Goal: Task Accomplishment & Management: Use online tool/utility

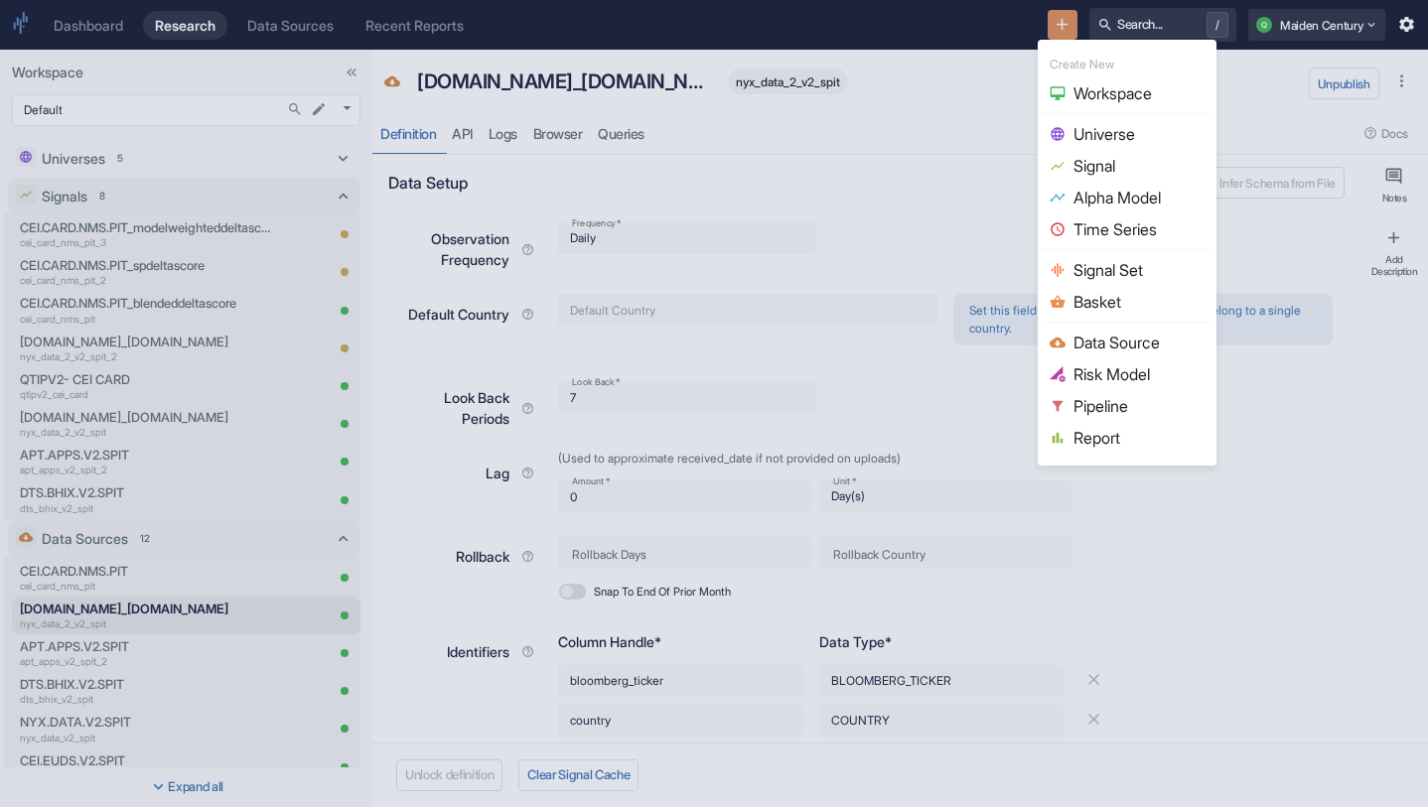
scroll to position [672, 0]
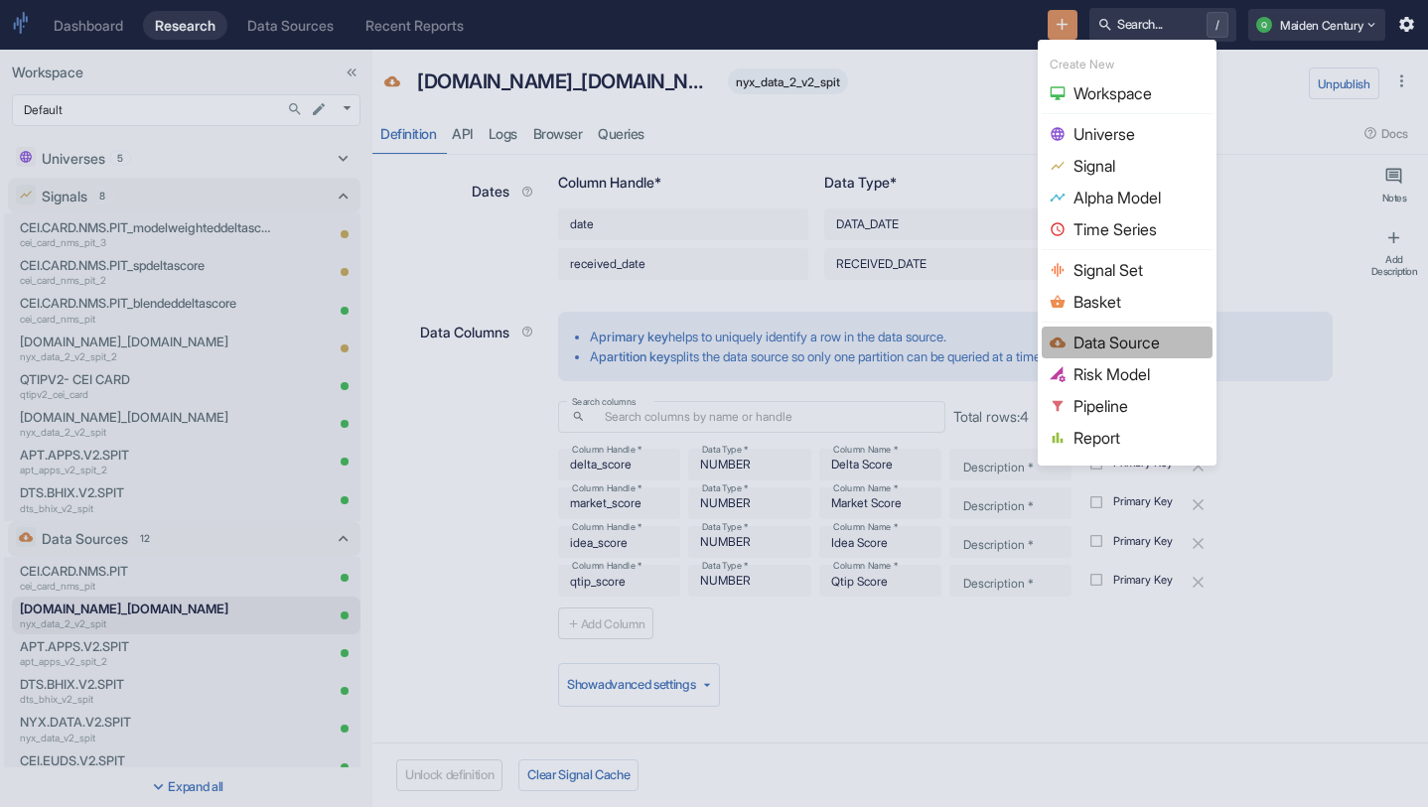
click at [1109, 333] on span "Data Source" at bounding box center [1138, 343] width 131 height 24
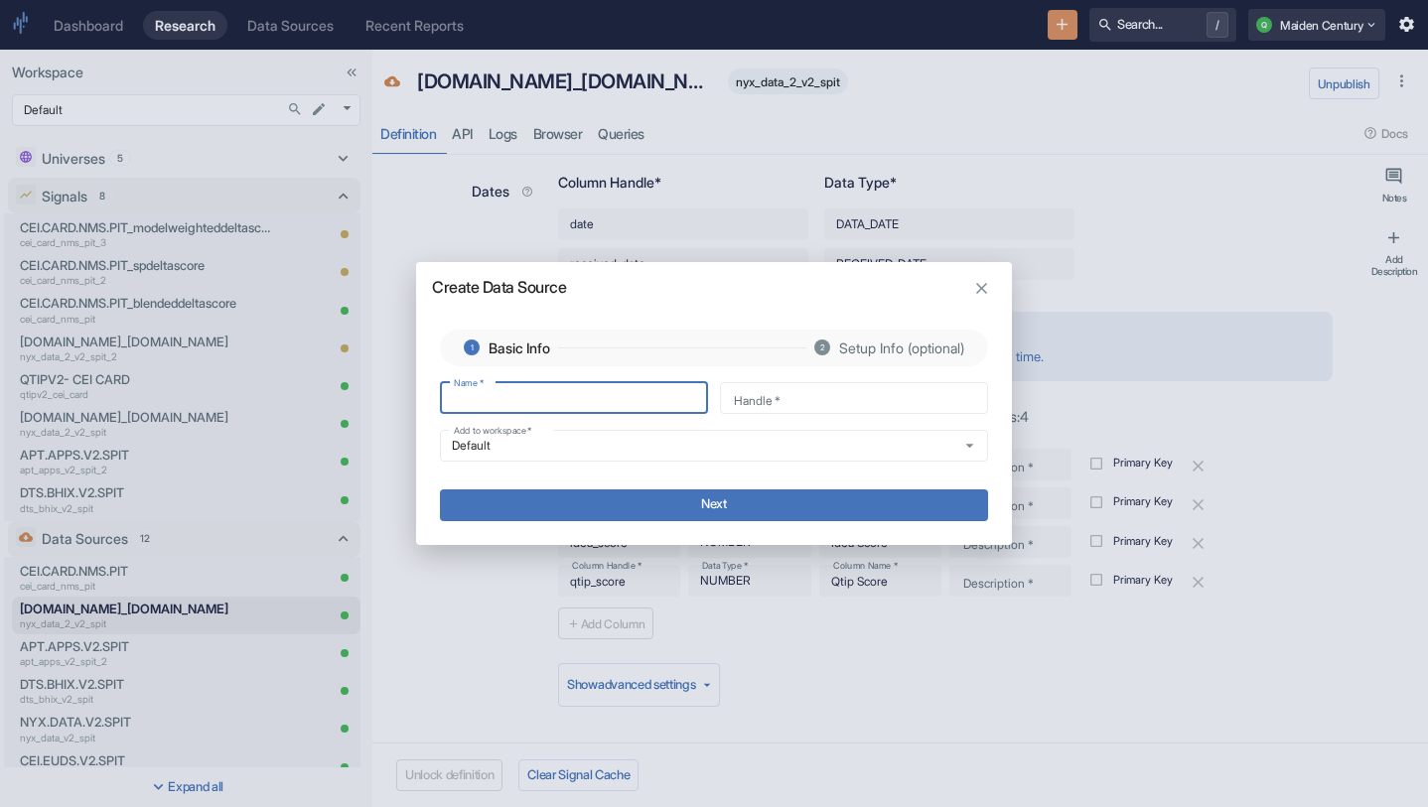
type input "C"
type input "c"
type input "CE"
type input "ce"
type input "CEI"
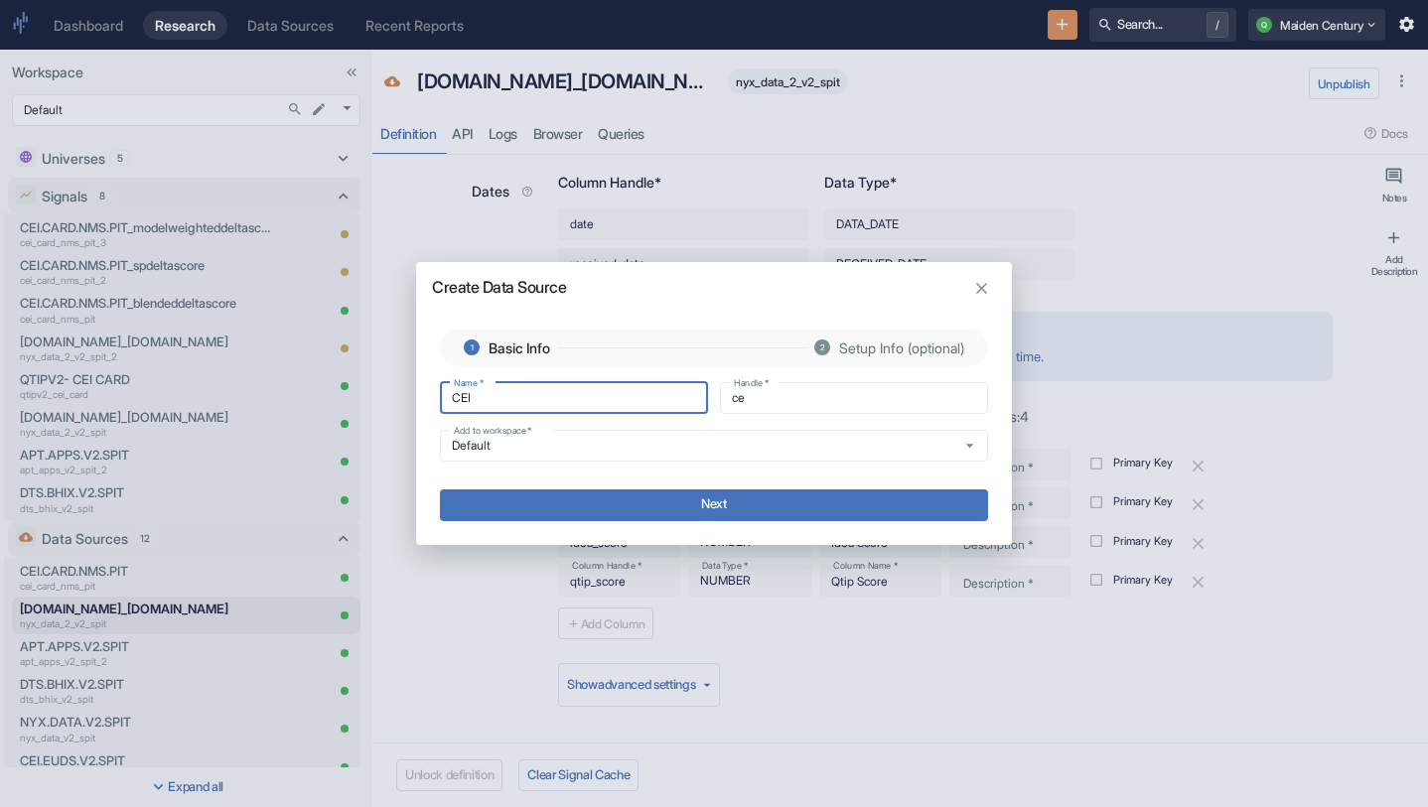
type input "cei"
type input "CEI-"
type input "cei_"
type input "CEI-C"
type input "cei_c"
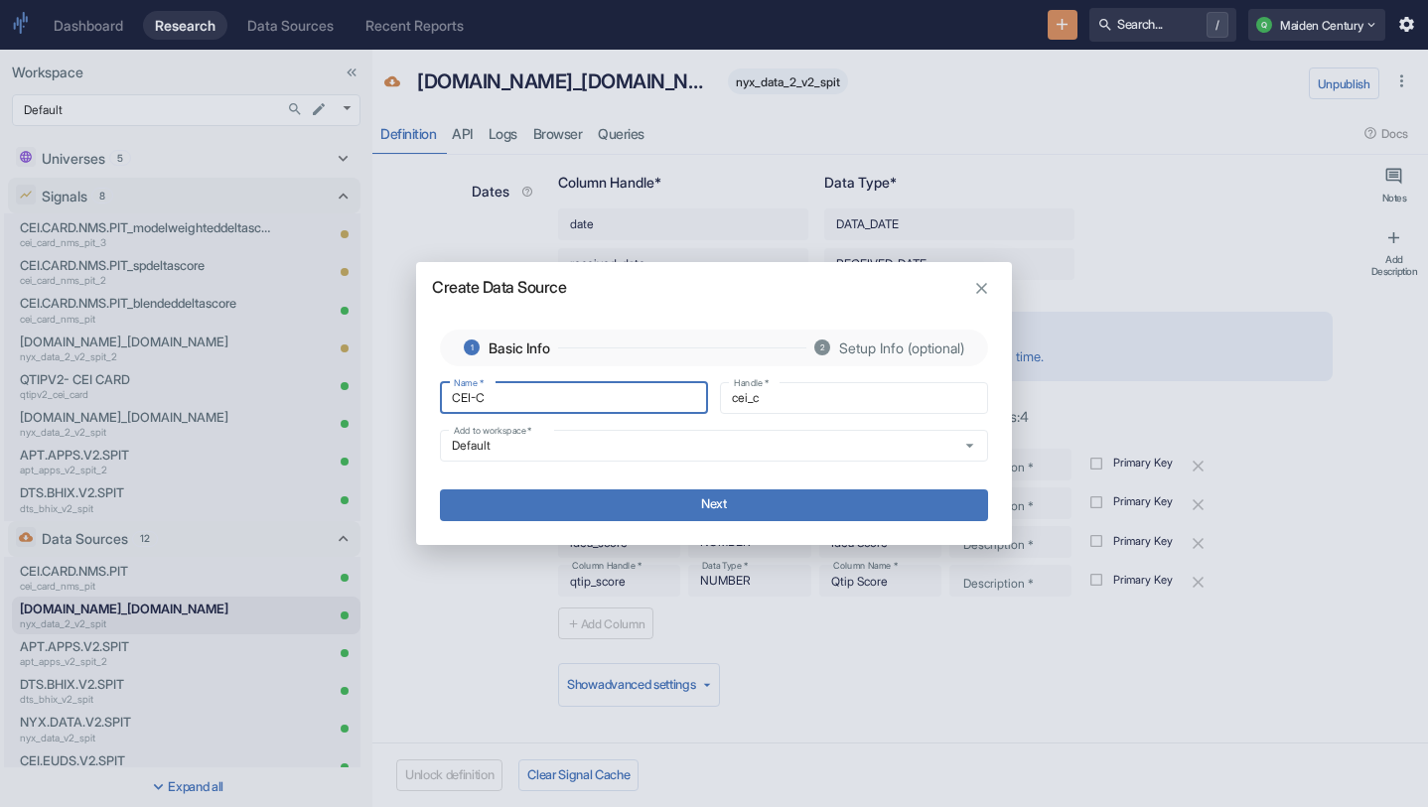
type input "CEI-[GEOGRAPHIC_DATA]"
type input "cei_ca"
type input "CEI-C"
type input "cei_c"
type input "CEI-"
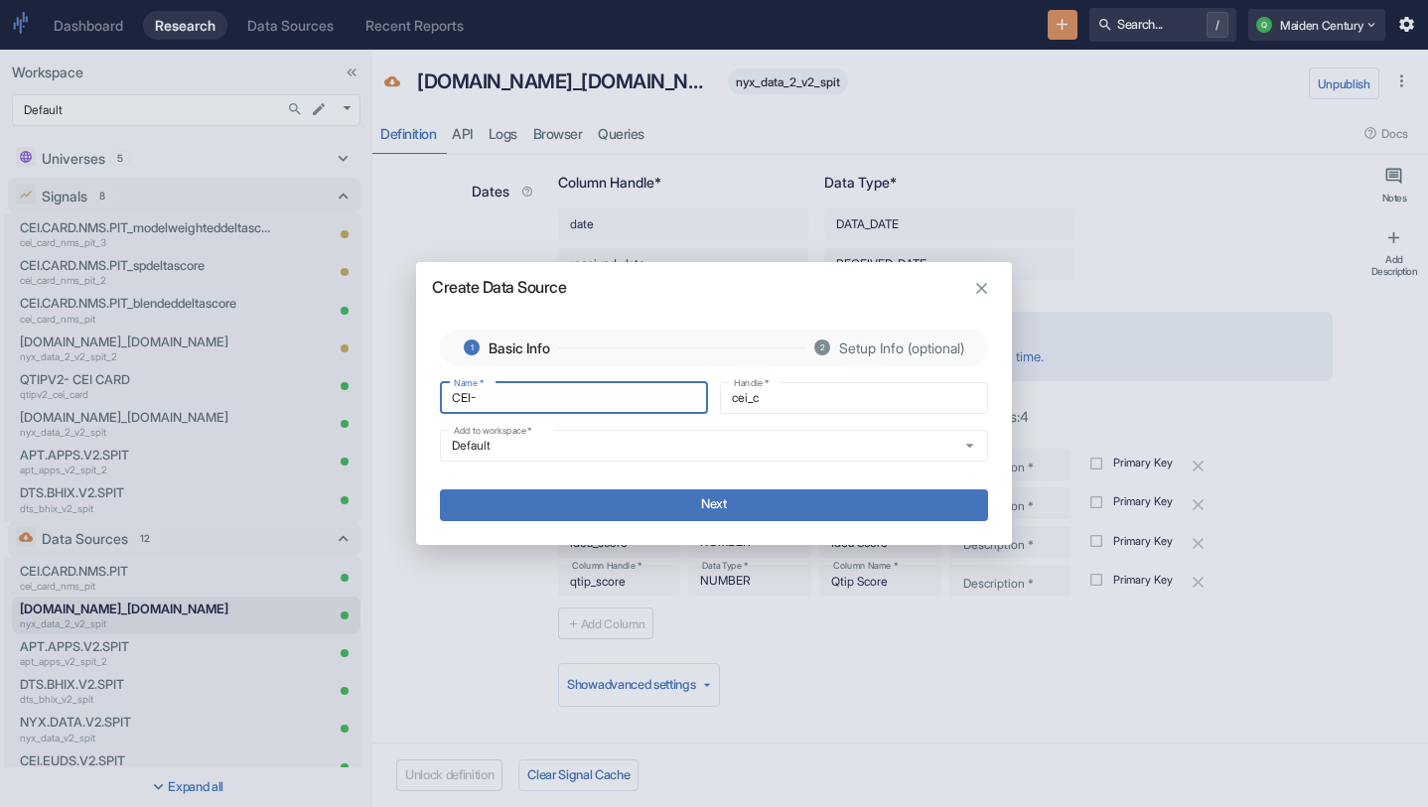
type input "cei_"
type input "CEI"
type input "cei"
type input "CEI."
type input "cei_"
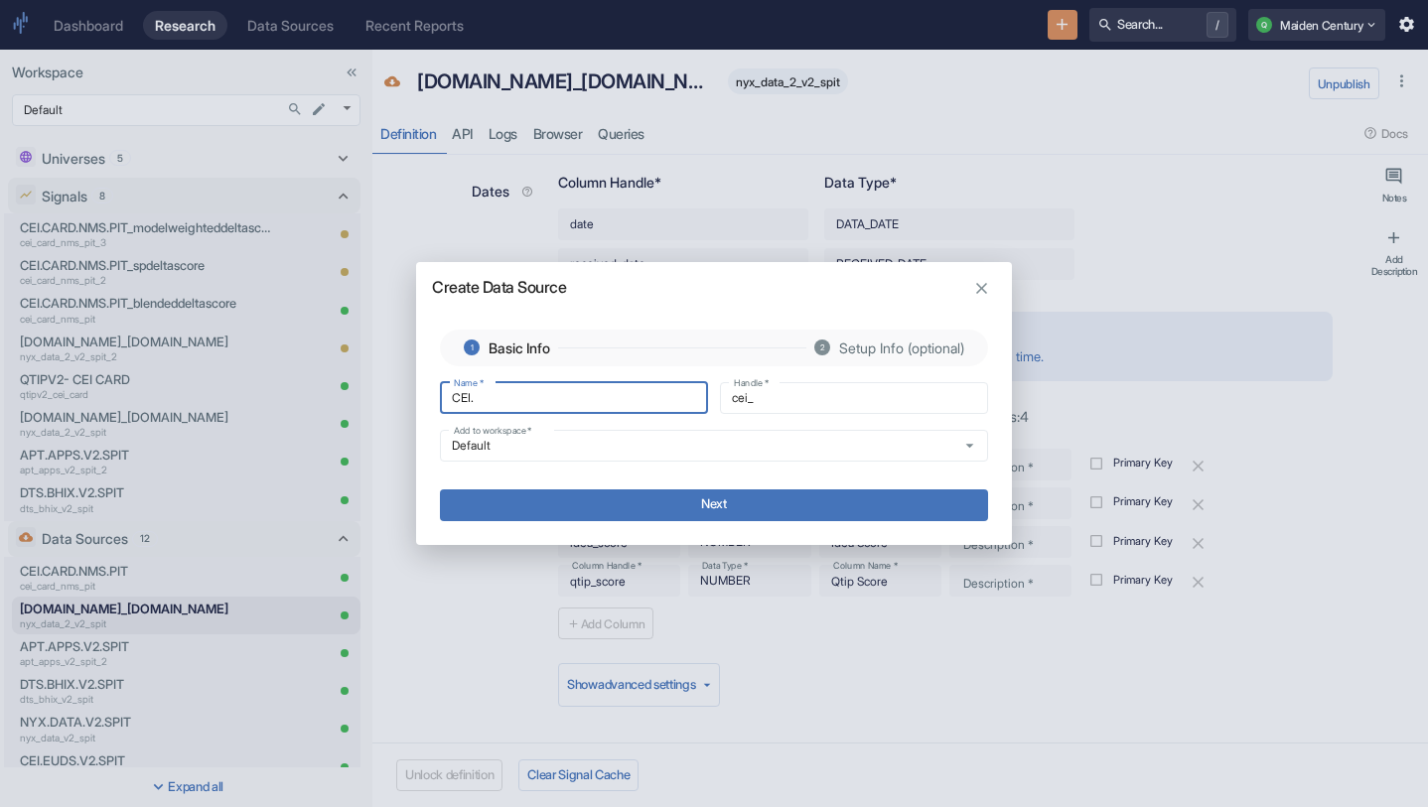
type input "CEI.C"
type input "cei_c"
type input "[DOMAIN_NAME]"
type input "cei_ca"
type input "[DOMAIN_NAME]"
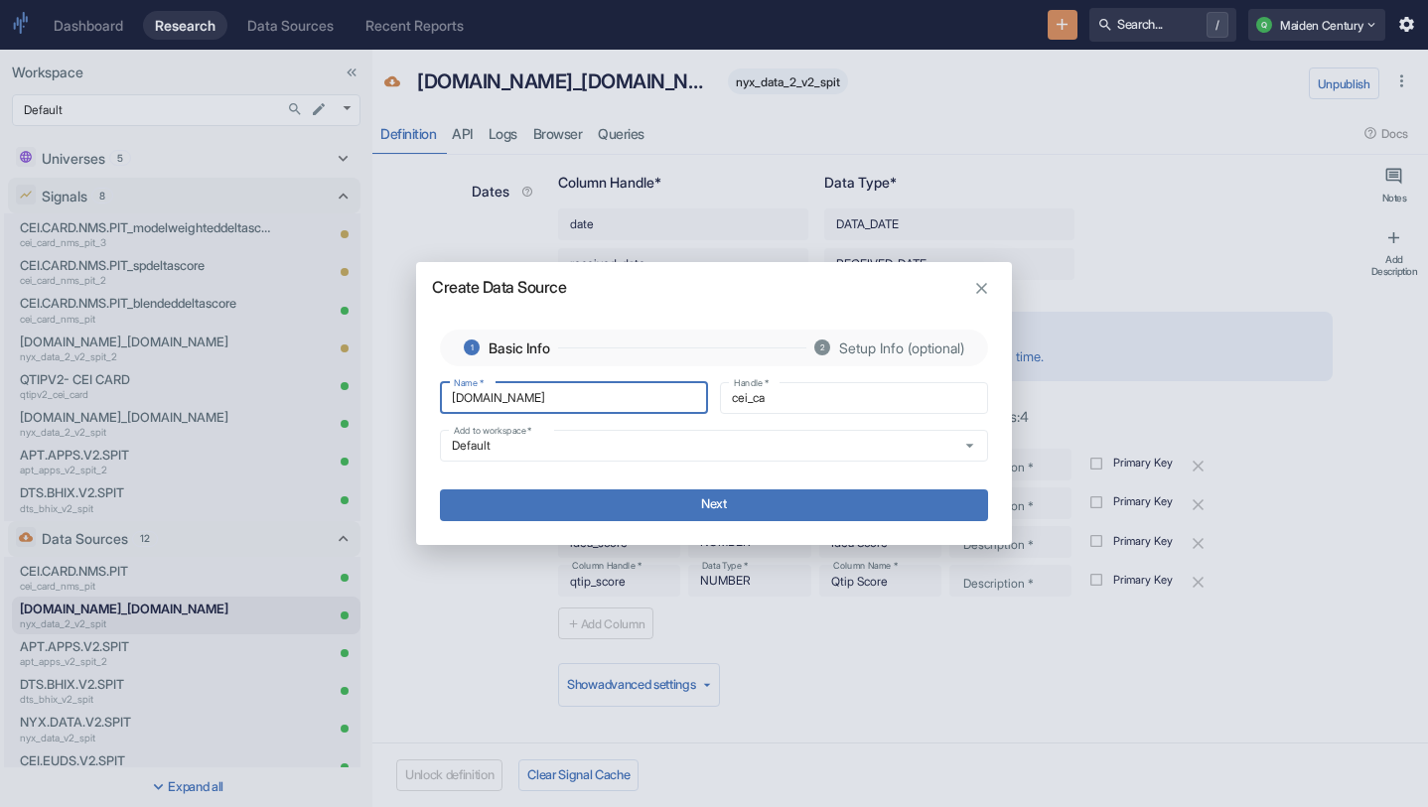
type input "cei_car"
type input "CEI.CARD"
type input "cei_card"
type input "CEI.CARD-"
type input "cei_card_"
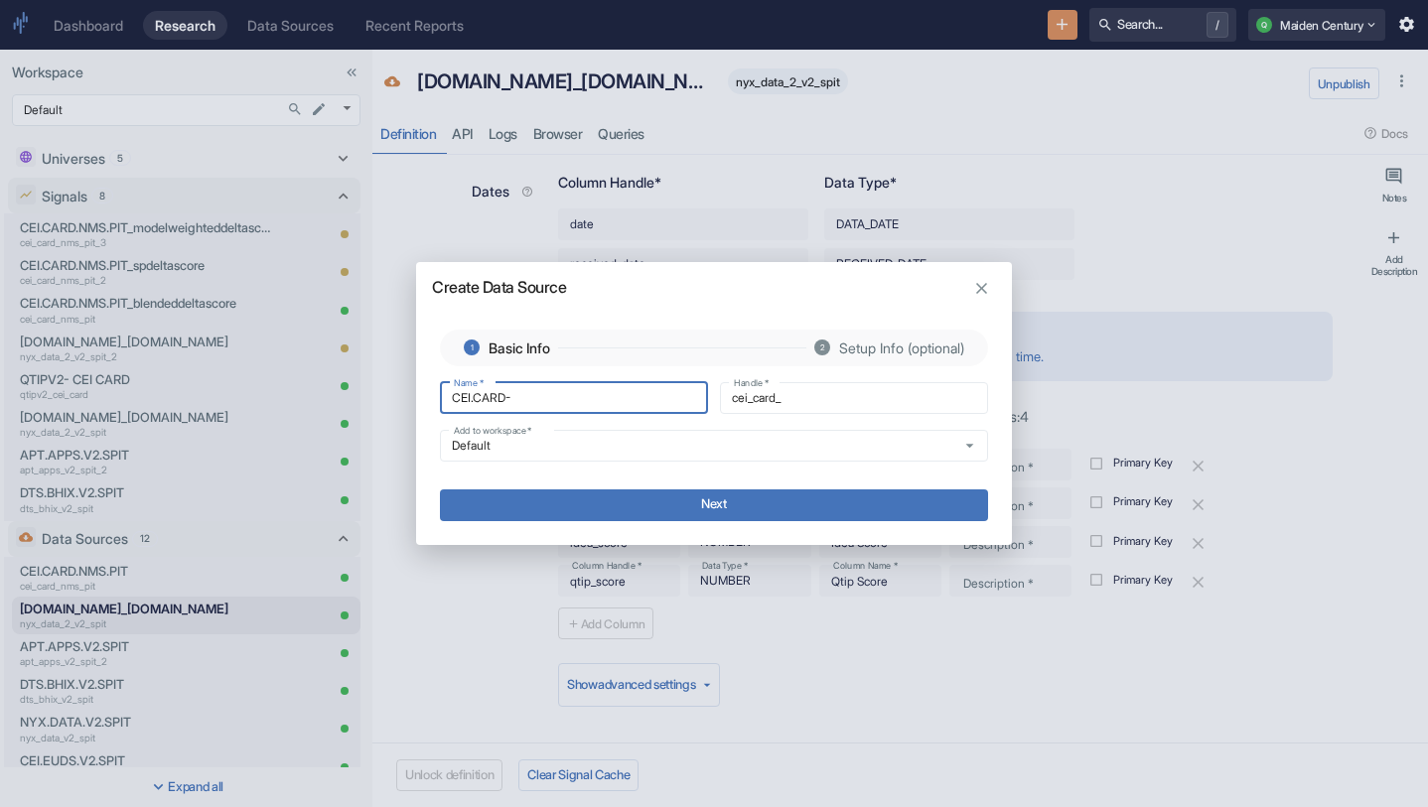
type input "CEI.CARD-V"
type input "cei_card_v"
type input "CEI.CARD-"
type input "cei_card_"
type input "CEI.CARD"
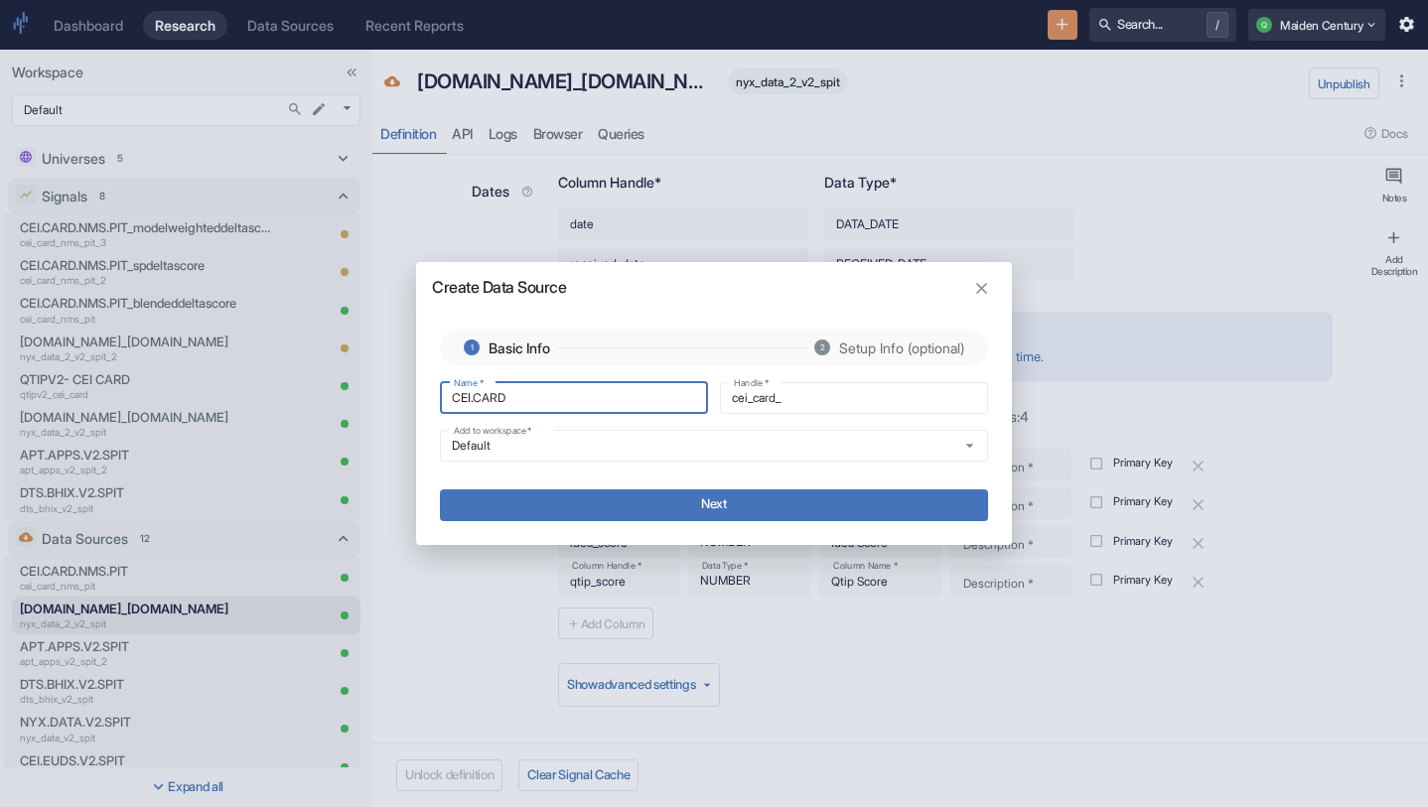
type input "cei_card"
type input "CEI.CARD."
type input "cei_card_"
type input "CEI.CARD.V"
type input "cei_card_v"
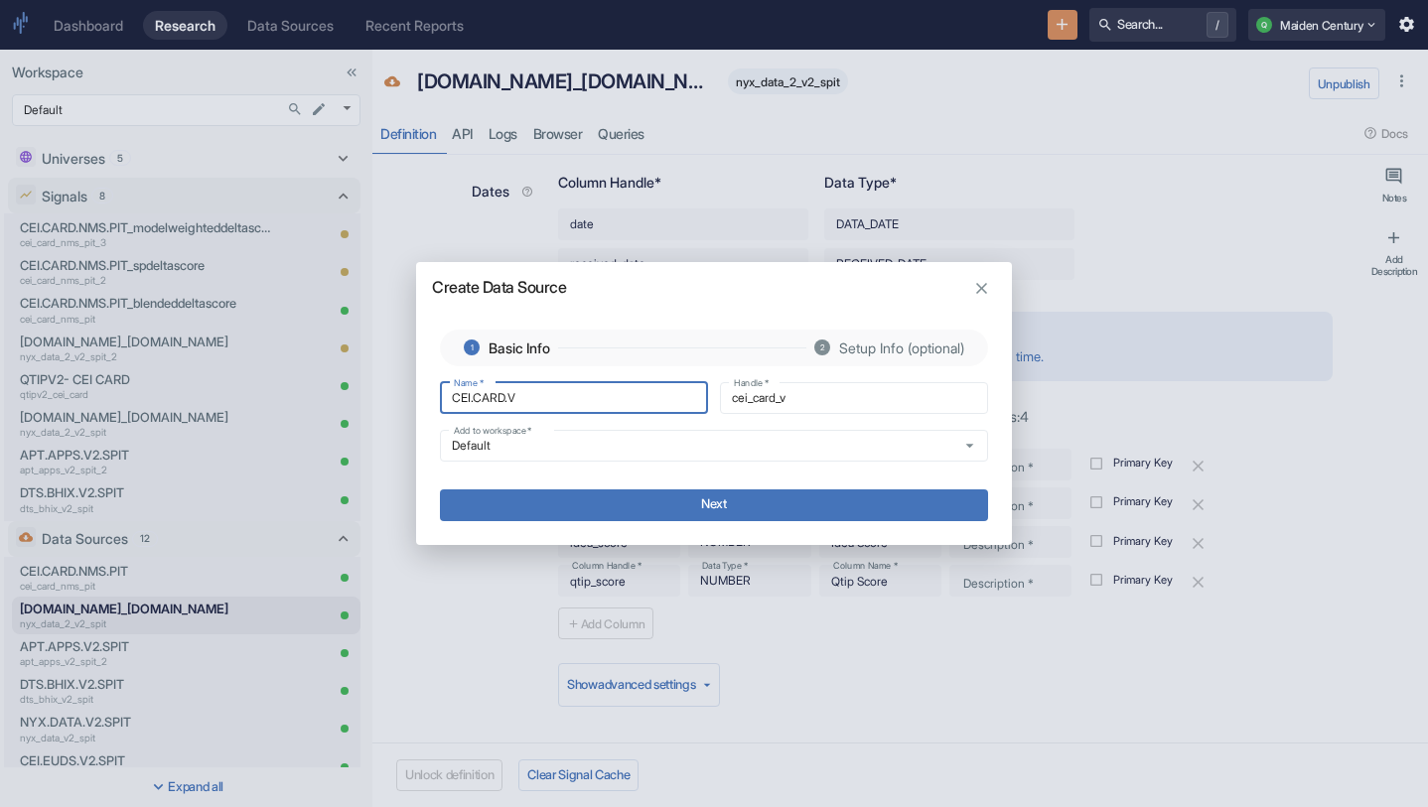
type input "CEI.CARD.V2"
type input "cei_card_v2"
type input "CEI.CARD.V2-"
type input "cei_card_v2_"
type input "CEI.CARD.V2"
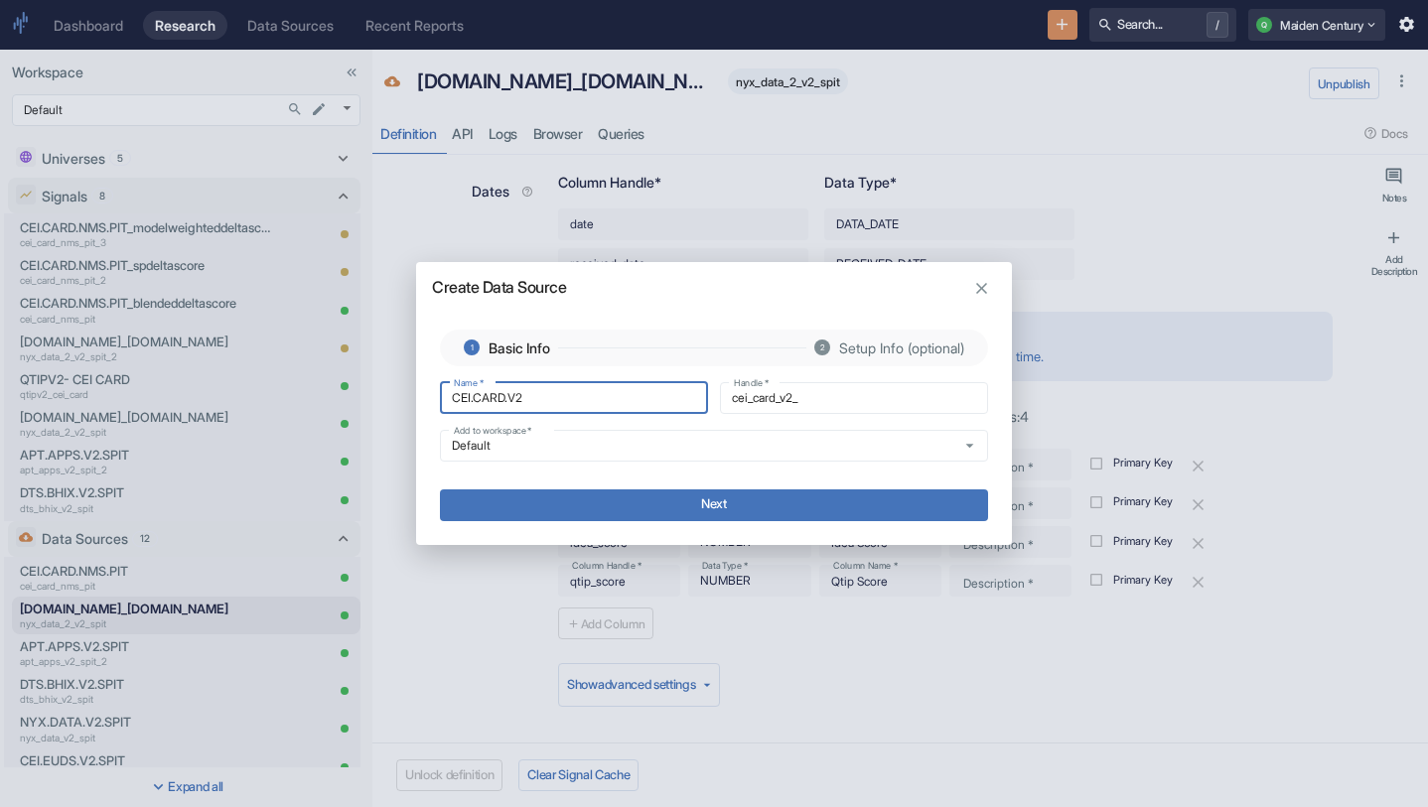
type input "cei_card_v2"
type input "CEI.CARD.V2."
type input "cei_card_v2_"
type input "CEI.CARD.V2.P"
type input "cei_card_v2_p"
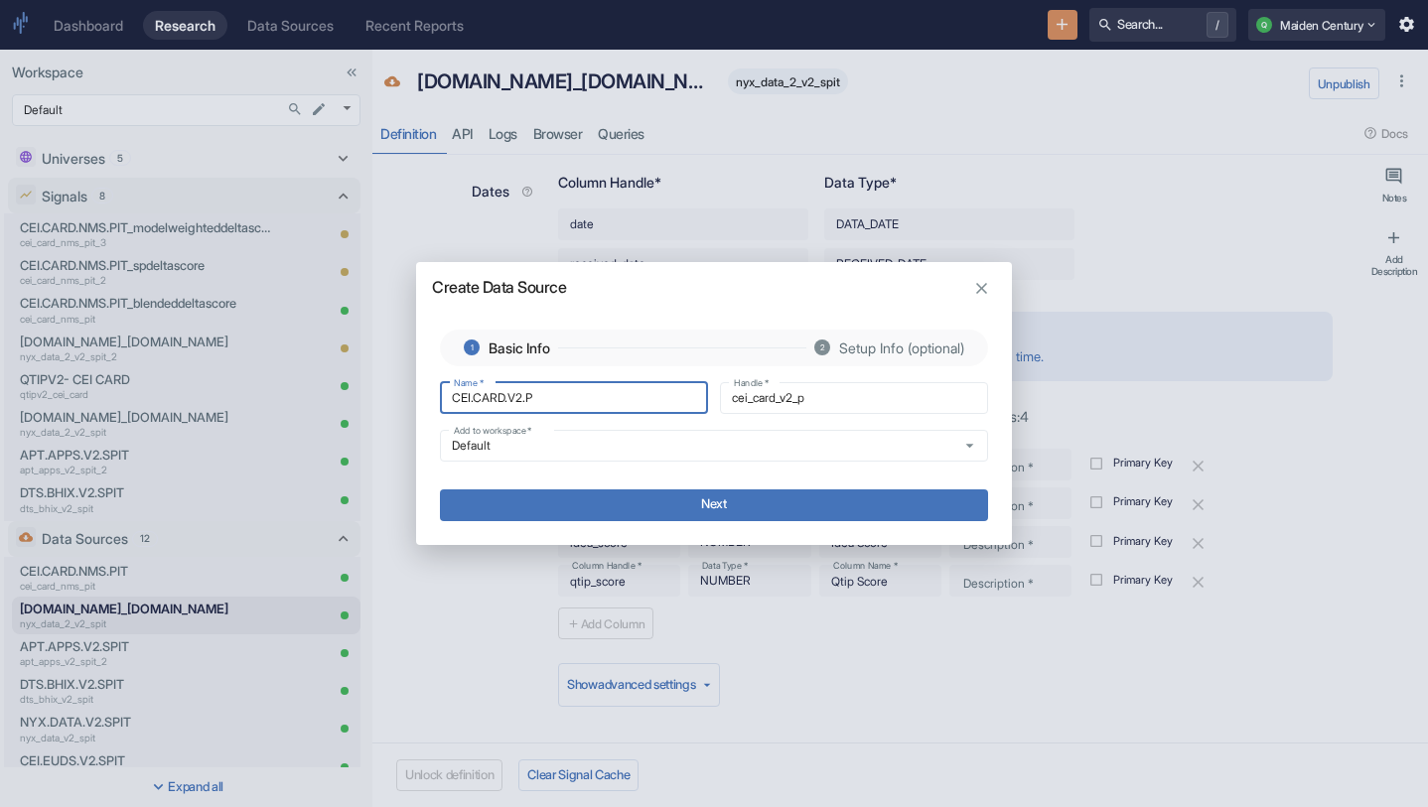
type input "CEI.CARD.V2.PI"
type input "cei_card_v2_pi"
type input "CEI.CARD.V2.PIT"
type input "cei_card_v2_pit"
type input "CEI.CARD.V2.PIT-"
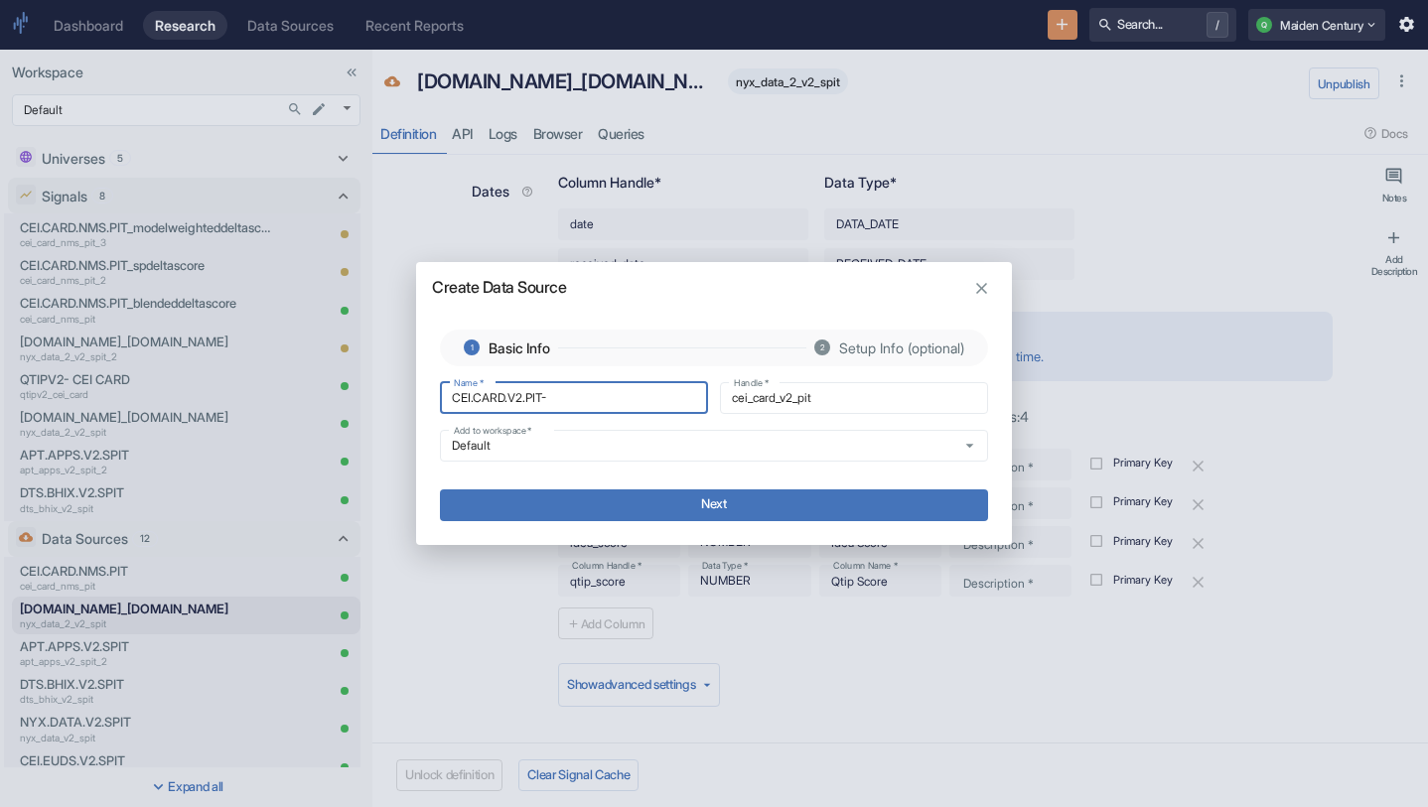
type input "cei_card_v2_pit_"
type input "CEI.CARD.V2.PIT-q"
type input "cei_card_v2_pit_q"
type input "CEI.CARD.V2.PIT-qt"
type input "cei_card_v2_pit_qt"
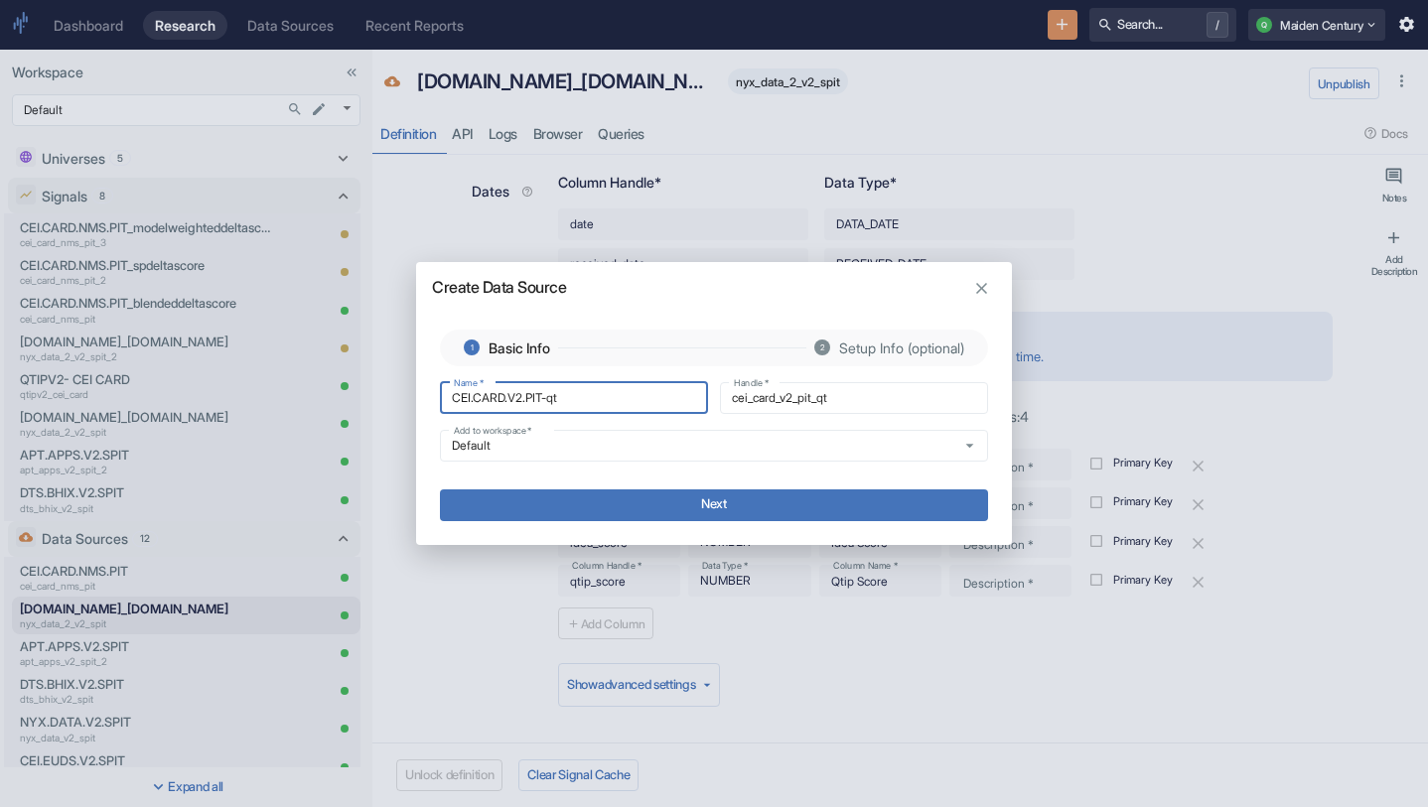
type input "CEI.CARD.V2.PIT-q"
type input "cei_card_v2_pit_q"
type input "CEI.CARD.V2.PIT-"
type input "cei_card_v2_pit_"
type input "CEI.CARD.V2.PIT-E"
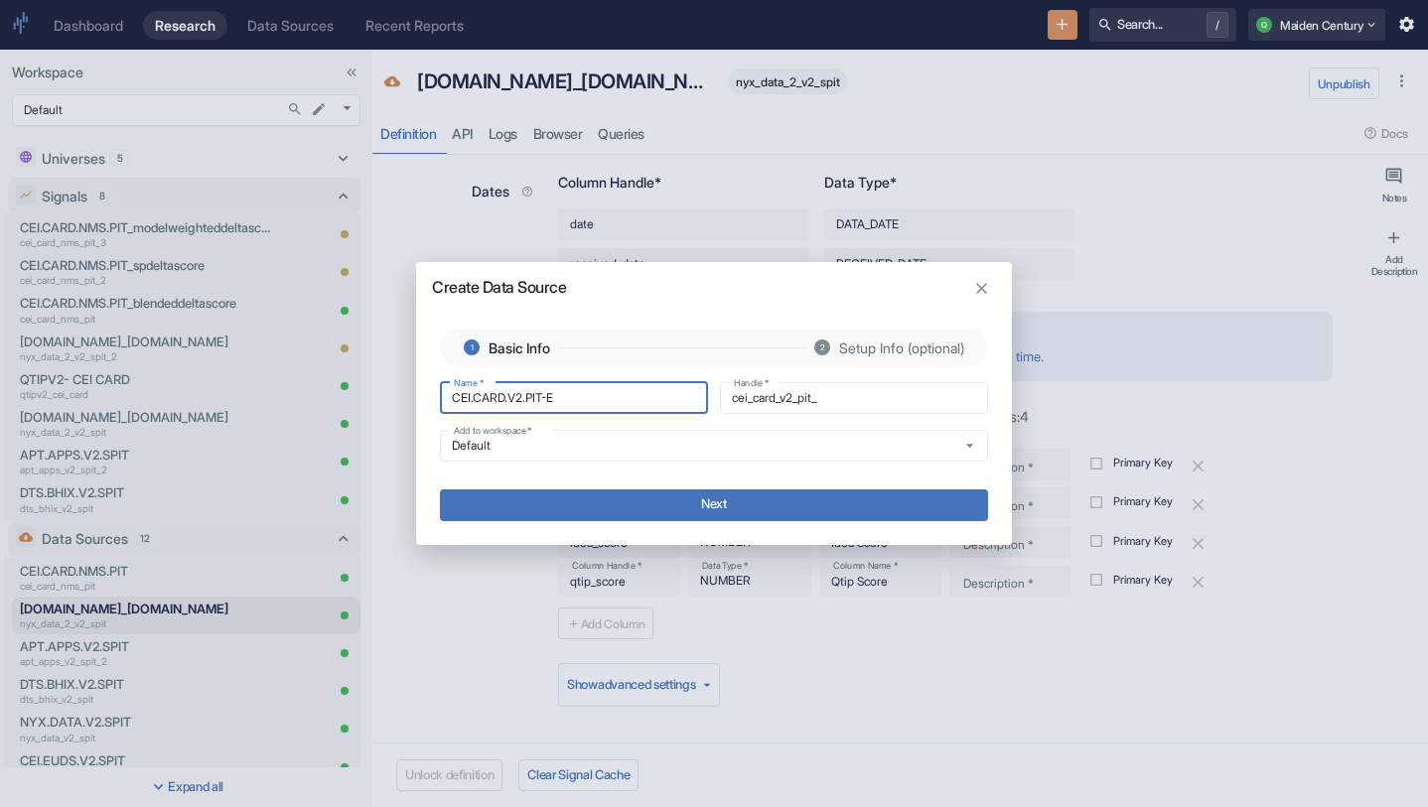
type input "cei_card_v2_pit_e"
type input "CEI.CARD.V2.PIT-El"
type input "cei_card_v2_pit_el"
type input "CEI.CARD.V2.PIT-[PERSON_NAME]"
type input "cei_card_v2_pit_eli"
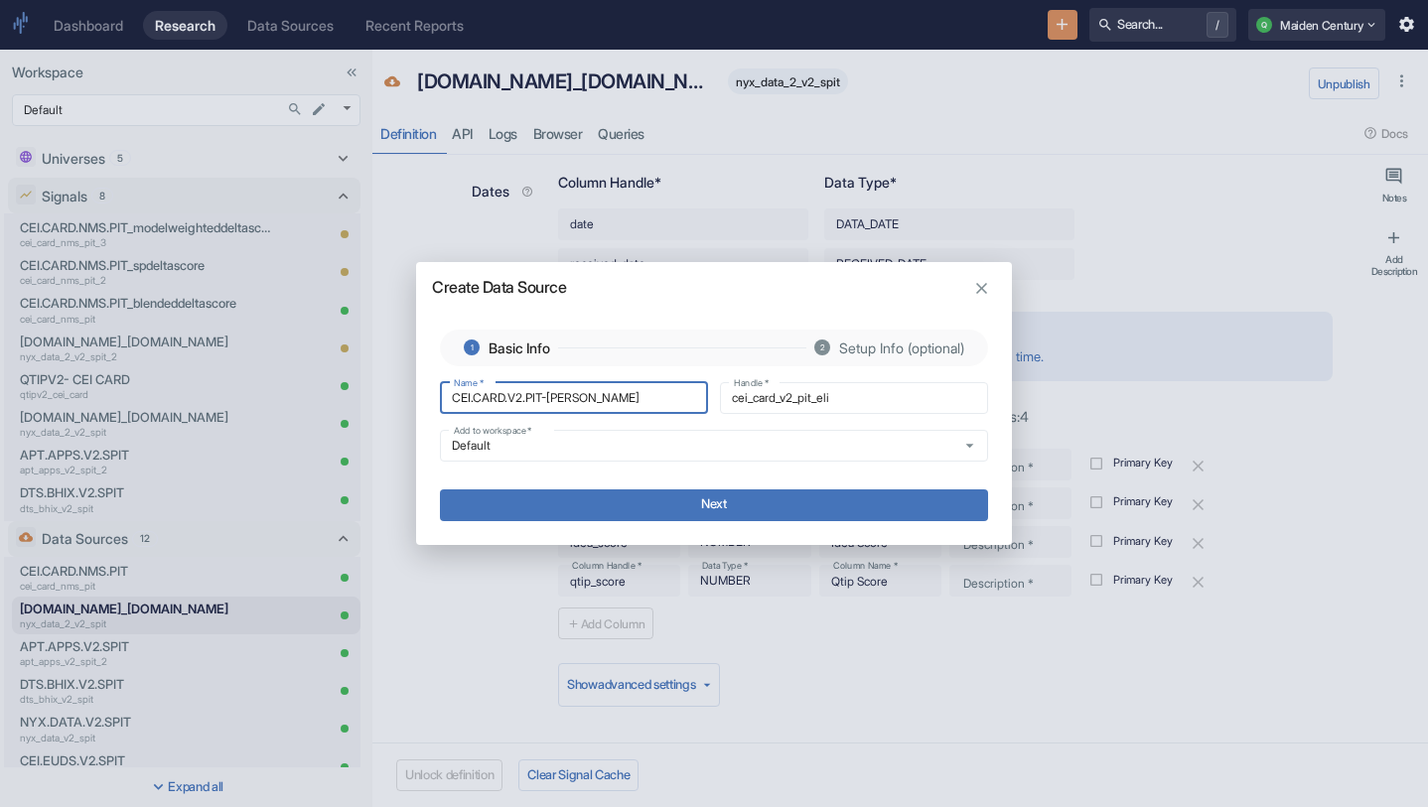
type input "CEI.CARD.V2.PIT-Elig"
type input "cei_card_v2_pit_elig"
type input "CEI.CARD.V2.PIT-Eligi"
type input "cei_card_v2_pit_eligi"
type input "CEI.CARD.V2.PIT-Eligib"
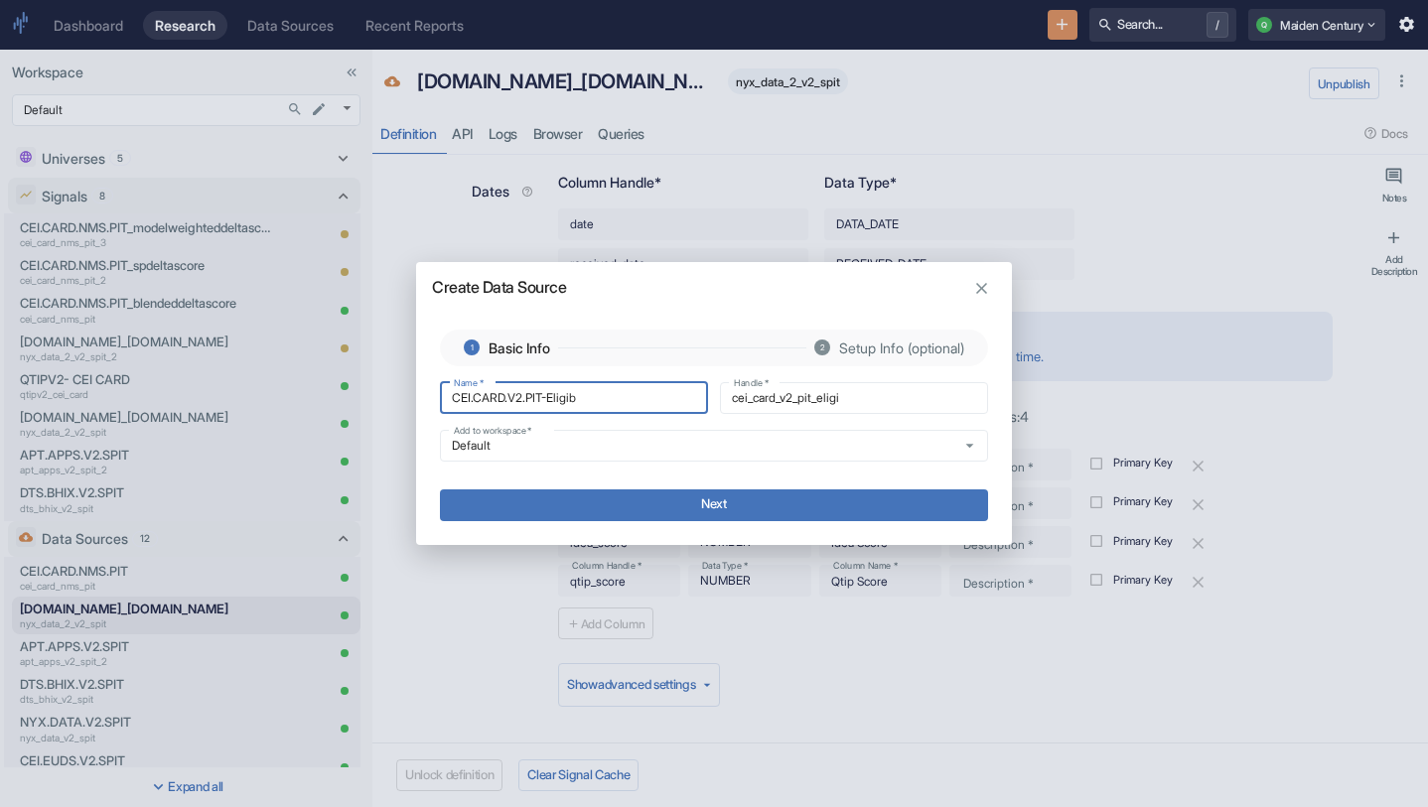
type input "cei_card_v2_pit_eligib"
type input "CEI.CARD.V2.PIT-Eligibl"
type input "cei_card_v2_pit_eligibl"
type input "CEI.CARD.V2.PIT-Eligible"
type input "cei_card_v2_pit_eligible"
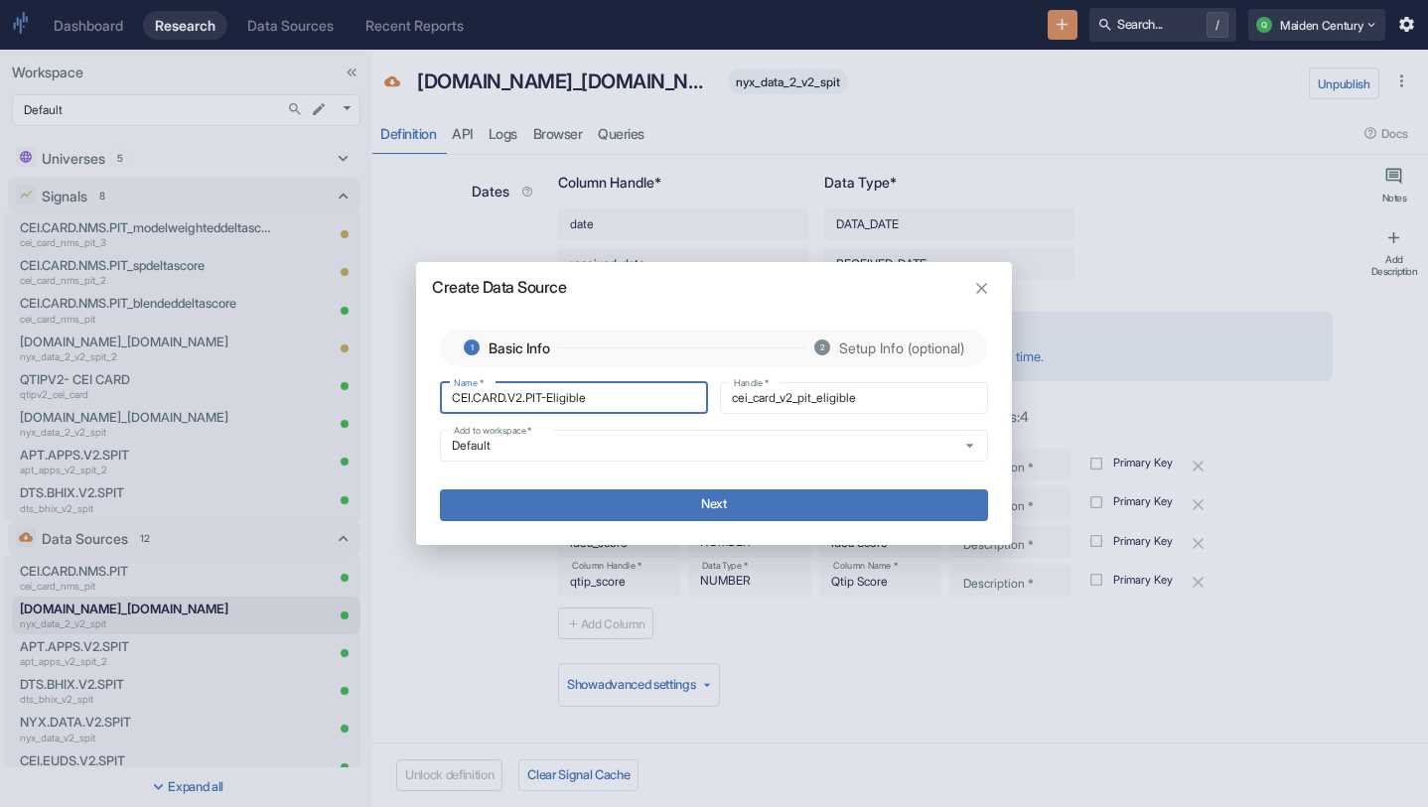
type input "CEI.CARD.V2.PIT-Eligible-"
type input "cei_card_v2_pit_eligible_"
type input "CEI.CARD.V2.PIT-Eligible-K"
type input "cei_card_v2_pit_eligible_k"
type input "CEI.CARD.V2.PIT-Eligible-KP"
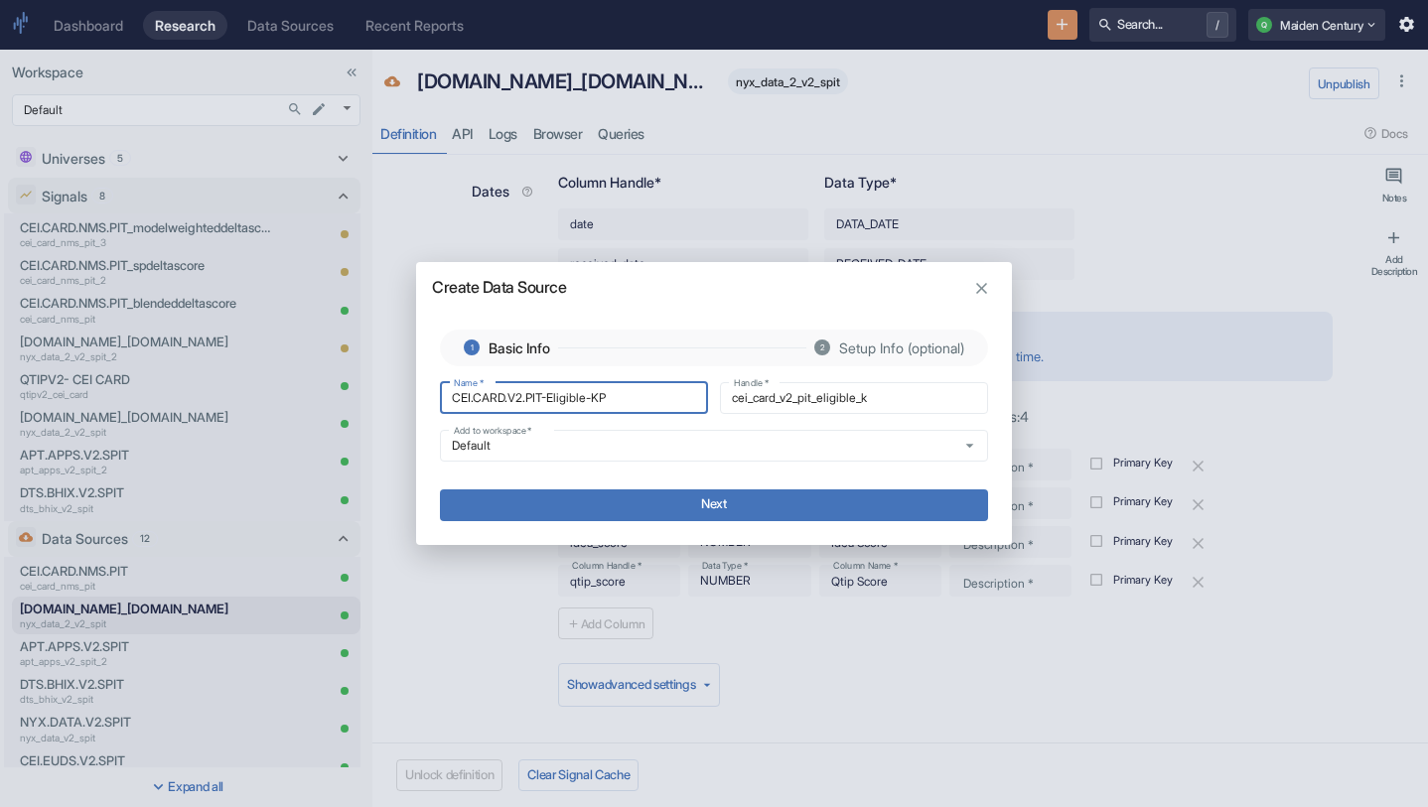
type input "cei_card_v2_pit_eligible_kp"
type input "CEI.CARD.V2.PIT-Eligible-KPI"
type input "cei_card_v2_pit_eligible_kpi"
type input "CEI.CARD.V2.PIT-Eligible-KPIs"
type input "cei_card_v2_pit_eligible_kpis"
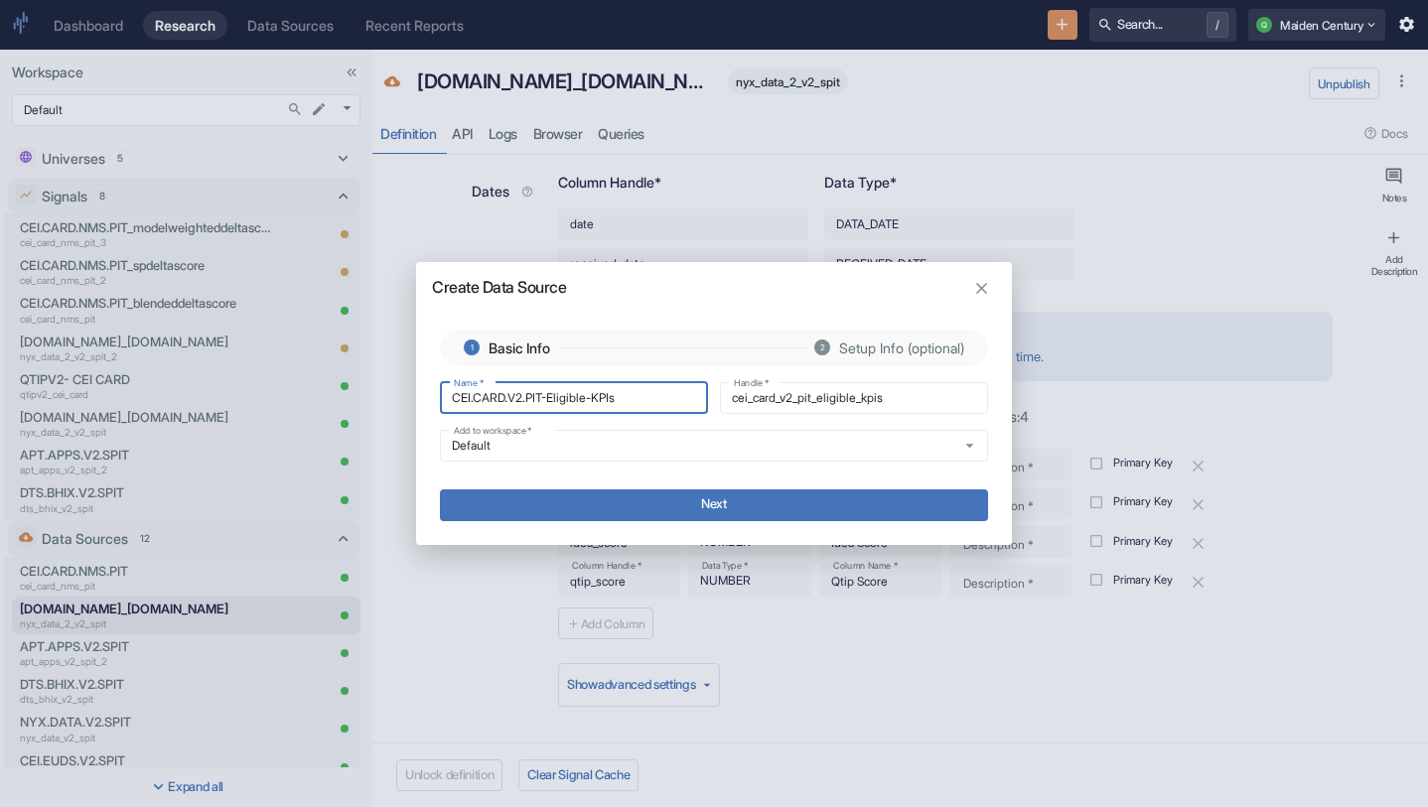
type input "CEI.CARD.V2.PIT-Eligible-KPIs"
click at [669, 507] on button "Next" at bounding box center [714, 505] width 548 height 32
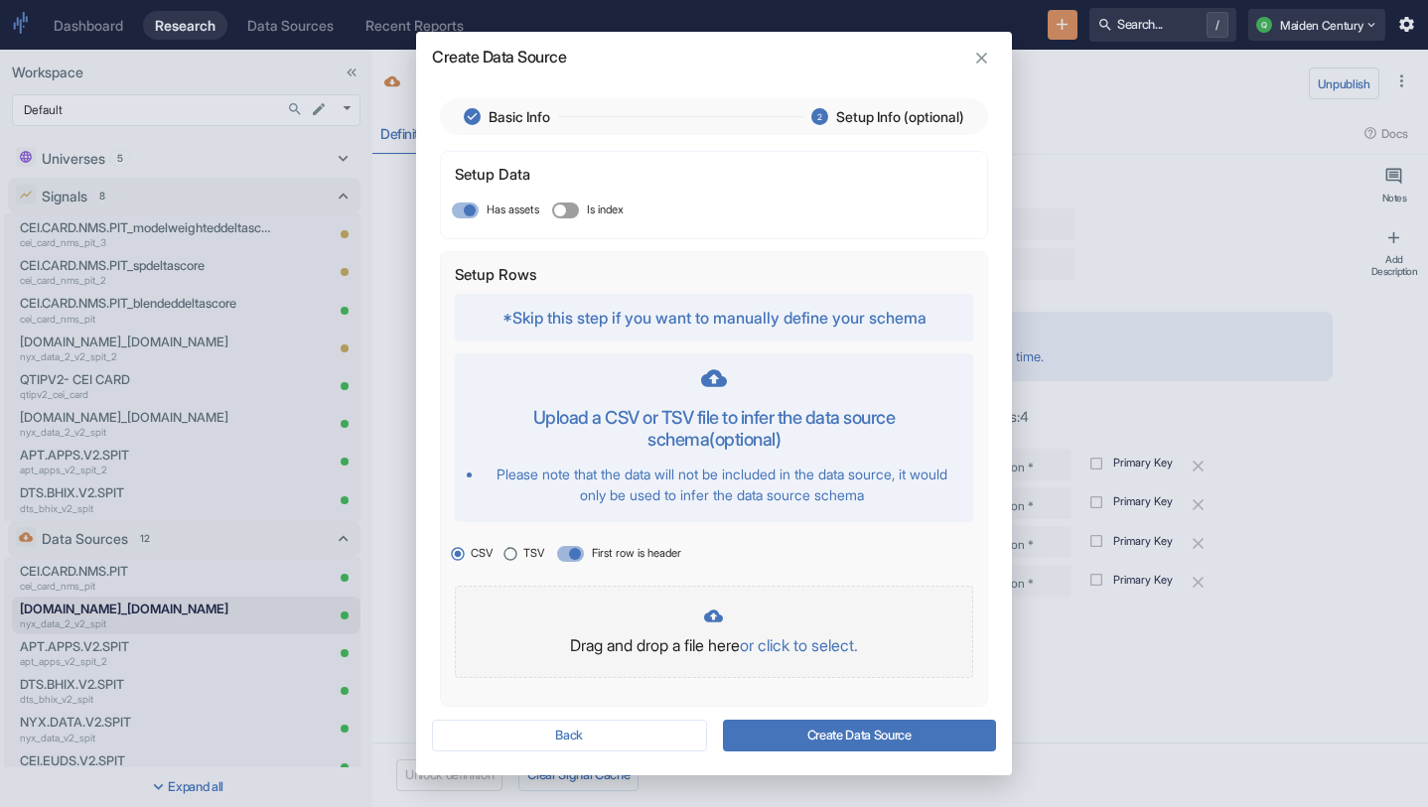
click at [794, 648] on p "or click to select." at bounding box center [799, 645] width 118 height 24
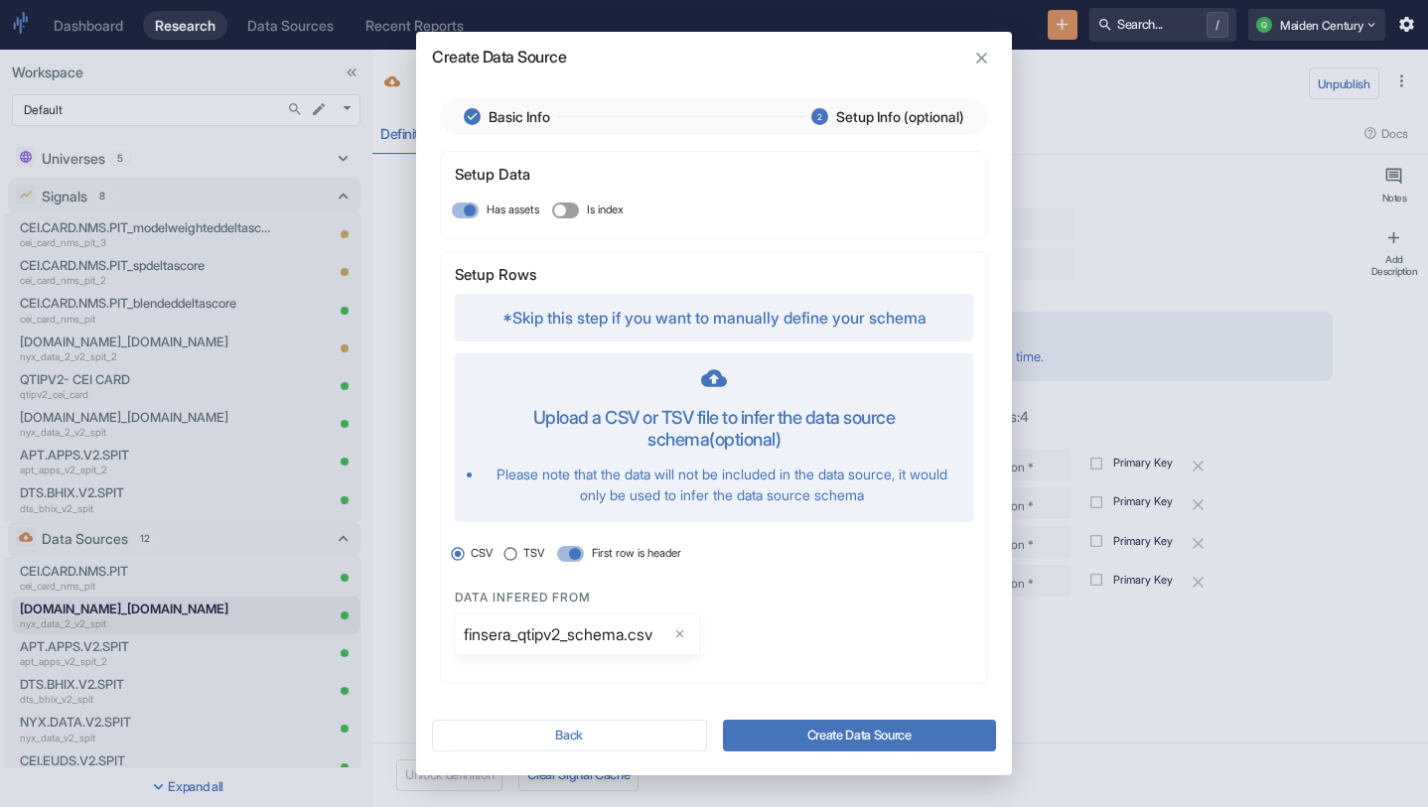
click at [818, 627] on div "Data infered from finsera_qtipv2_schema.csv" at bounding box center [713, 620] width 517 height 101
click at [851, 730] on button "Create Data Source" at bounding box center [859, 736] width 273 height 32
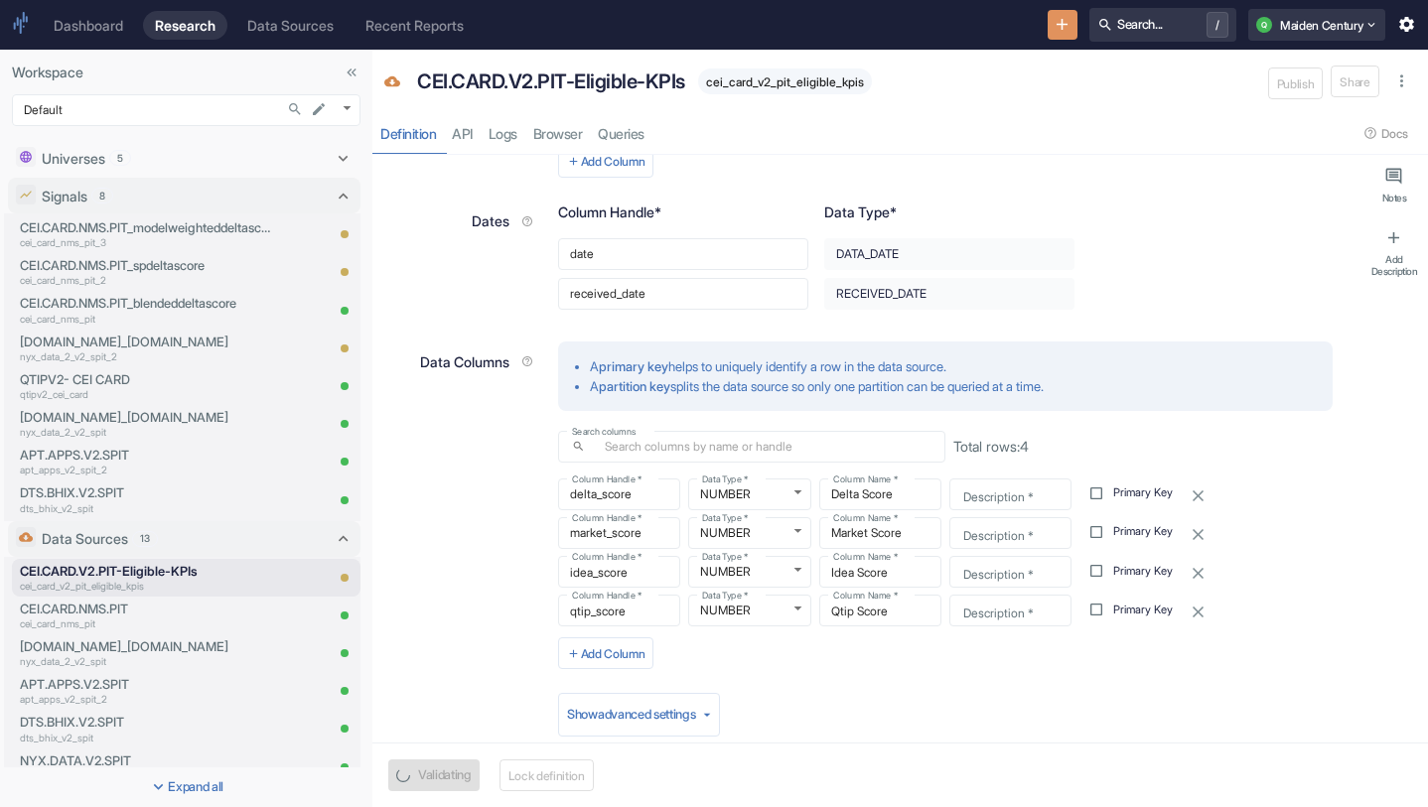
scroll to position [671, 0]
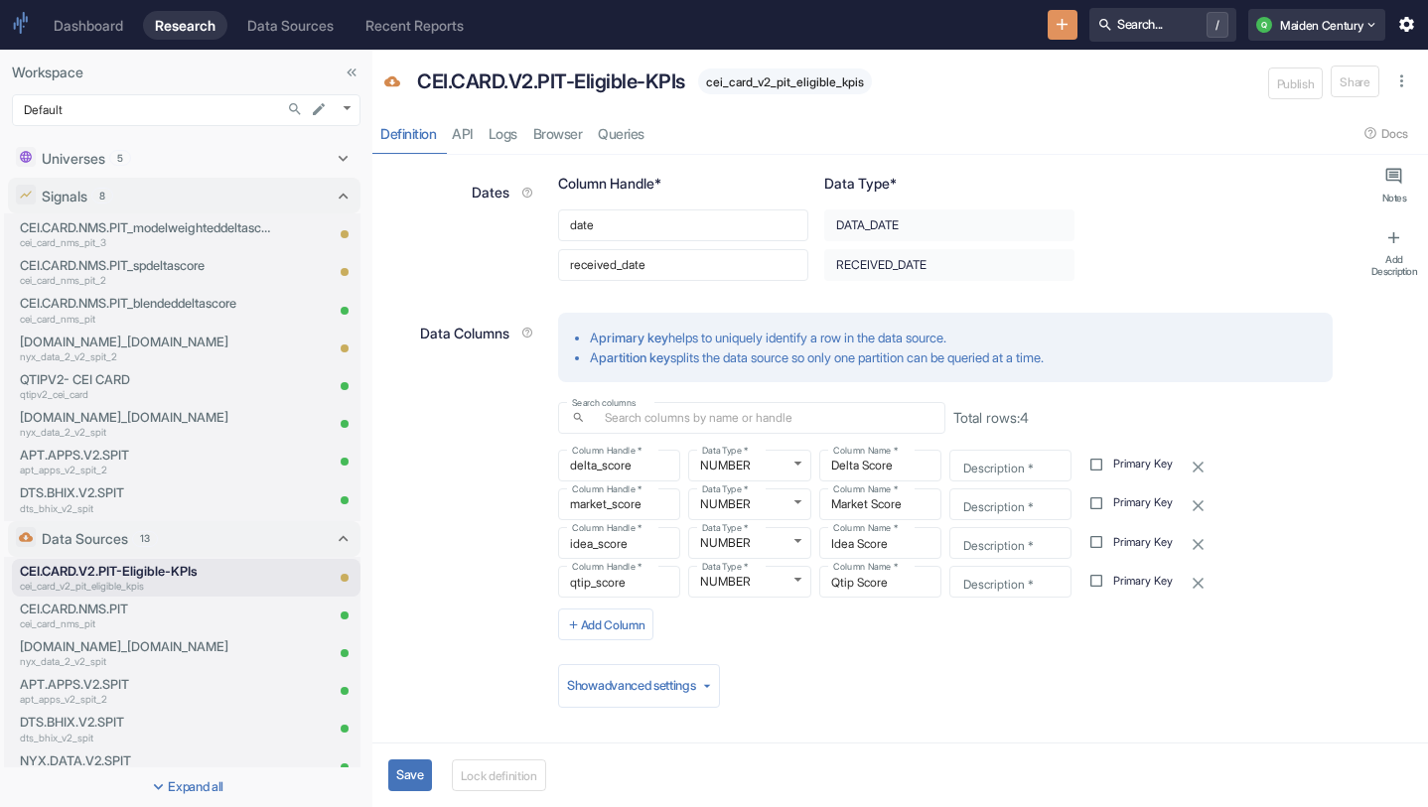
click at [414, 761] on button "Save" at bounding box center [410, 775] width 44 height 32
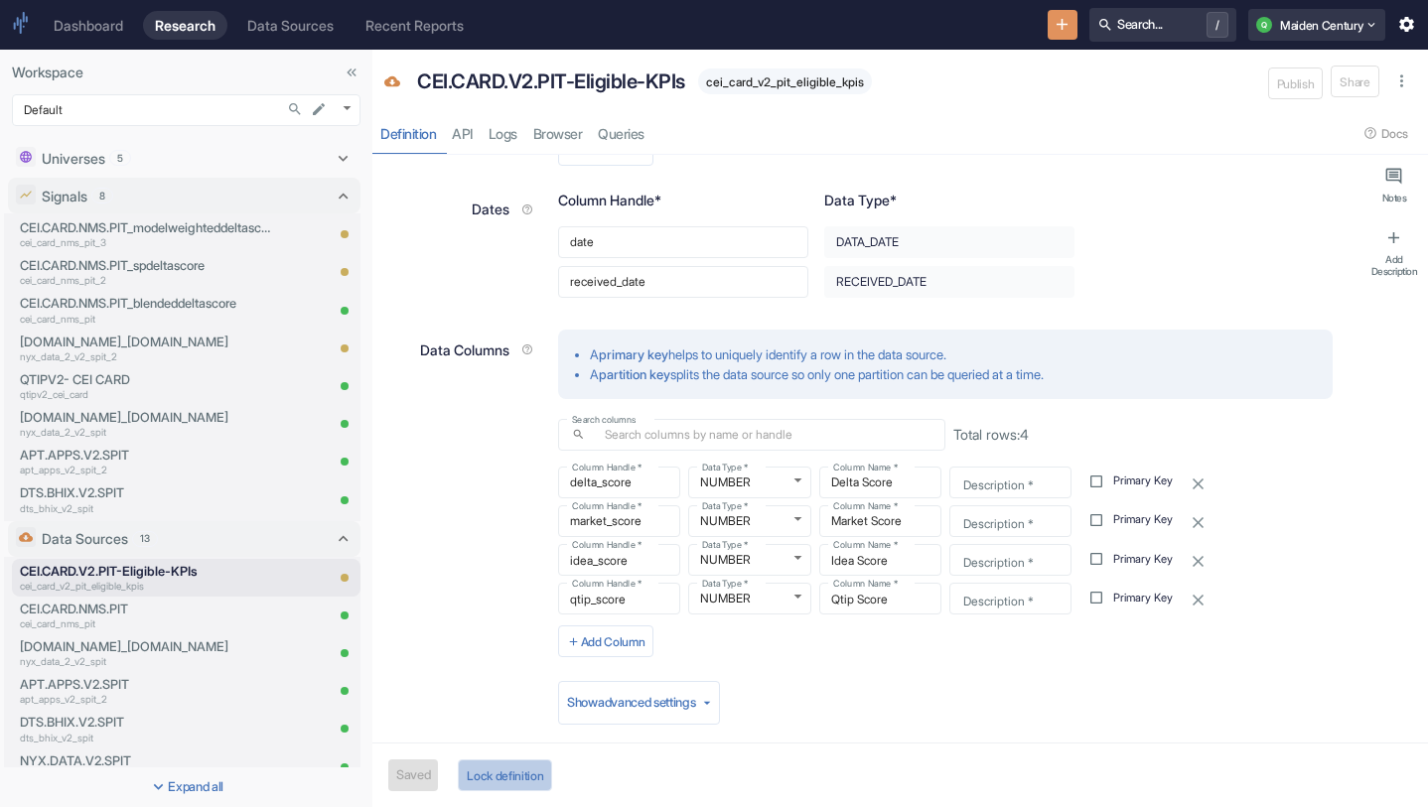
click at [527, 778] on button "Lock definition" at bounding box center [505, 775] width 94 height 32
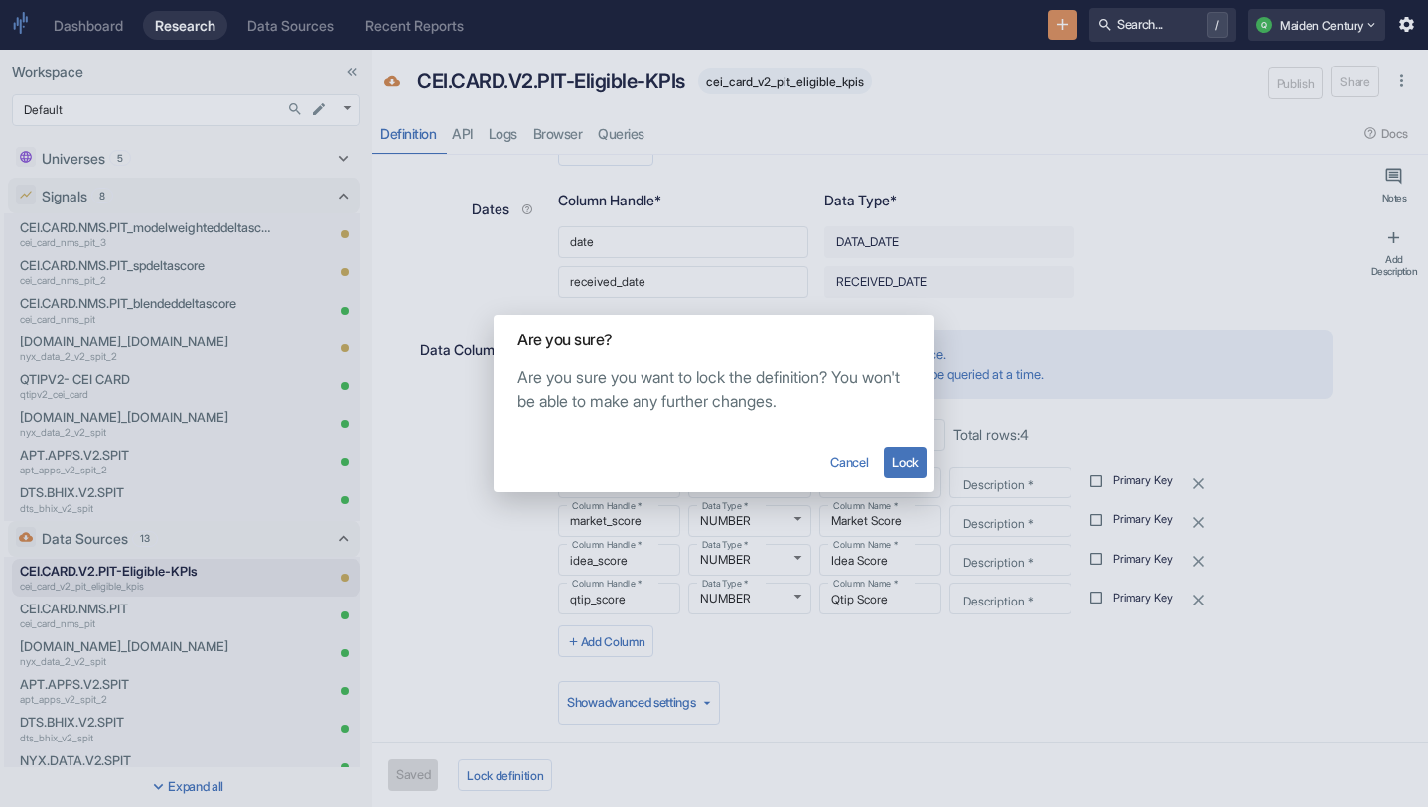
click at [865, 459] on button "Cancel" at bounding box center [849, 463] width 54 height 44
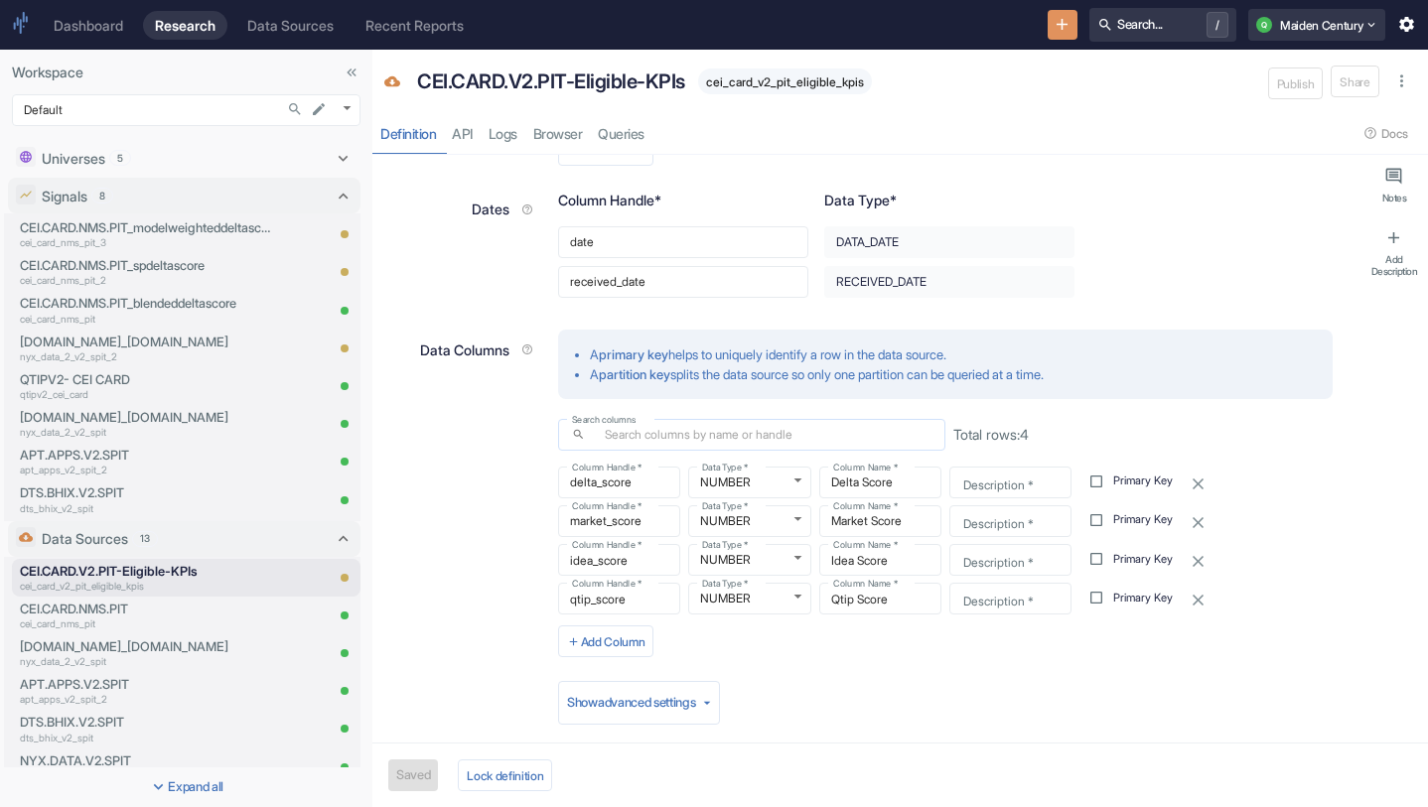
scroll to position [0, 0]
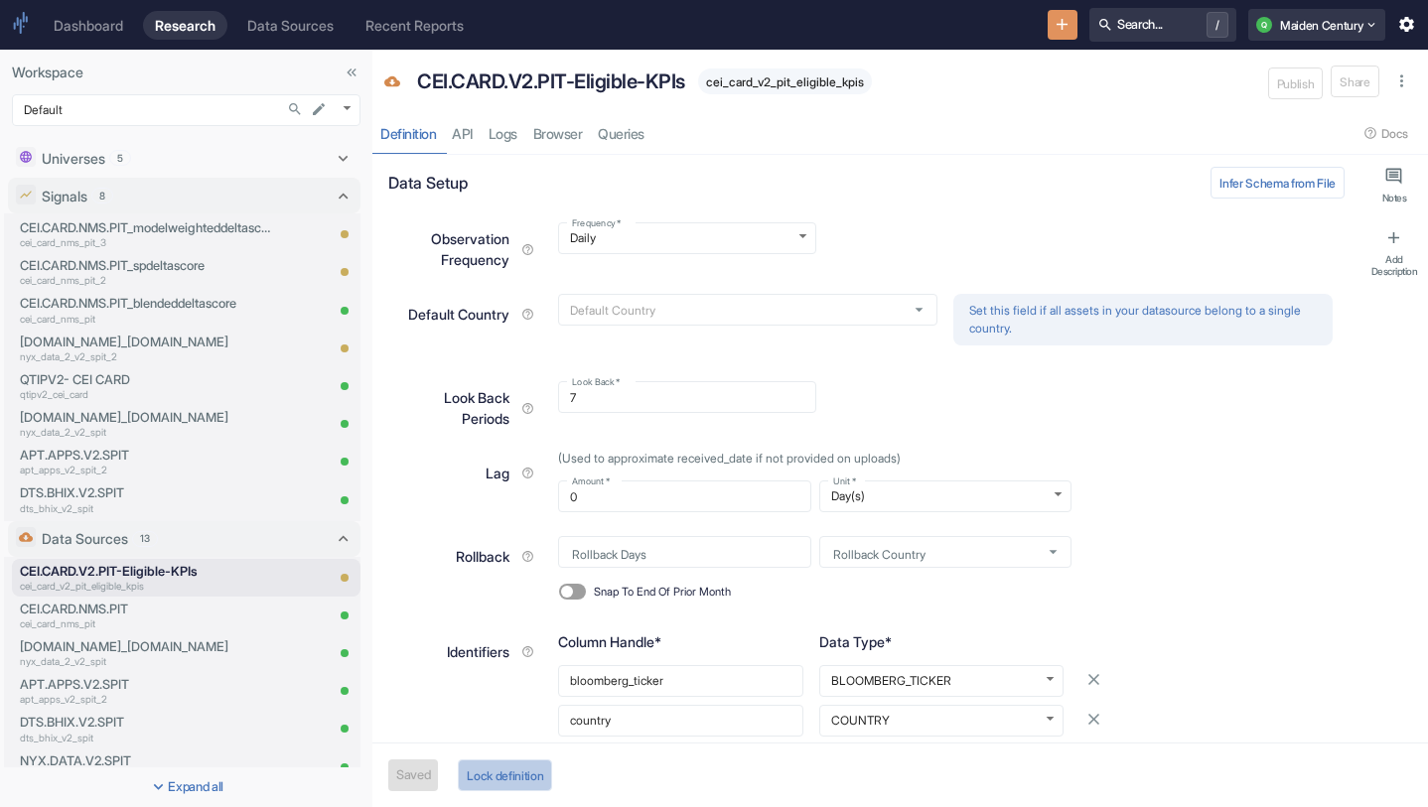
click at [518, 776] on button "Lock definition" at bounding box center [505, 775] width 94 height 32
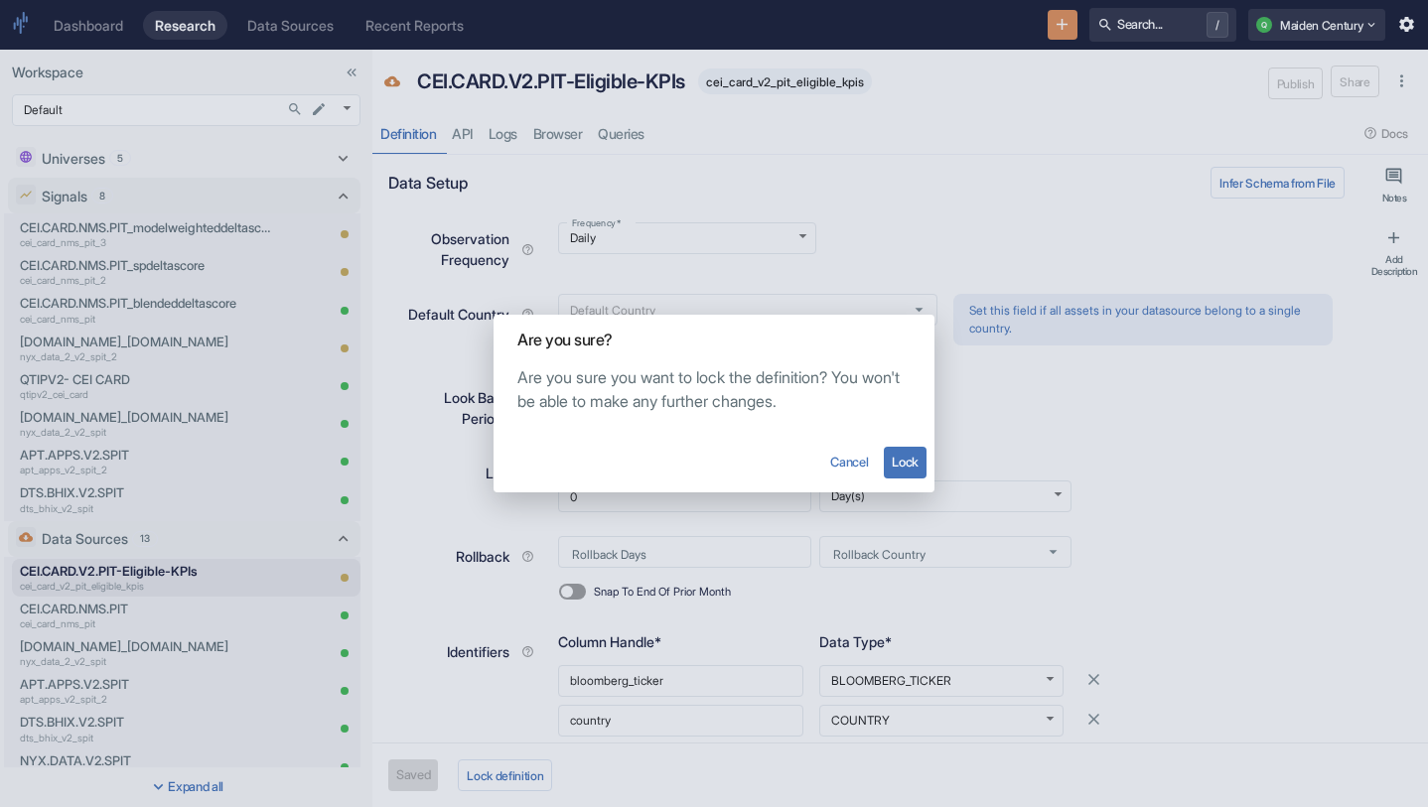
click at [898, 455] on button "Lock" at bounding box center [905, 463] width 43 height 32
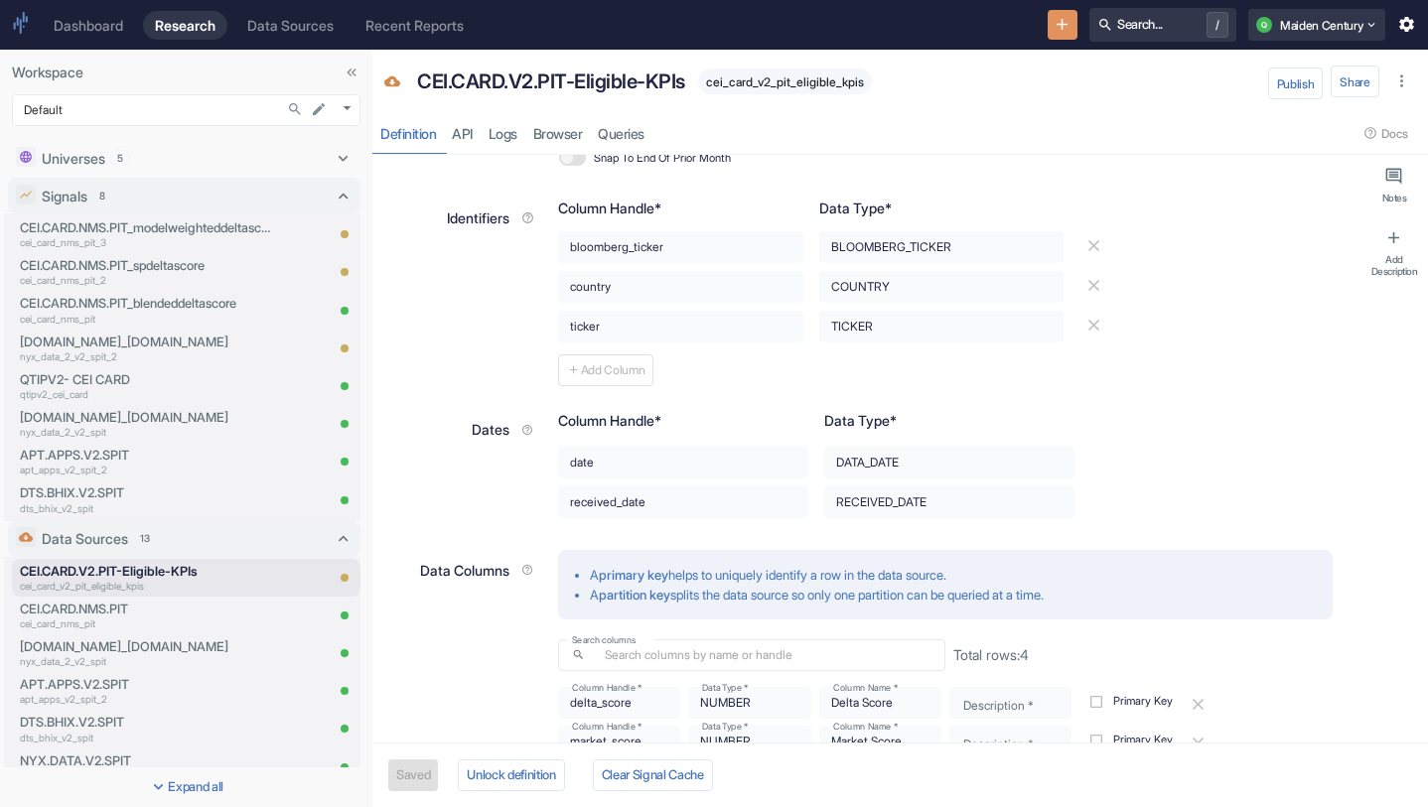
scroll to position [197, 0]
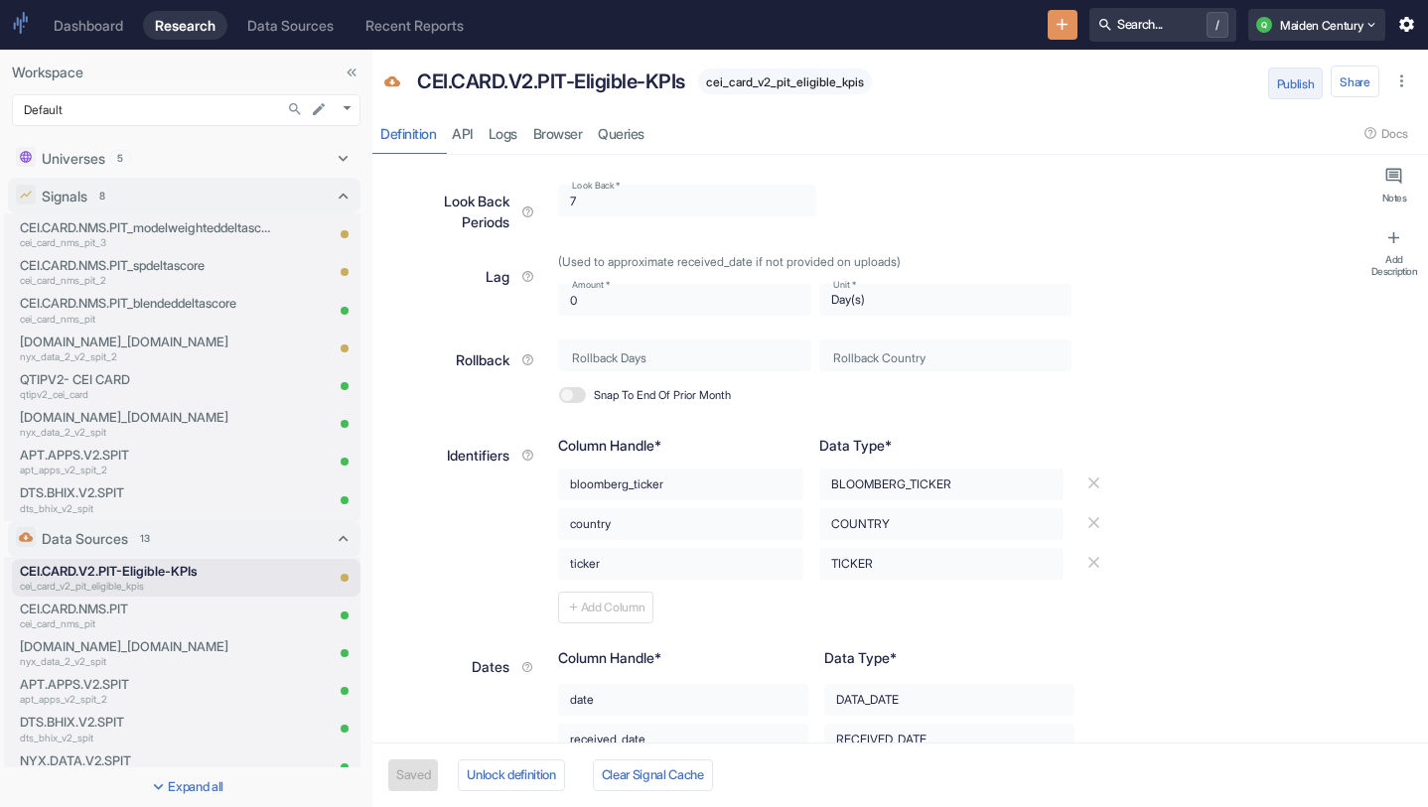
click at [1282, 75] on button "Publish" at bounding box center [1296, 84] width 56 height 32
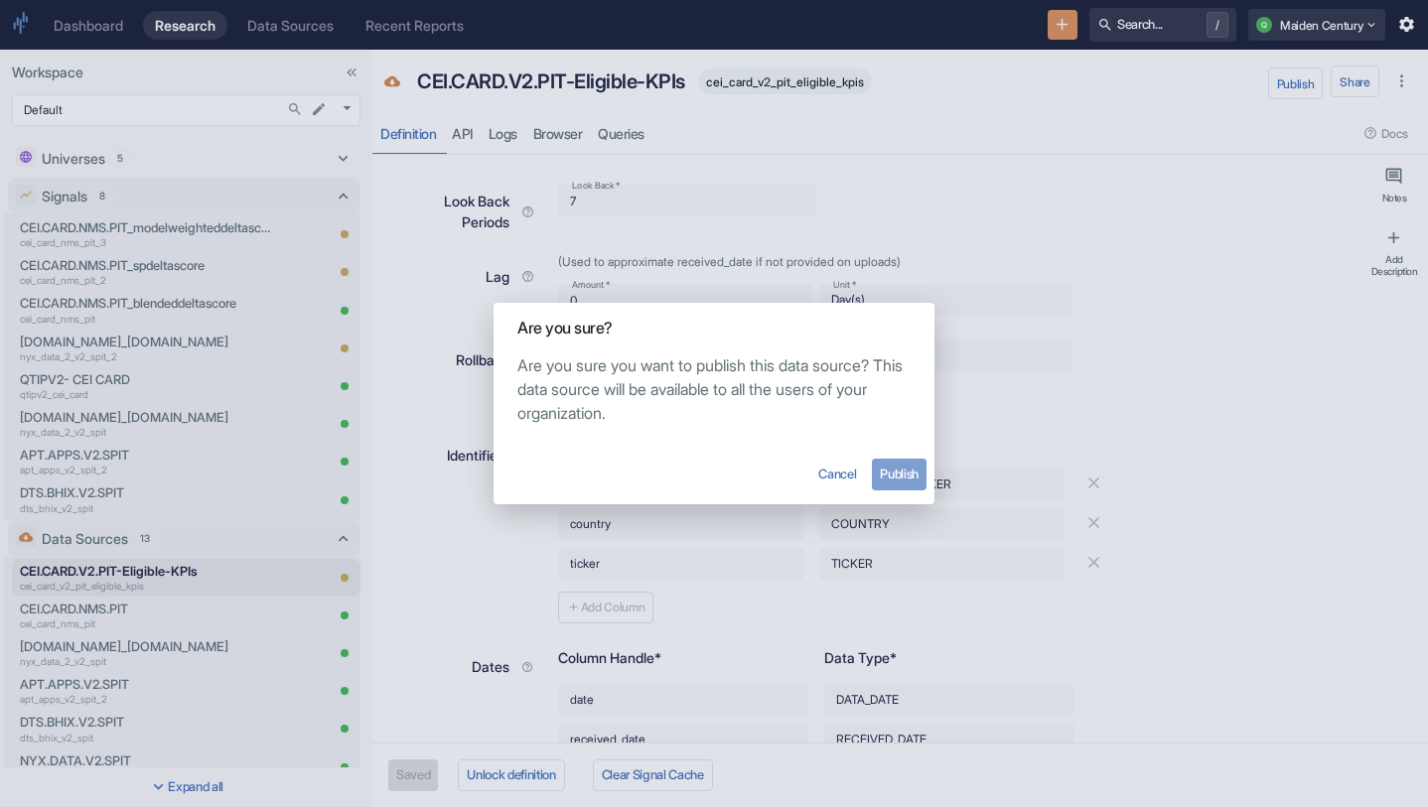
click at [912, 476] on button "Publish" at bounding box center [899, 475] width 55 height 32
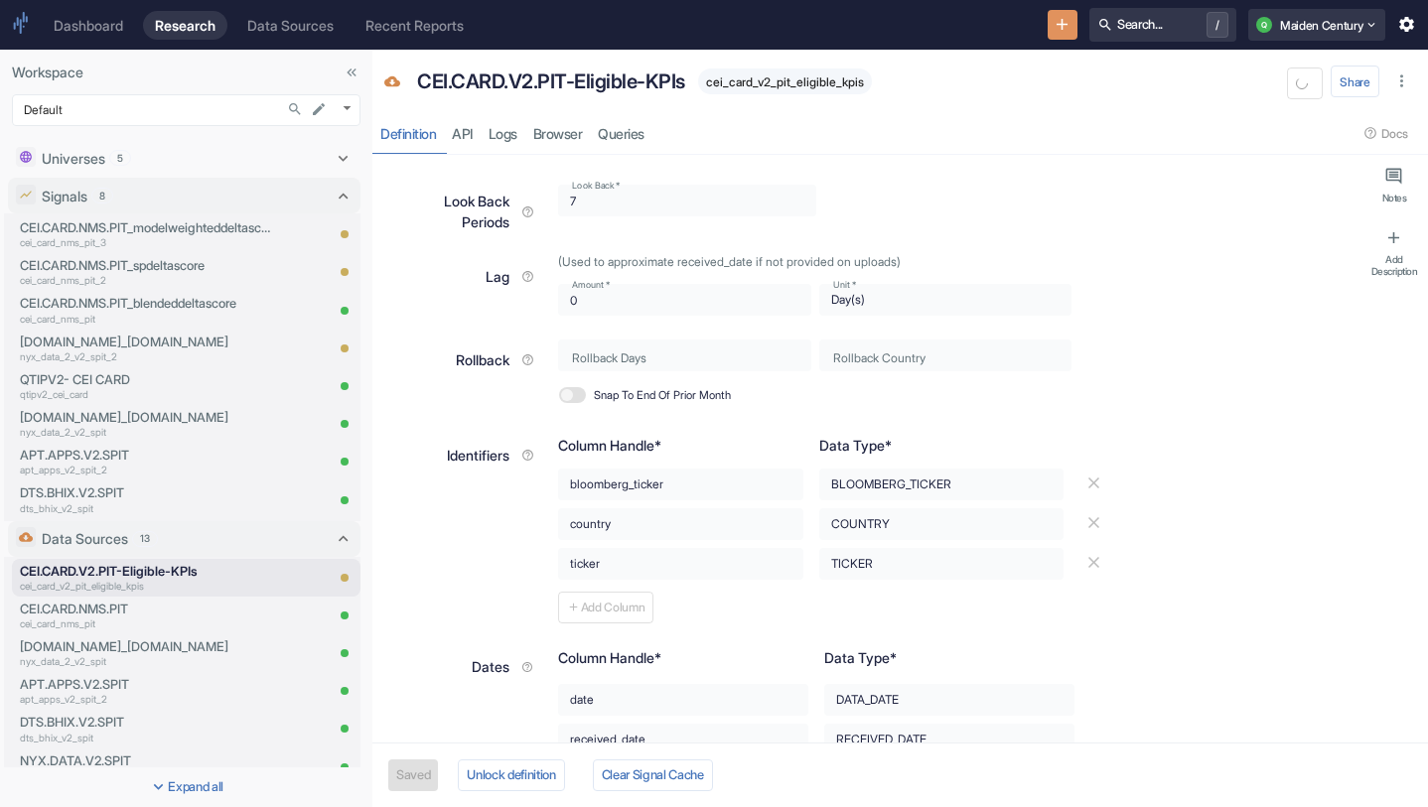
click at [801, 84] on span "cei_card_v2_pit_eligible_kpis" at bounding box center [785, 81] width 174 height 15
type textarea "x"
copy span "cei_card_v2_pit_eligible_kpis"
click at [535, 123] on link "Browser" at bounding box center [558, 133] width 66 height 41
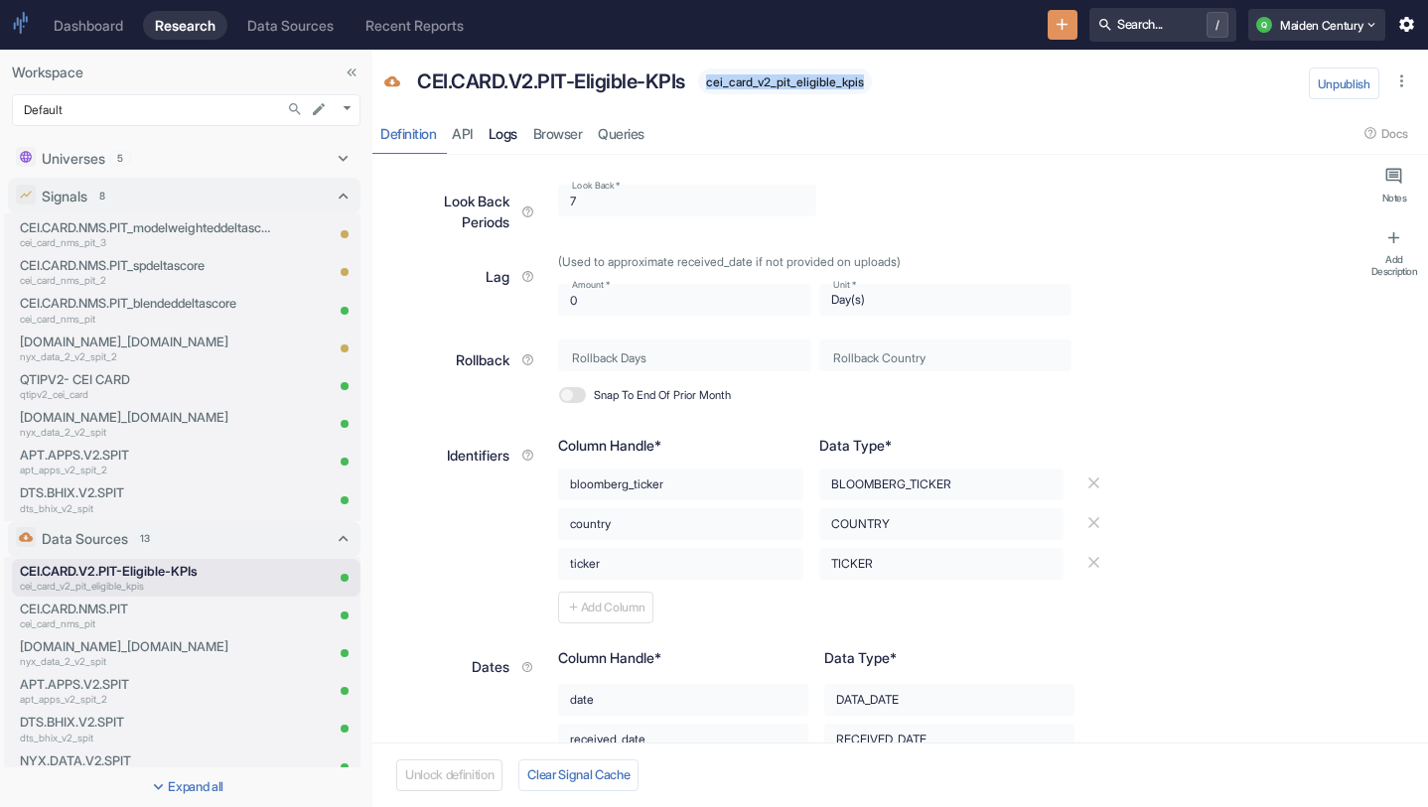
click at [504, 132] on link "Logs" at bounding box center [503, 133] width 45 height 41
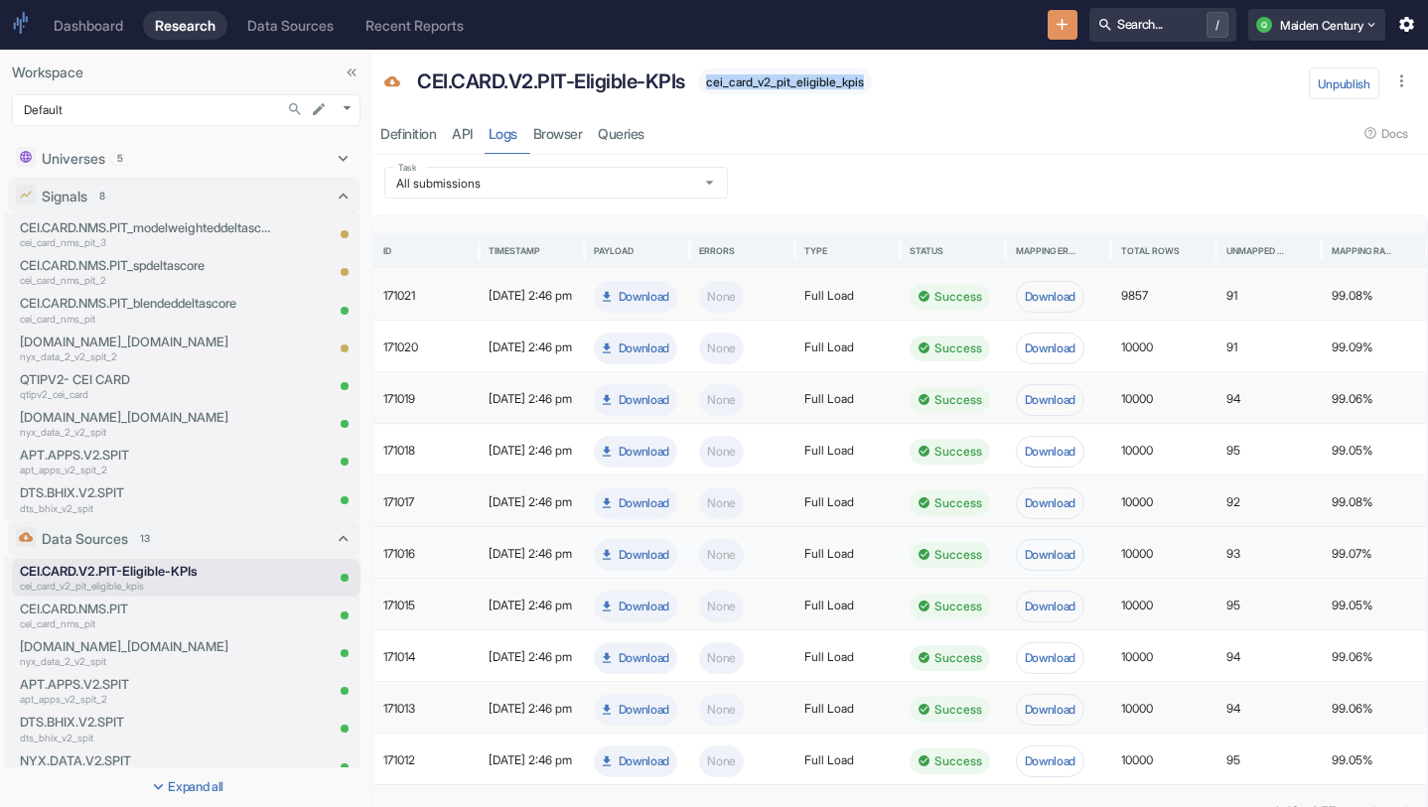
scroll to position [44, 0]
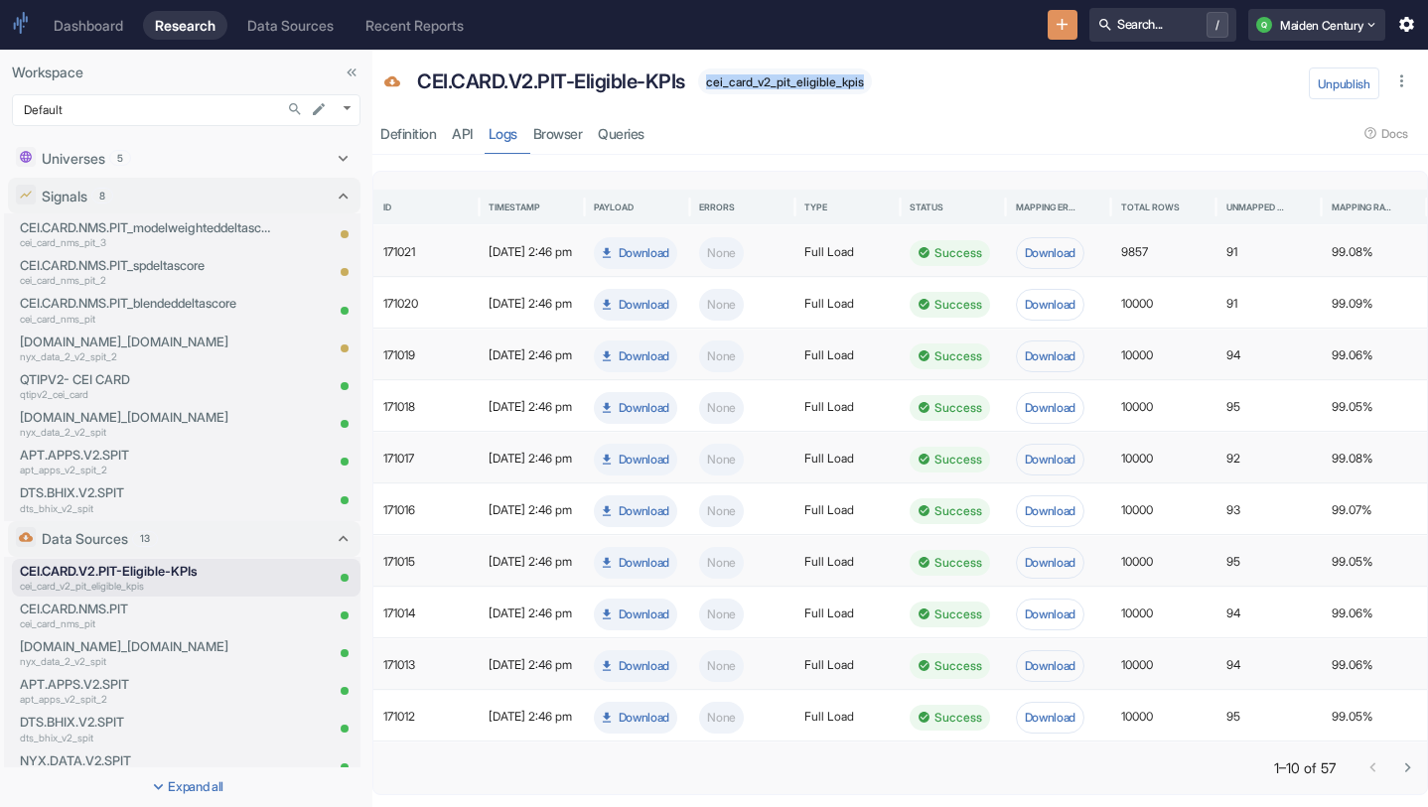
click at [1400, 765] on icon "Go to next page" at bounding box center [1407, 767] width 19 height 19
click at [1400, 766] on icon "Go to next page" at bounding box center [1407, 767] width 19 height 19
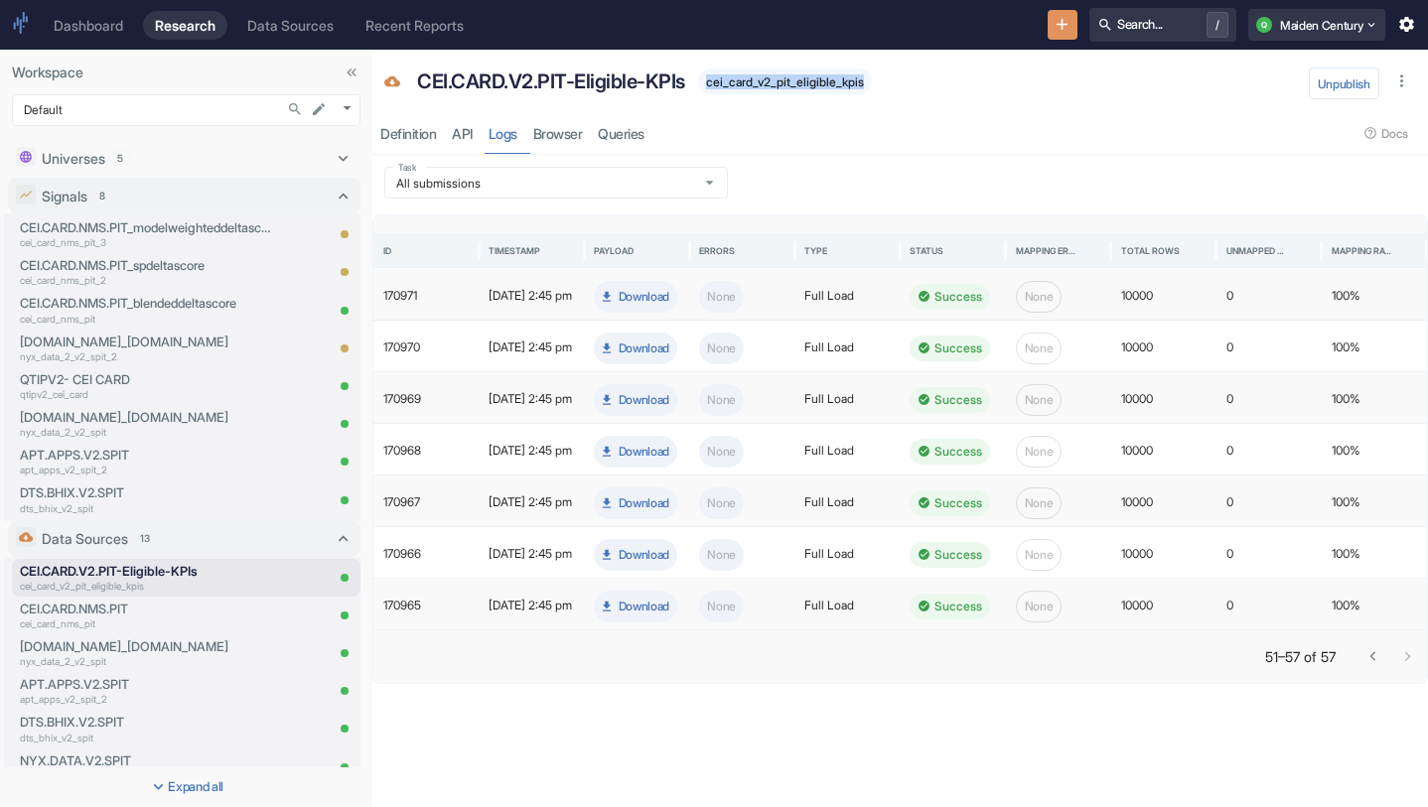
scroll to position [0, 0]
click at [601, 72] on p "CEI.CARD.V2.PIT-Eligible-KPIs" at bounding box center [551, 82] width 268 height 30
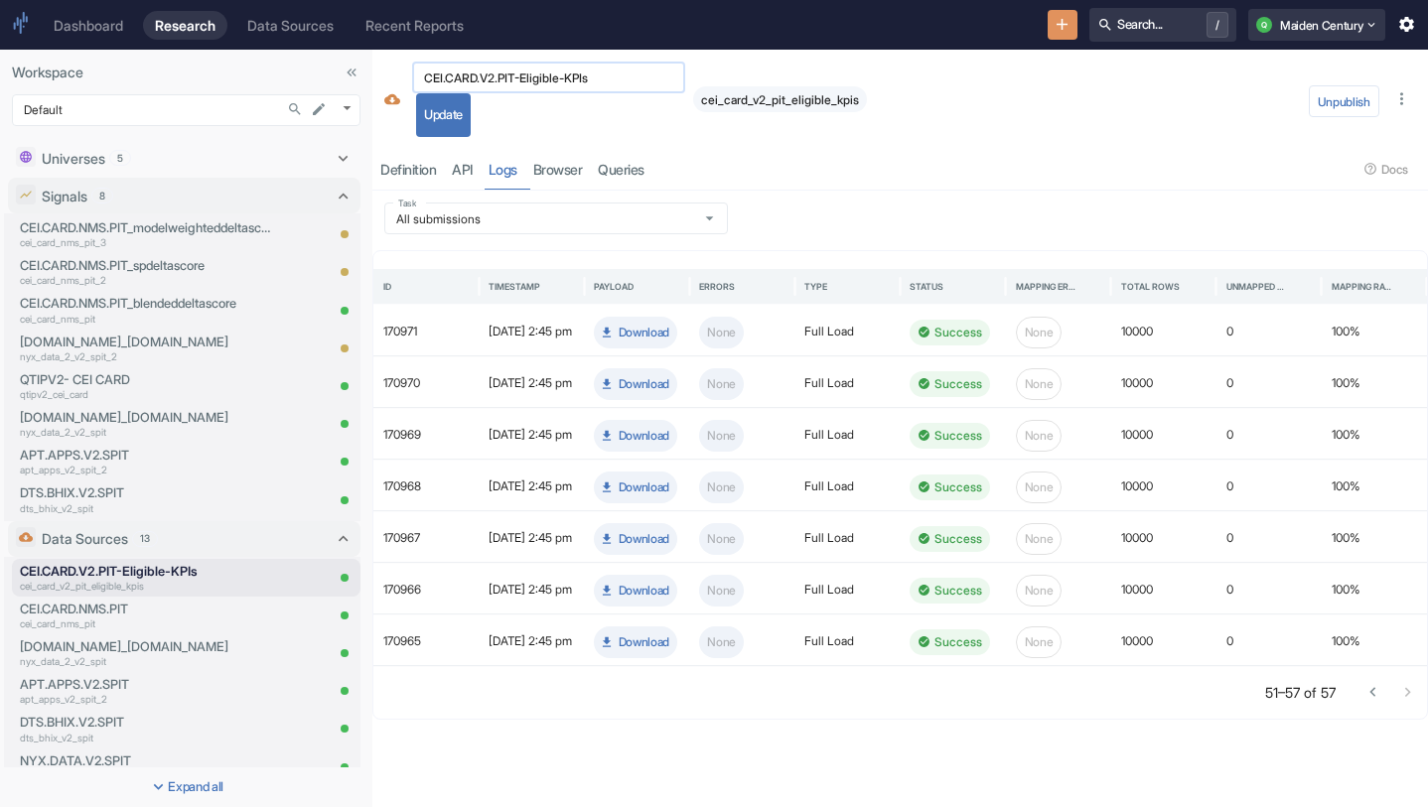
click at [601, 72] on input "CEI.CARD.V2.PIT-Eligible-KPIs" at bounding box center [548, 78] width 273 height 23
click at [741, 106] on div "cei_card_v2_pit_eligible_kpis" at bounding box center [780, 99] width 174 height 26
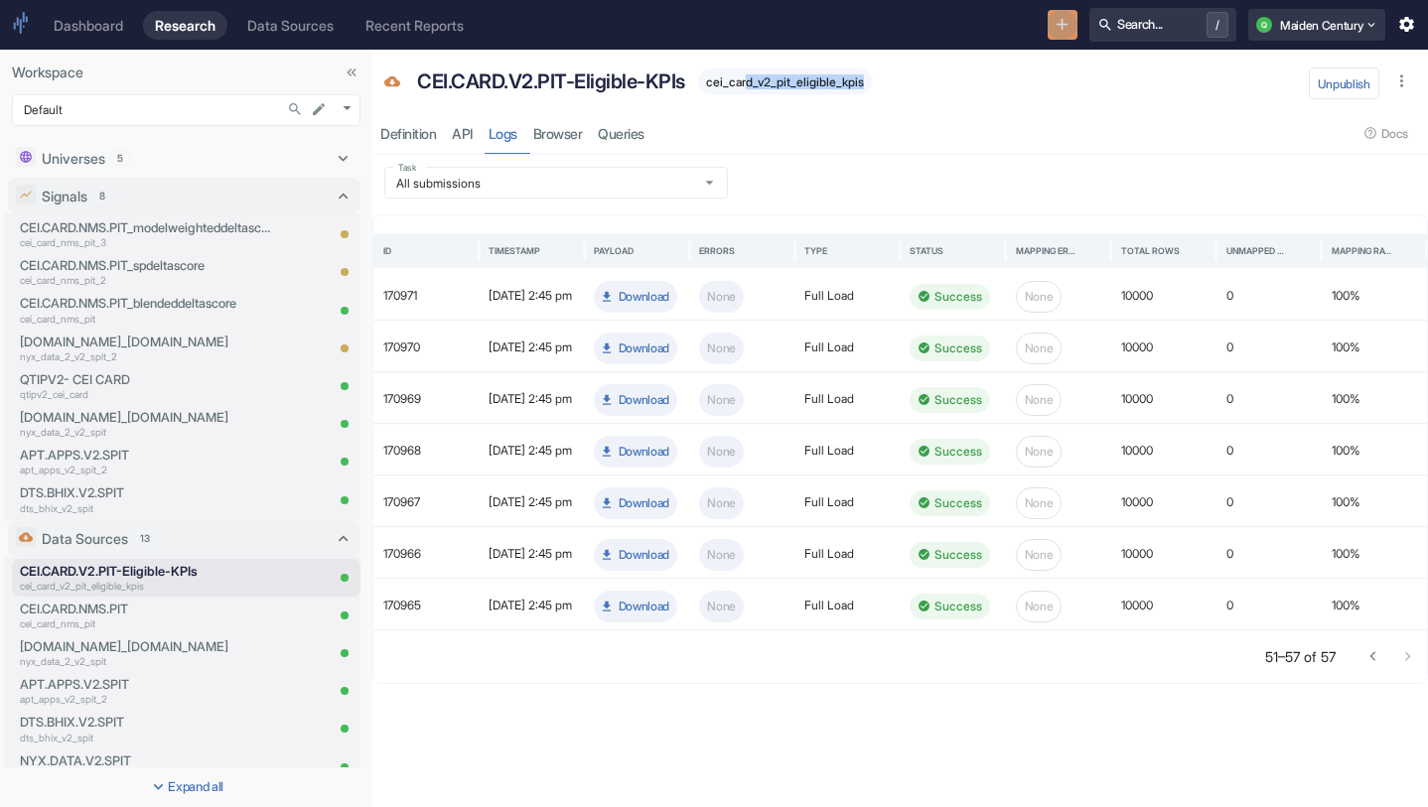
click at [1052, 24] on icon "New Resource" at bounding box center [1061, 24] width 19 height 19
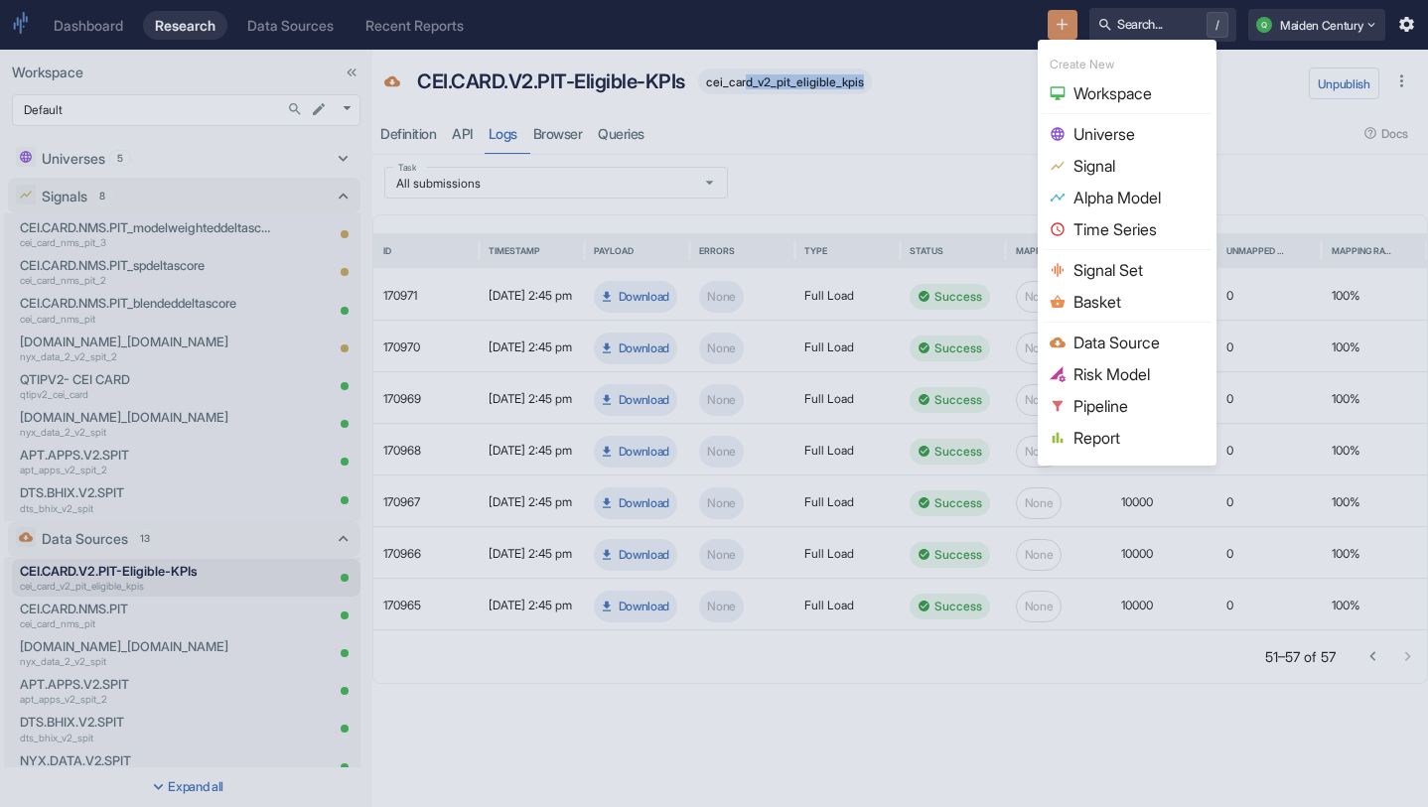
click at [1130, 135] on span "Universe" at bounding box center [1138, 134] width 131 height 24
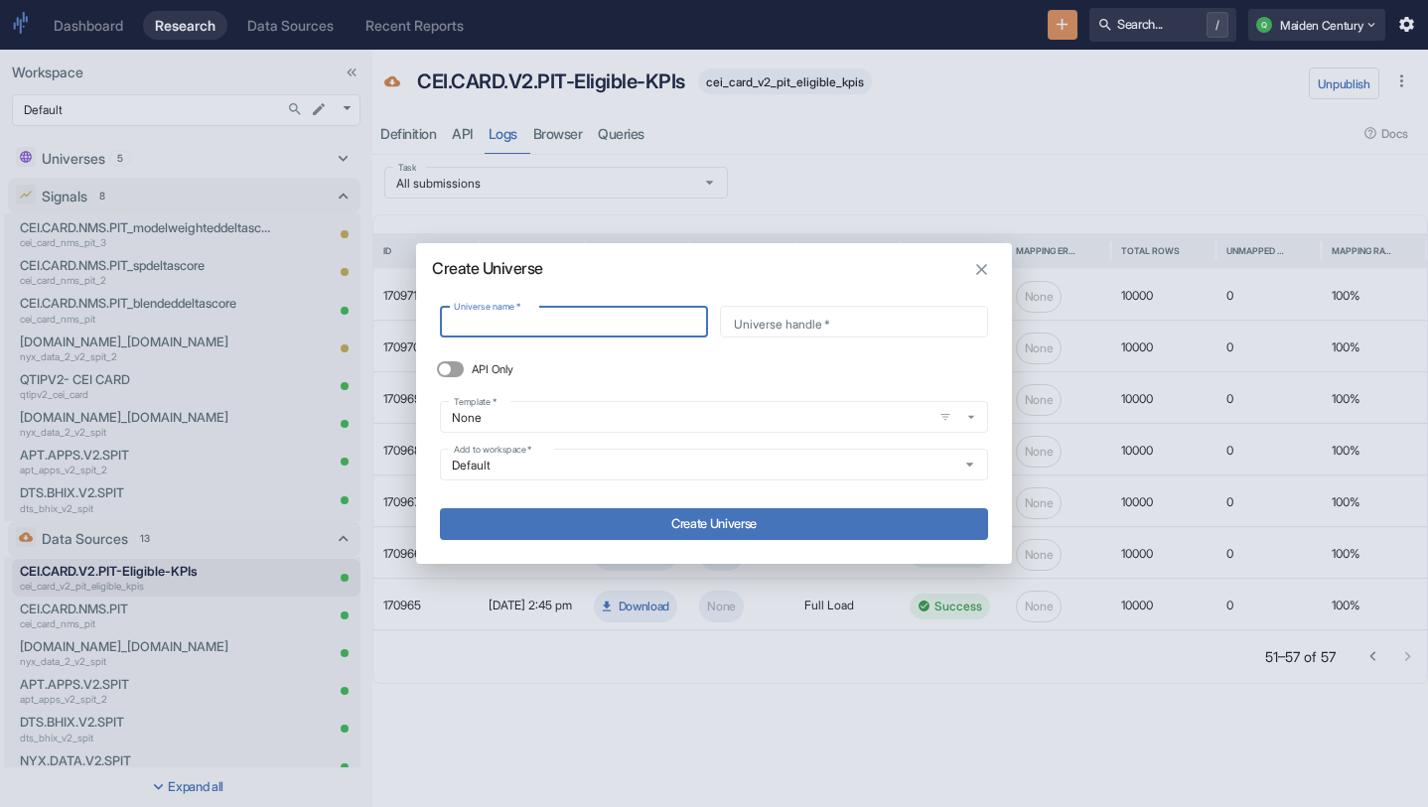
type input "CEI.CARD.V2.PIT-Eligible-KPIs"
type input "cei_card_v2_pit_eligible_kpis"
type input "CEI.CARD.V2.PIT-Eligible-KPIs"
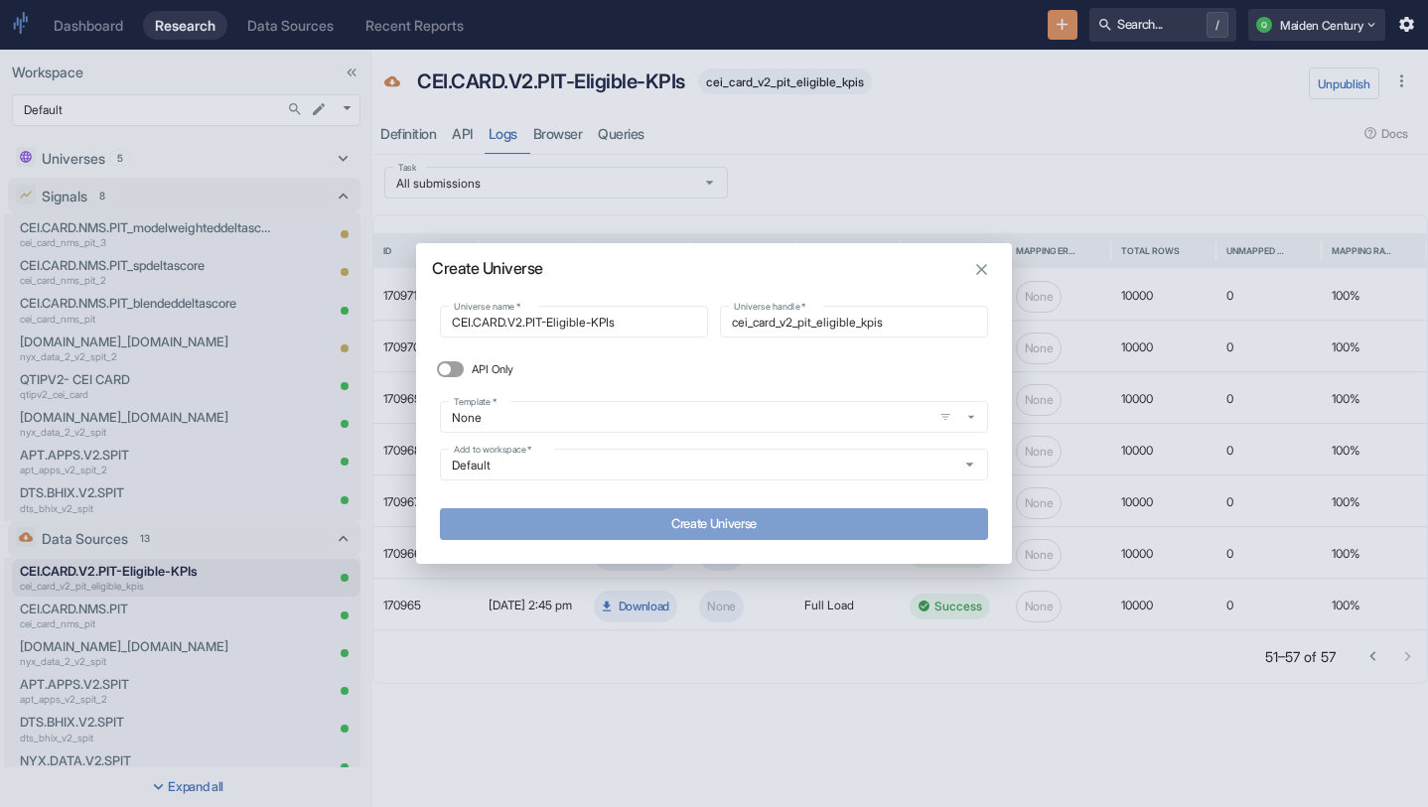
click at [699, 521] on button "Create Universe" at bounding box center [714, 524] width 548 height 32
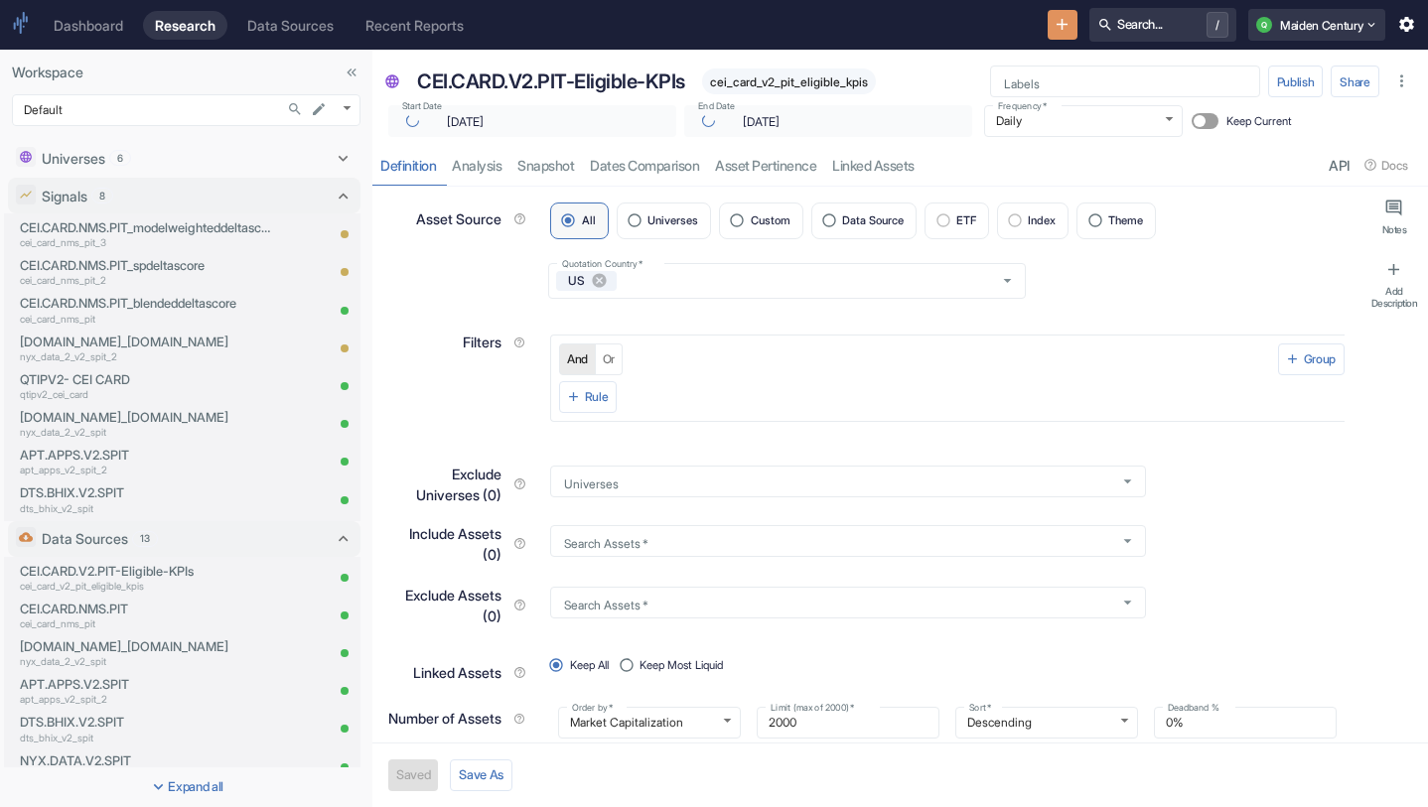
type input "[DATE]"
click at [857, 215] on span "Data Source" at bounding box center [873, 220] width 62 height 11
click at [843, 213] on input "Data Source" at bounding box center [829, 220] width 27 height 27
radio input "true"
click at [648, 307] on div "And Or Group Rule" at bounding box center [939, 364] width 810 height 115
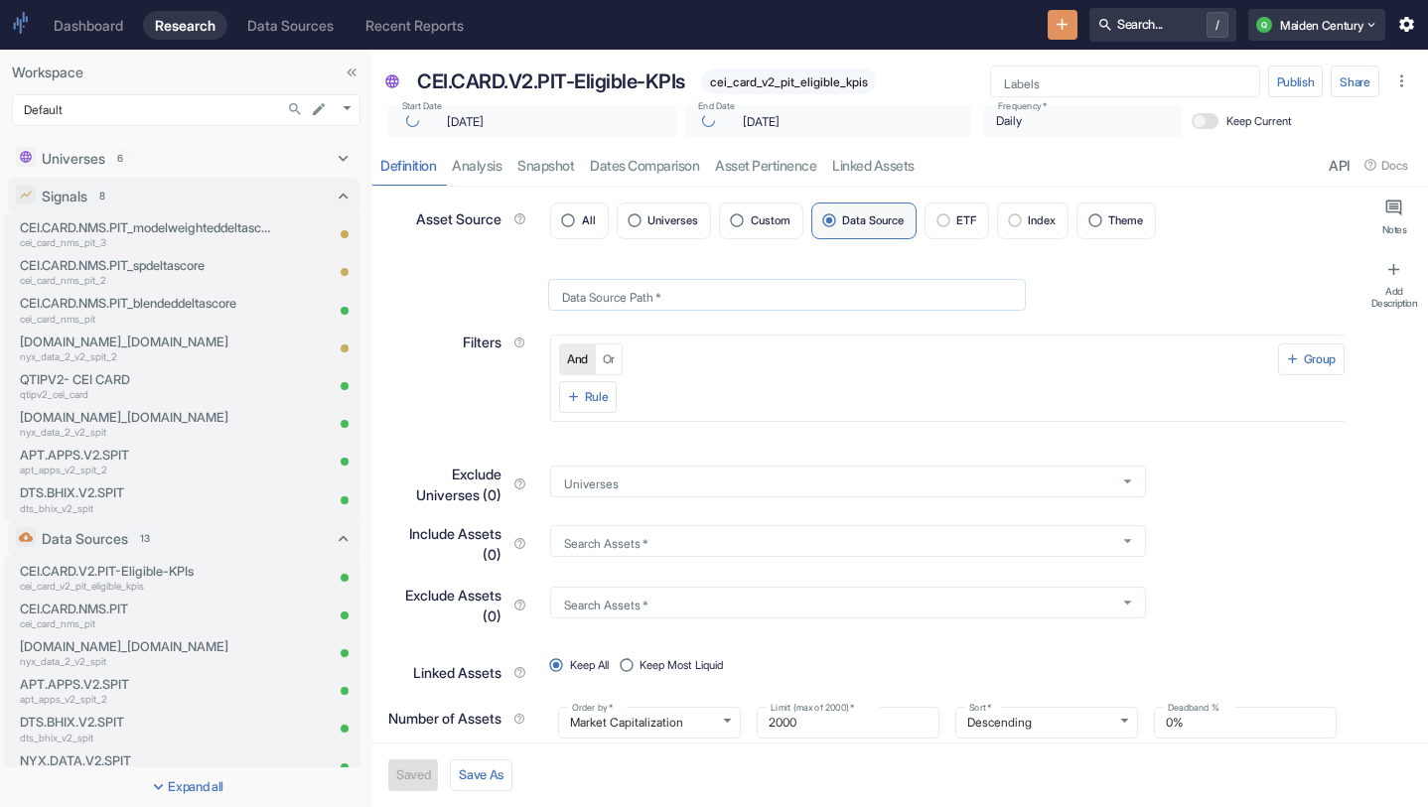
click at [667, 290] on input "Data Source Path   *" at bounding box center [787, 294] width 479 height 23
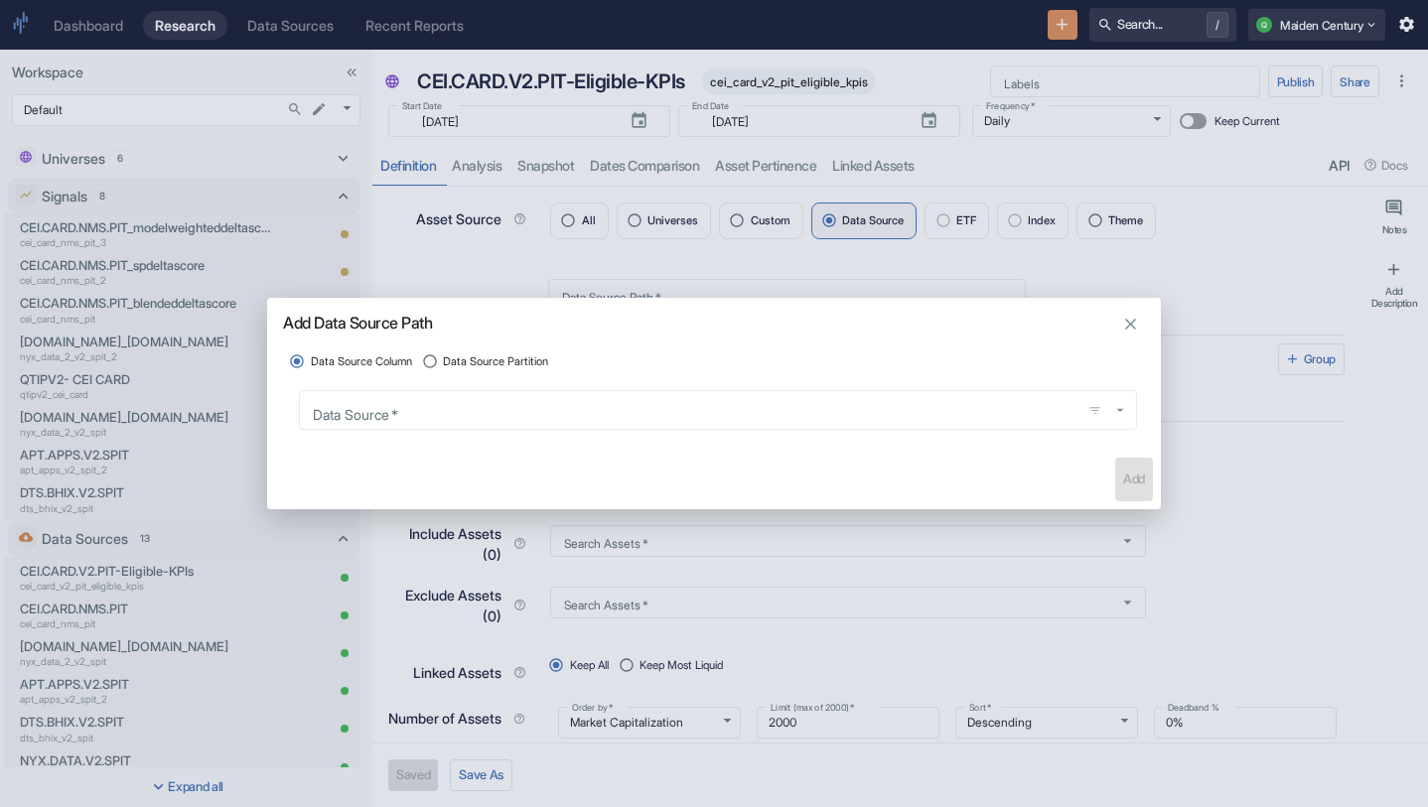
type textarea "x"
click at [523, 360] on span "Data Source Partition" at bounding box center [495, 361] width 105 height 17
click at [444, 360] on input "Data Source Partition" at bounding box center [430, 361] width 27 height 27
radio input "true"
type textarea "x"
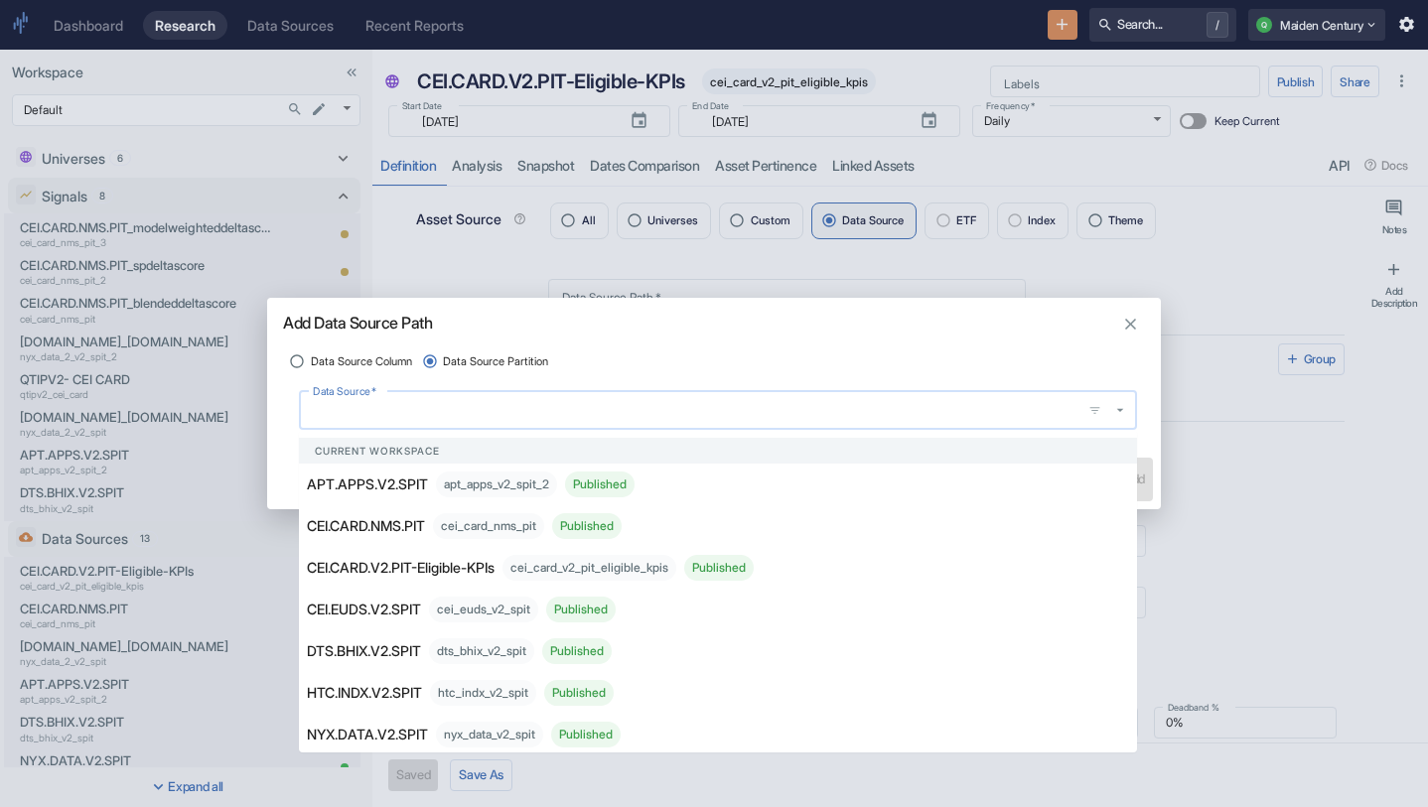
click at [528, 400] on input "Data Source   *" at bounding box center [691, 410] width 767 height 22
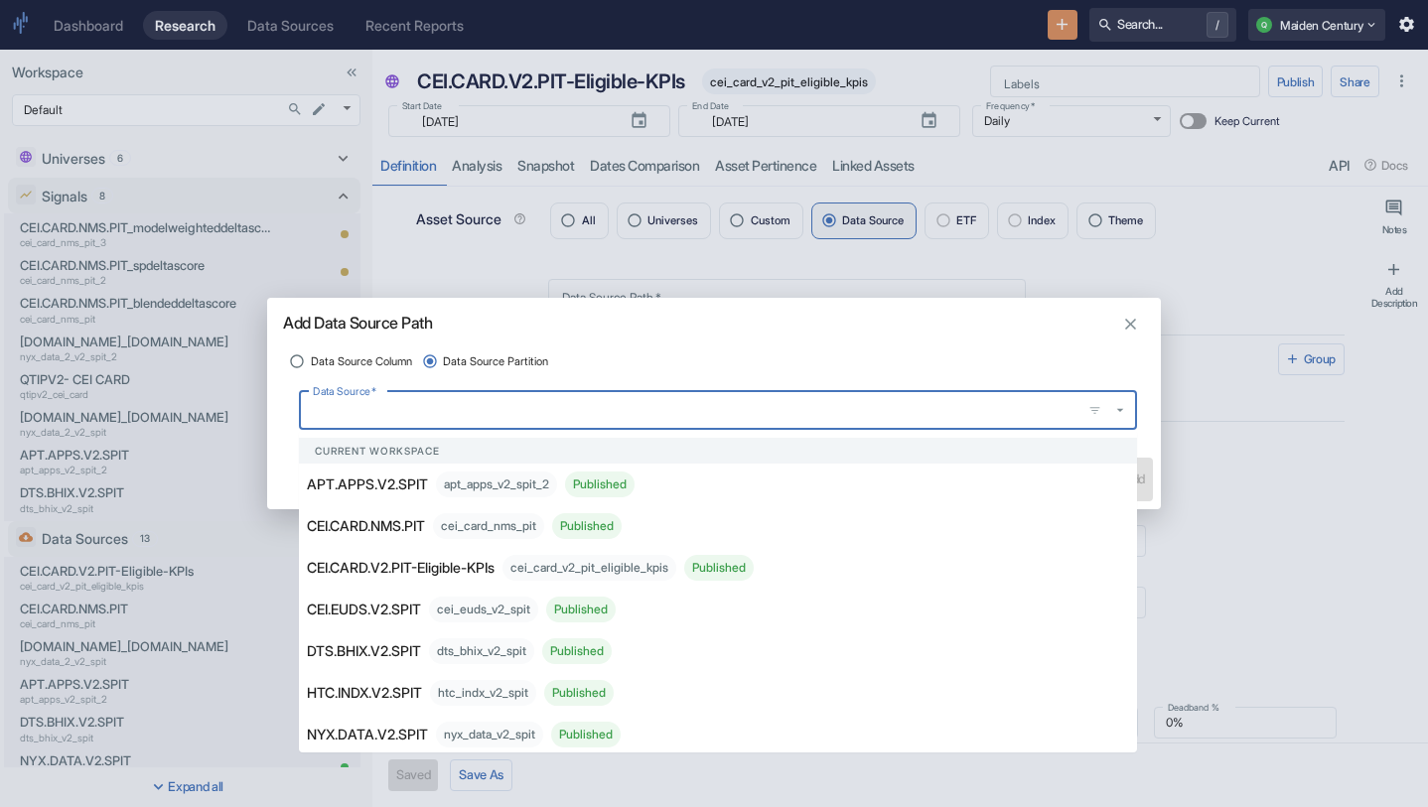
paste input "CEI.CARD.V2.PIT-Eligible-KPIs"
type input "CEI.CARD.V2.PIT-Eligible-KPIs"
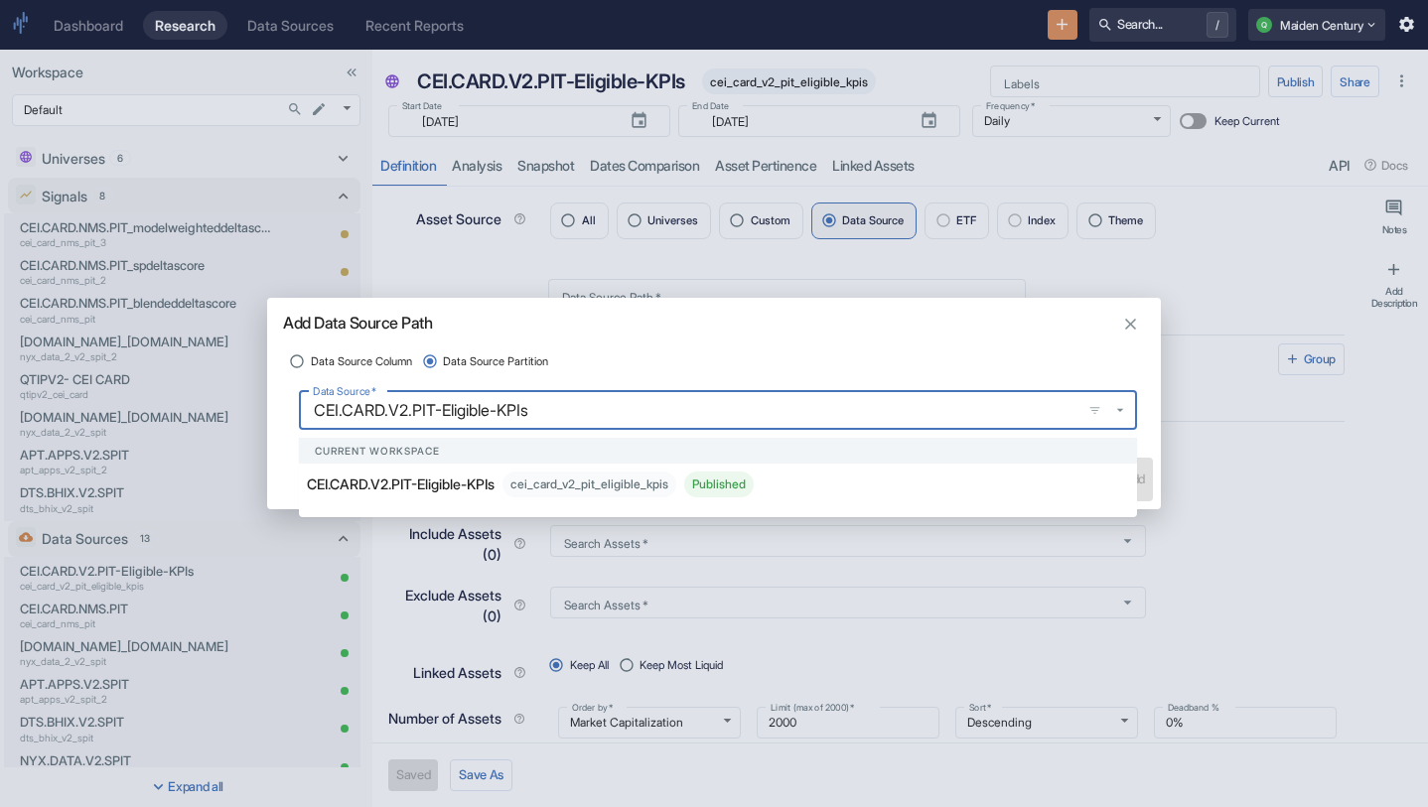
click at [494, 482] on p "CEI.CARD.V2.PIT-Eligible-KPIs" at bounding box center [401, 484] width 188 height 21
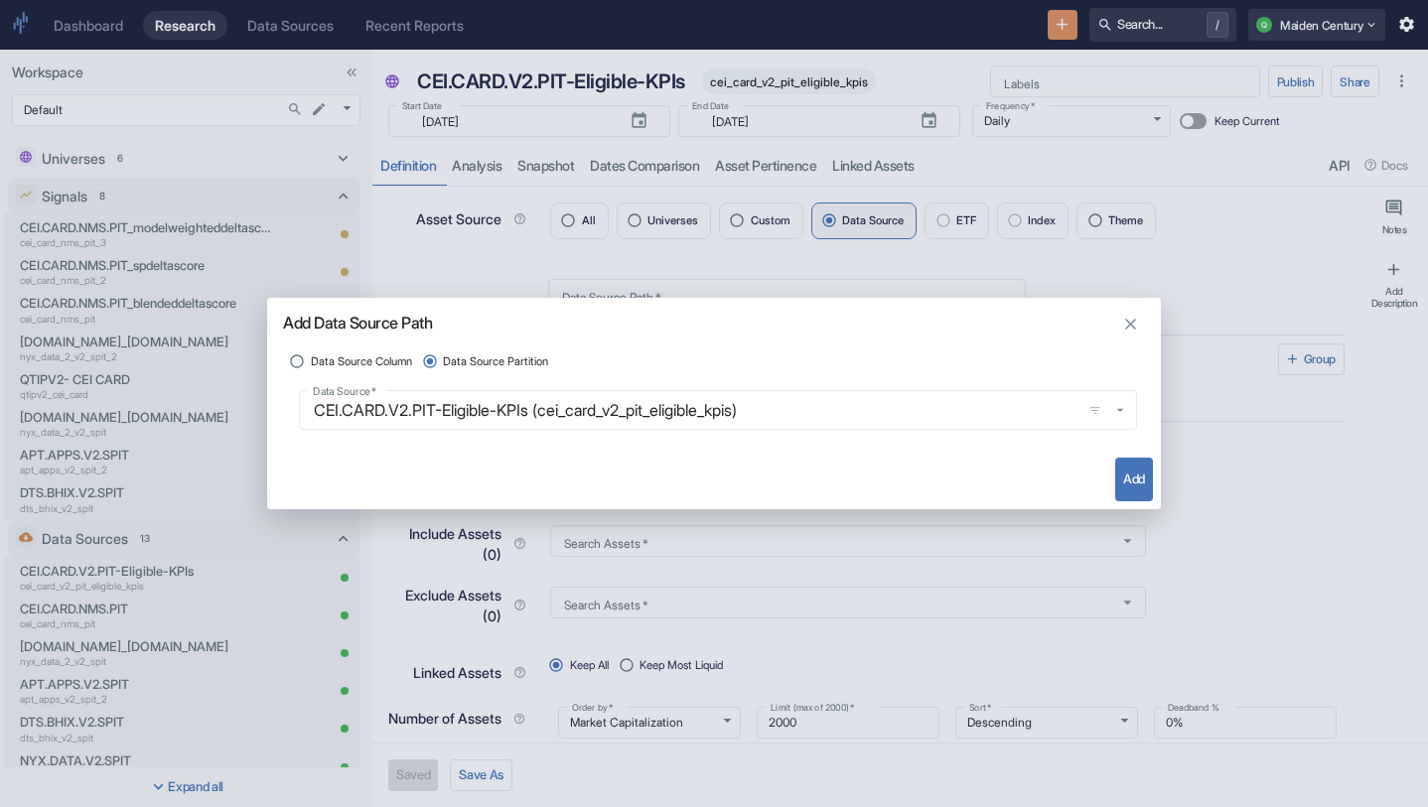
click at [1127, 474] on button "Add" at bounding box center [1134, 480] width 38 height 44
type textarea "x"
type input "cei_card_v2_pit_eligible_kpis"
radio input "true"
radio input "false"
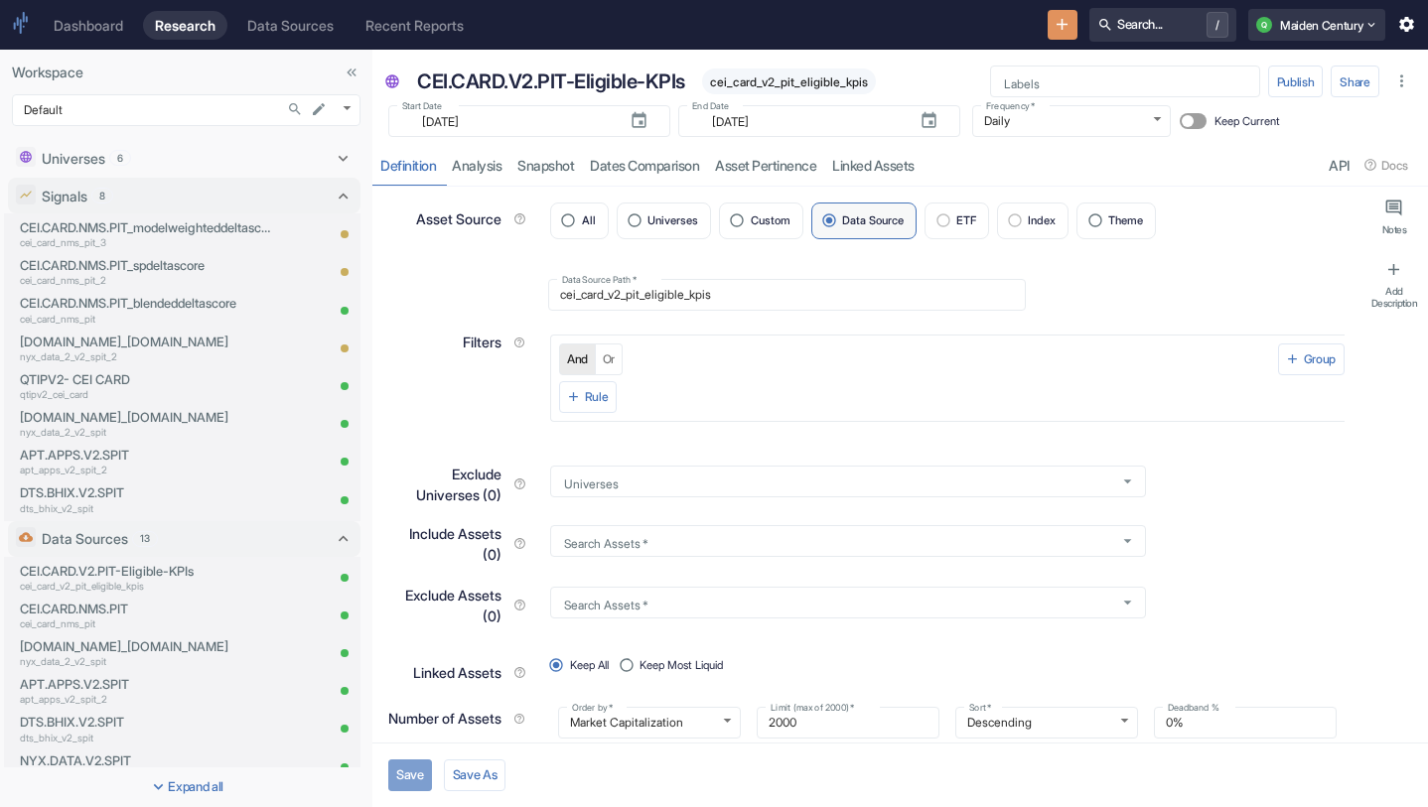
click at [413, 777] on button "Save" at bounding box center [410, 775] width 44 height 32
type textarea "x"
type input "[DATE]"
click at [1289, 92] on button "Publish" at bounding box center [1296, 82] width 56 height 32
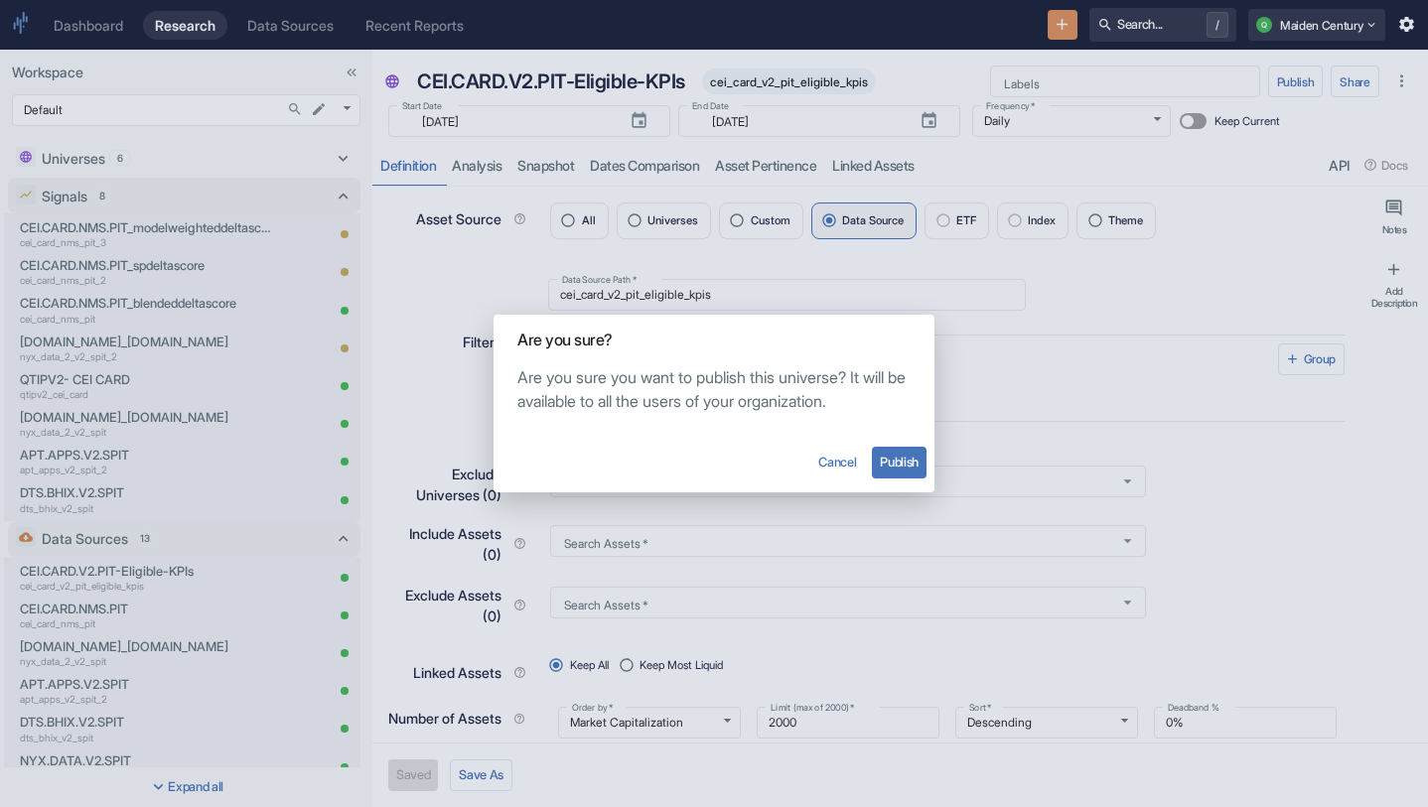
click at [919, 475] on button "Publish" at bounding box center [899, 463] width 55 height 32
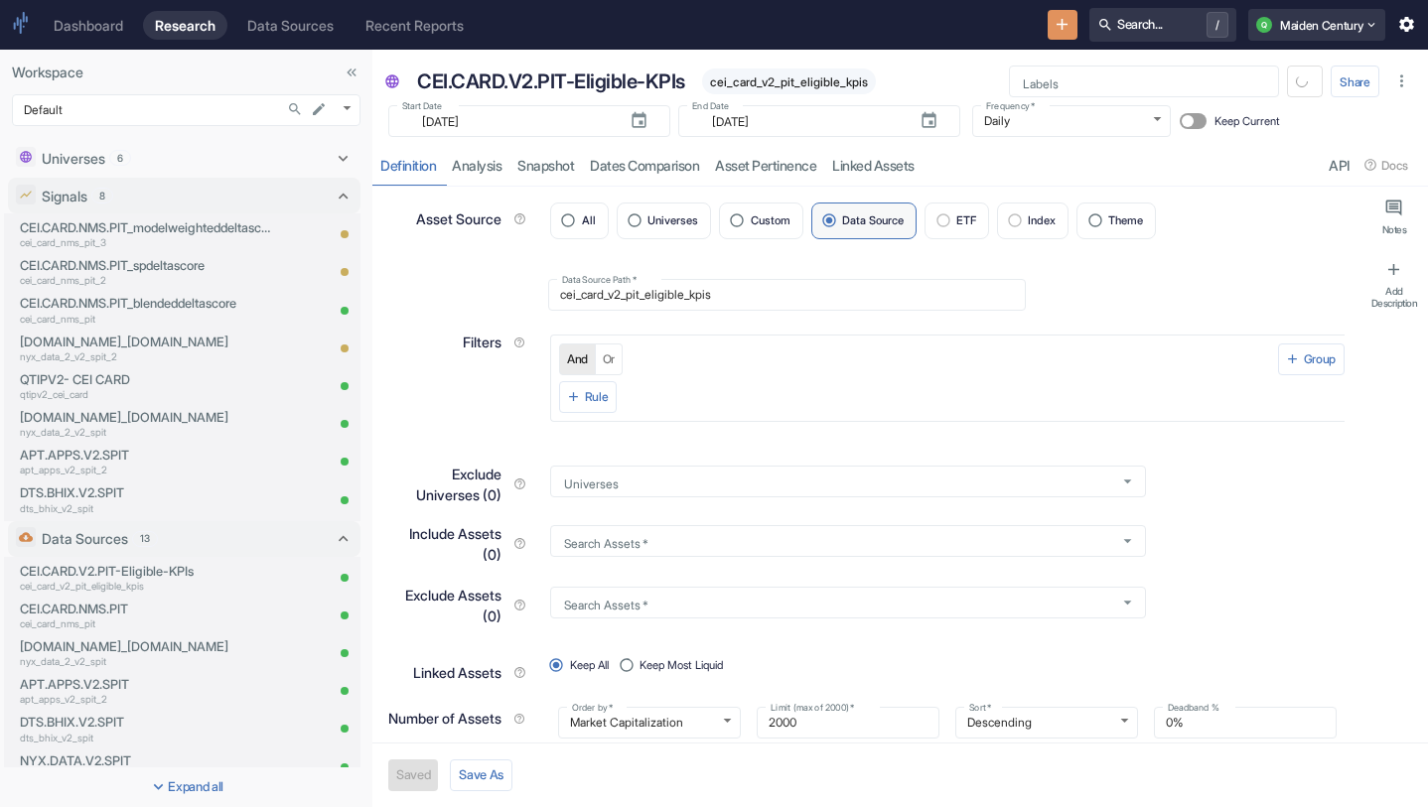
type textarea "x"
click at [484, 163] on link "analysis" at bounding box center [477, 165] width 66 height 41
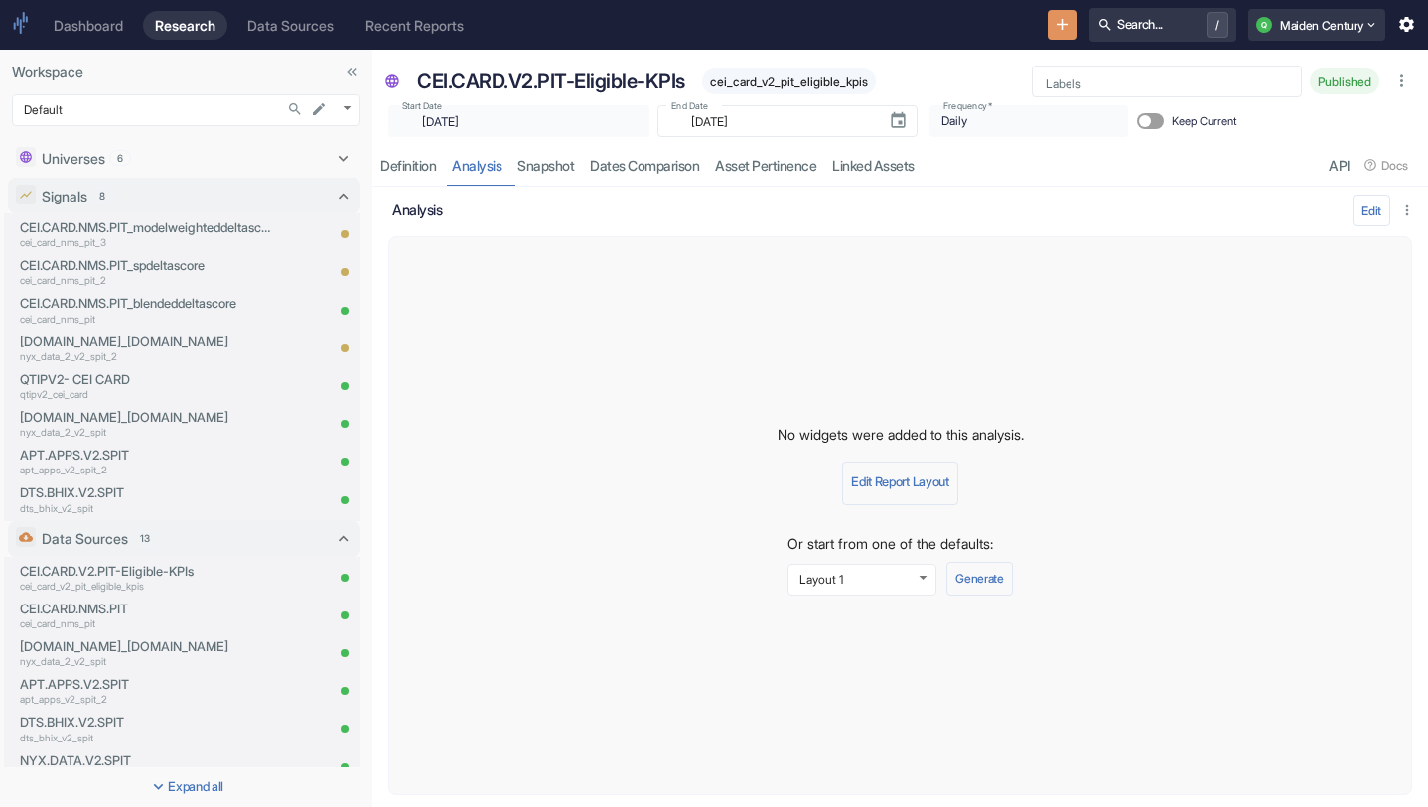
click at [993, 567] on button "Generate" at bounding box center [979, 579] width 66 height 34
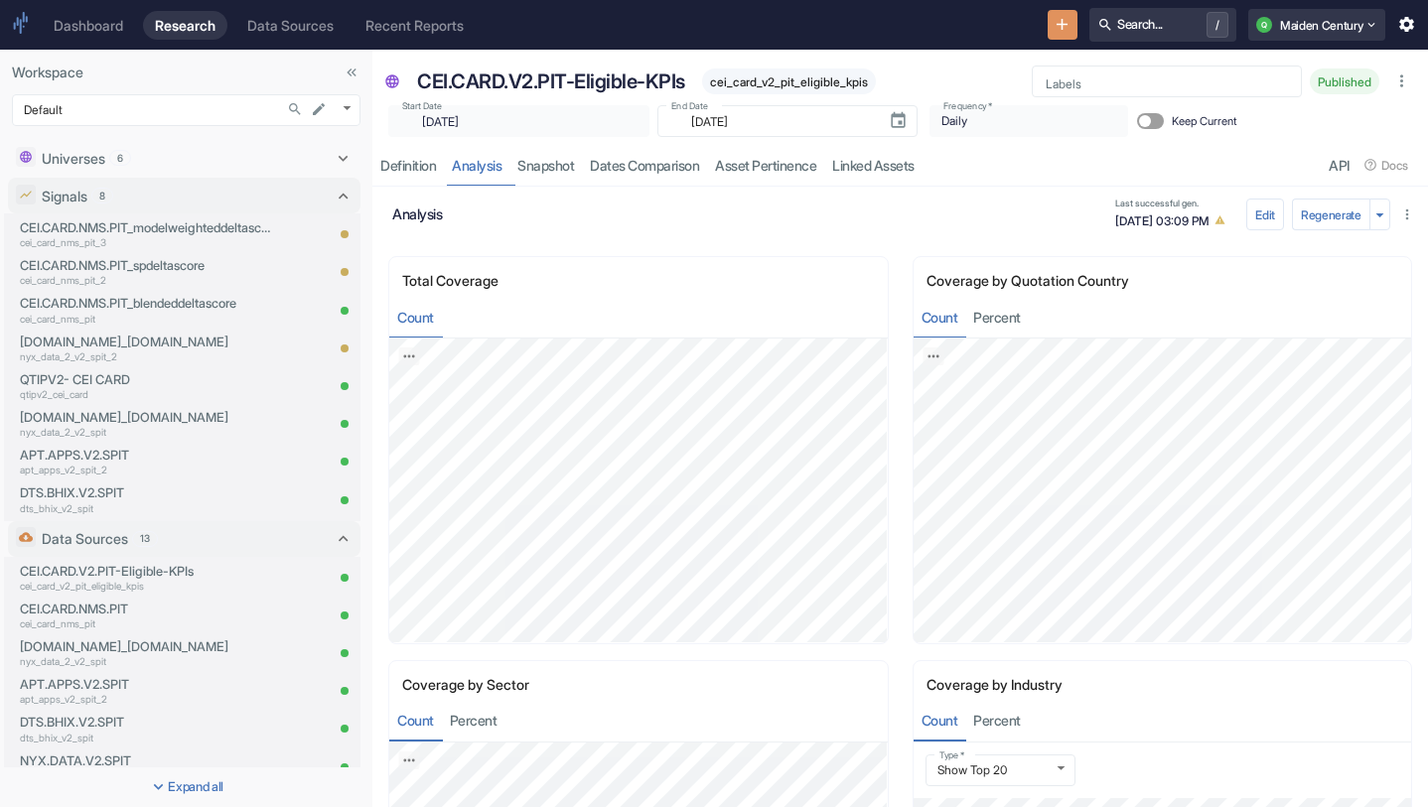
click at [1064, 25] on button "New Resource" at bounding box center [1062, 25] width 31 height 31
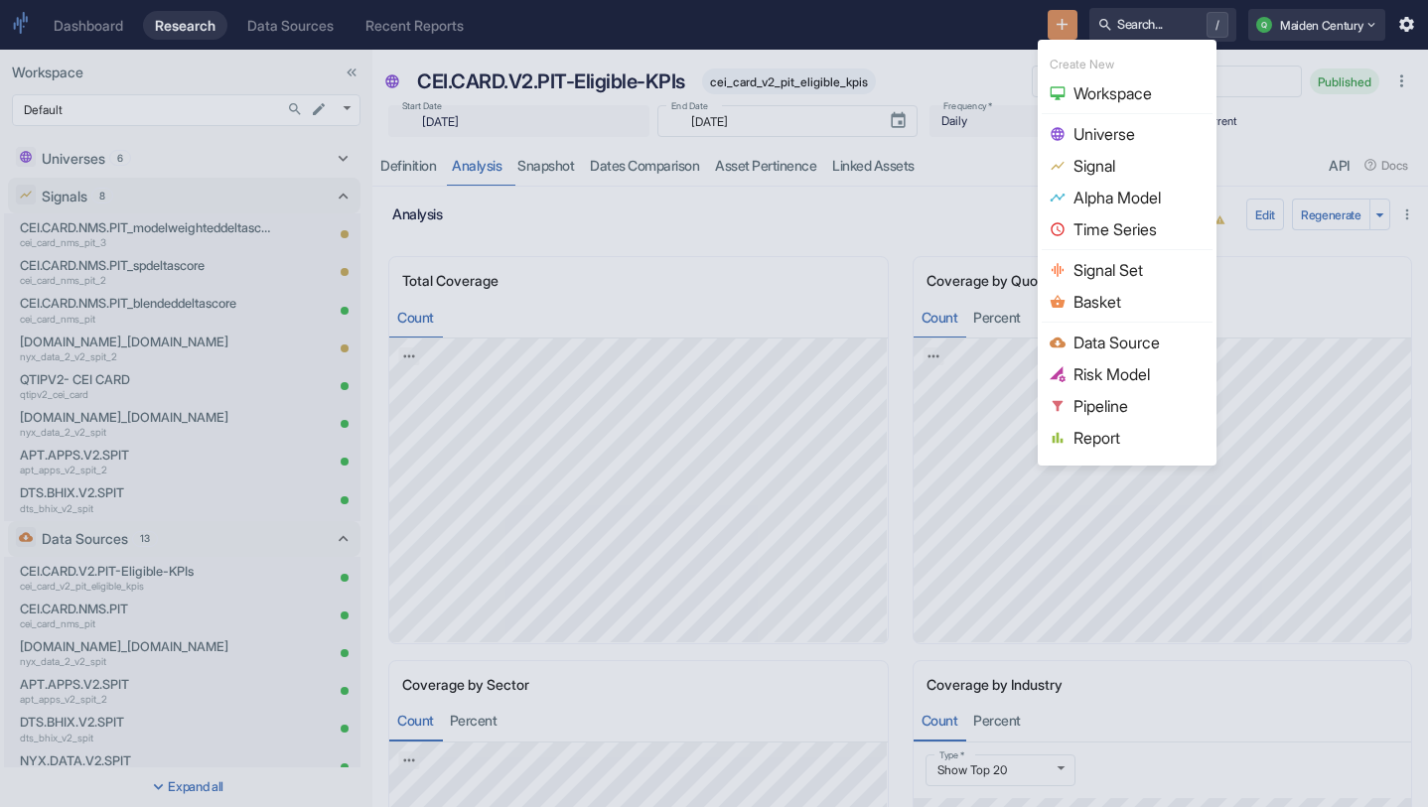
click at [992, 139] on div at bounding box center [714, 403] width 1428 height 807
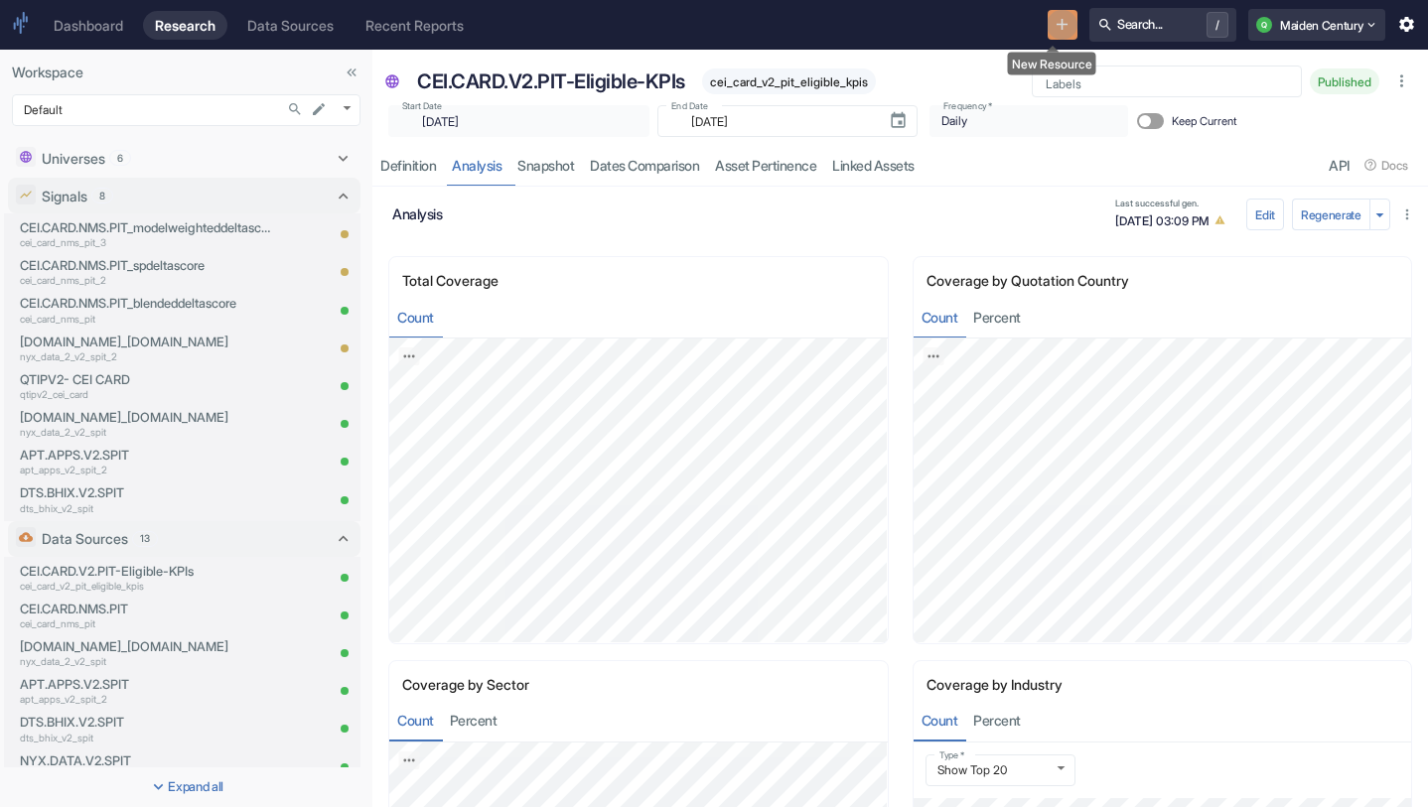
click at [1052, 29] on icon "New Resource" at bounding box center [1061, 24] width 19 height 19
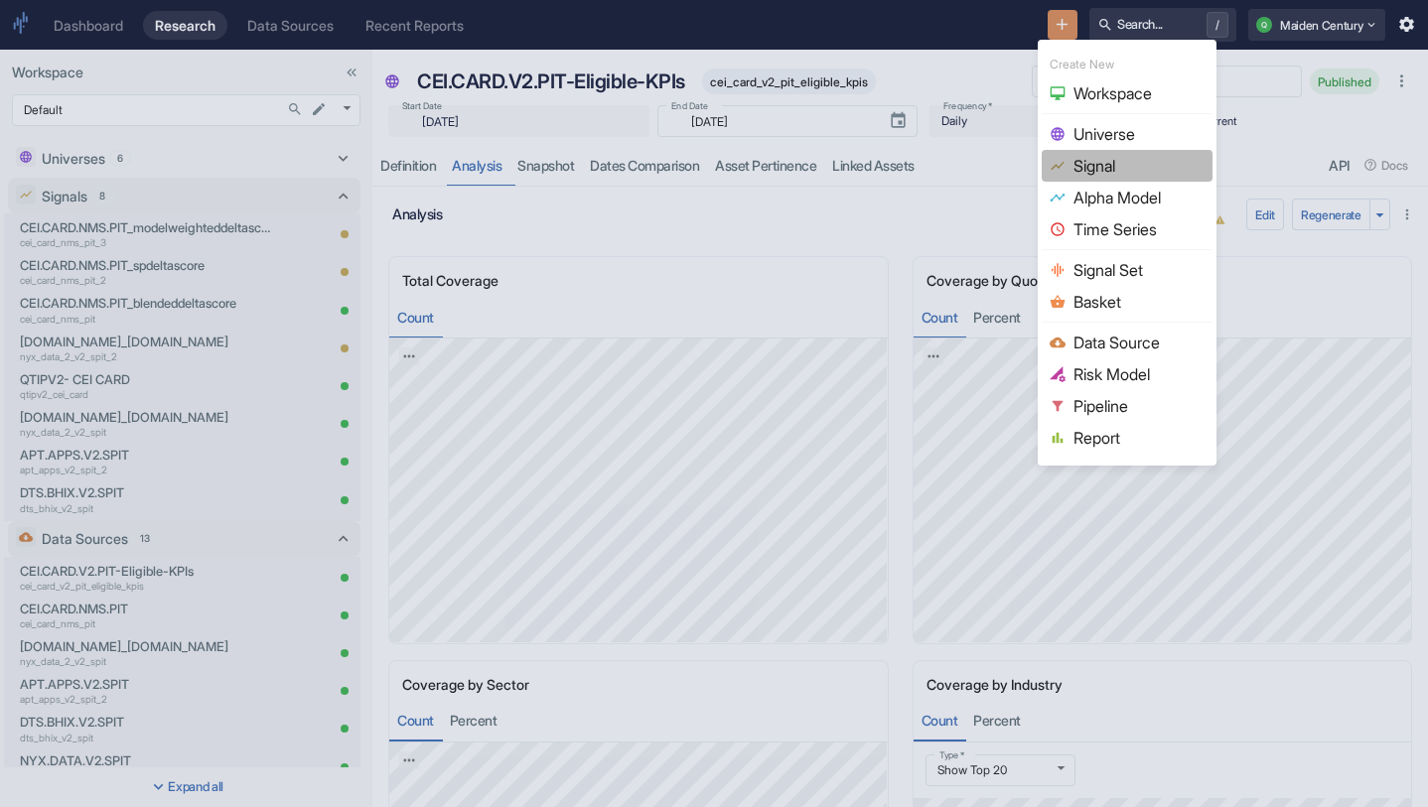
click at [1129, 167] on span "Signal" at bounding box center [1138, 166] width 131 height 24
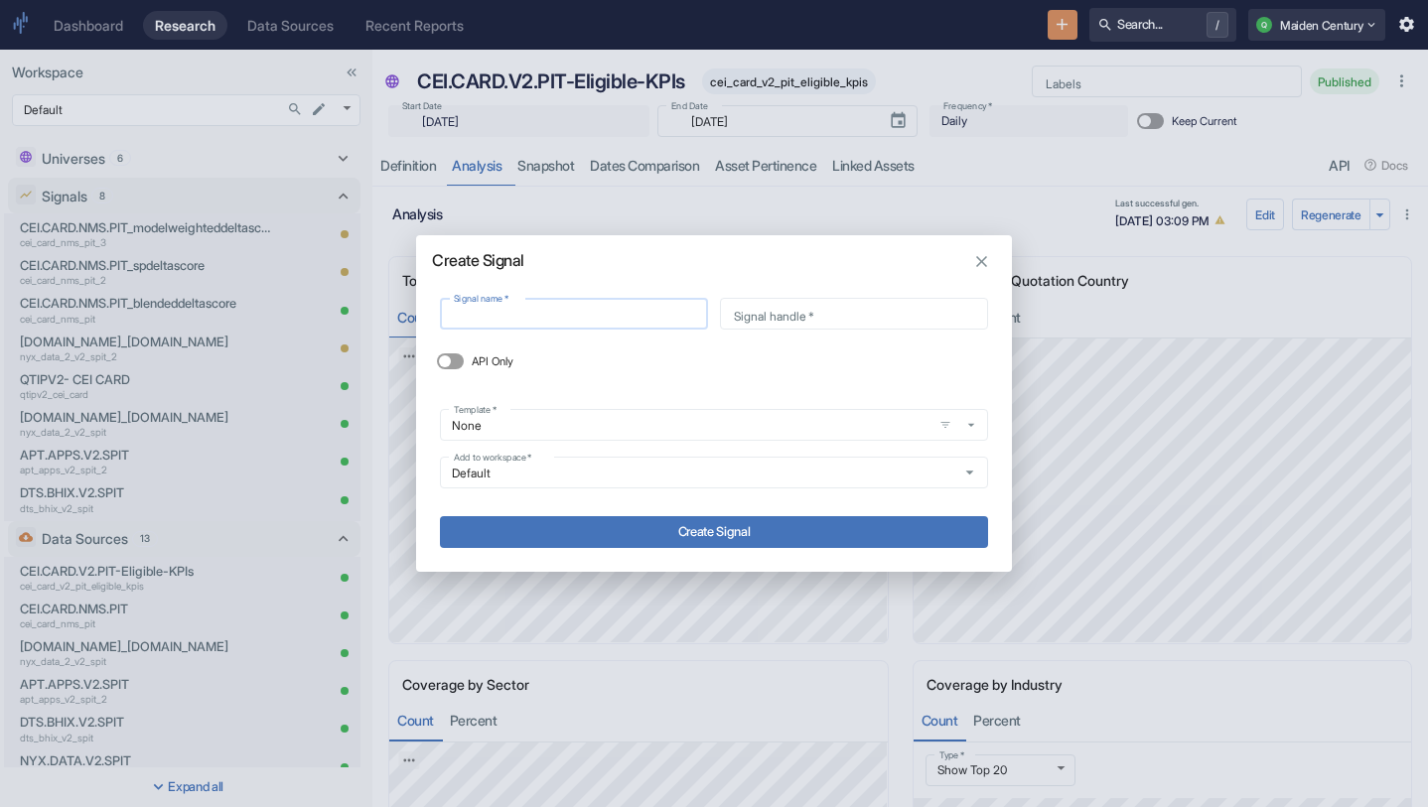
click at [619, 312] on input "Signal name   *" at bounding box center [574, 314] width 268 height 23
type input "CEI.CARD.V2.PIT-Eligible-KPIs"
type input "cei_card_v2_pit_eligible_kpis"
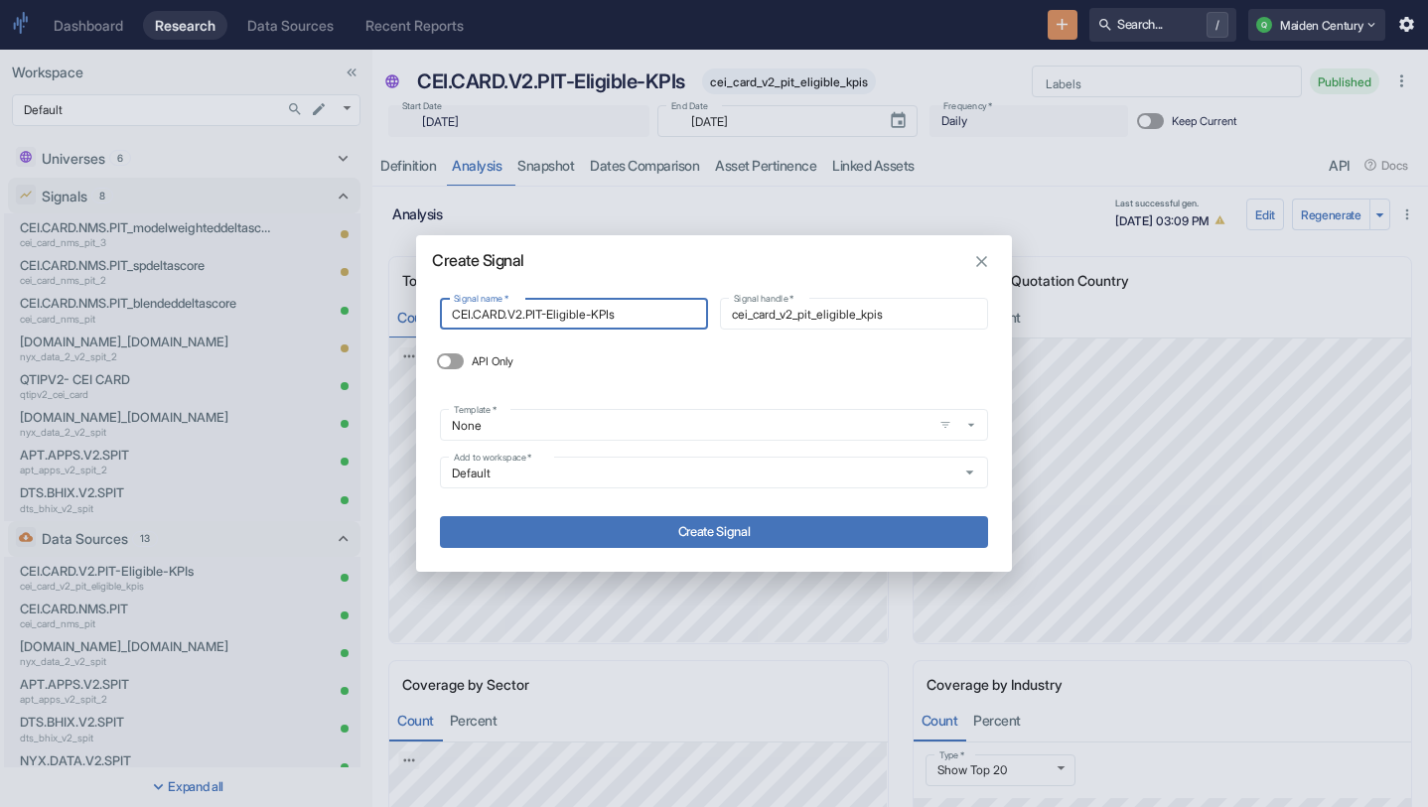
type input "CEI.CARD.V2.PIT-Eligible-KPIs"
click at [654, 530] on button "Create Signal" at bounding box center [714, 532] width 548 height 32
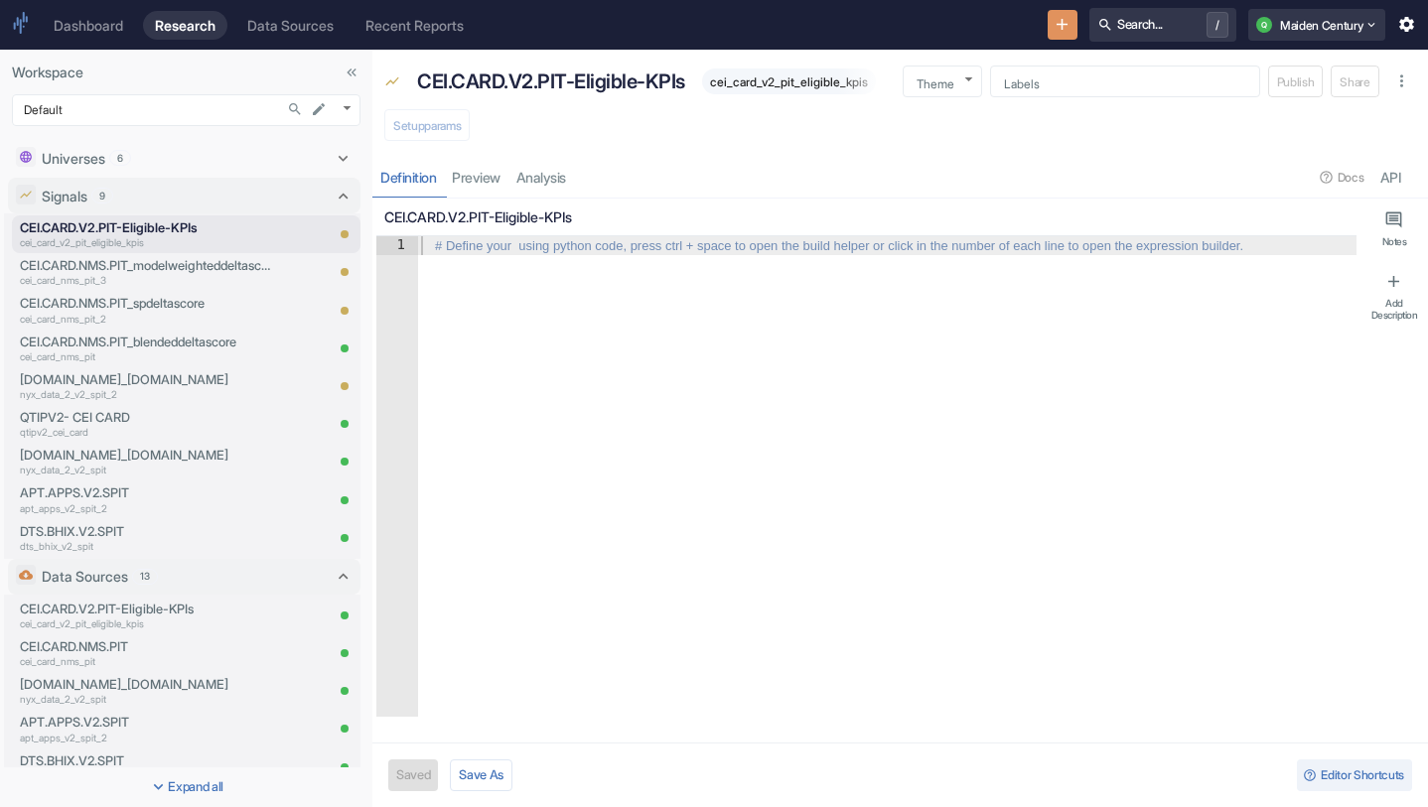
click at [596, 390] on div at bounding box center [886, 495] width 939 height 518
type textarea "c"
type textarea "x"
type textarea "ce"
type textarea "x"
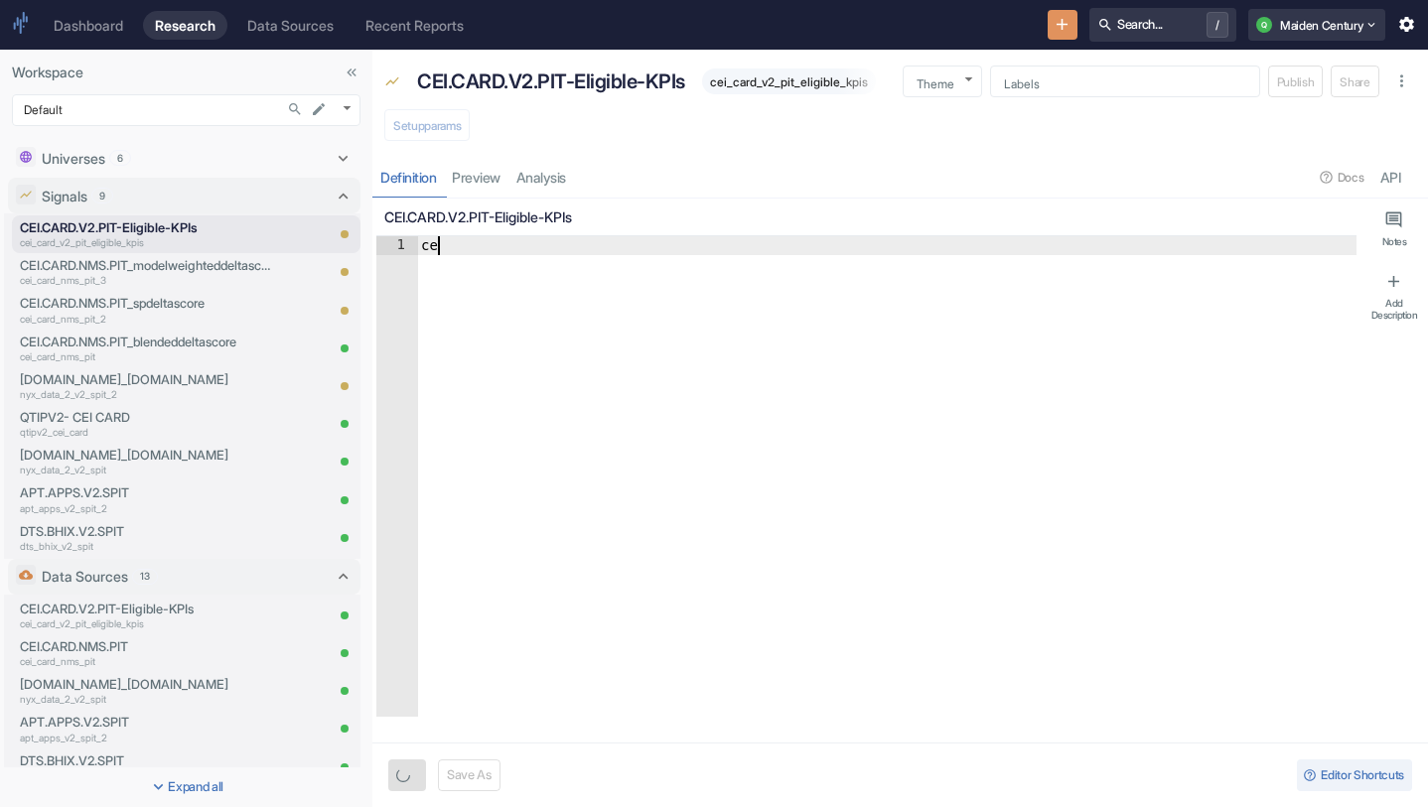
type textarea "cei"
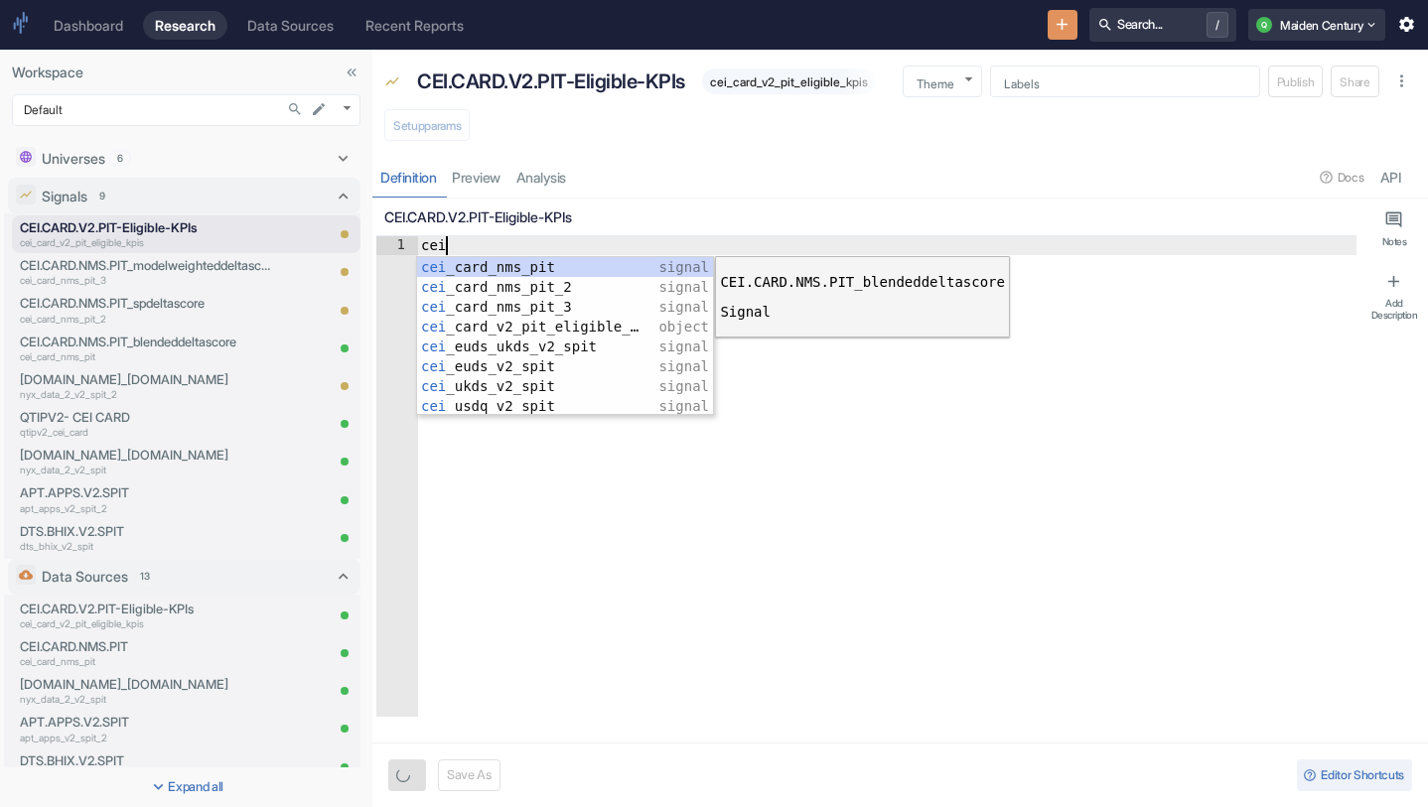
type textarea "x"
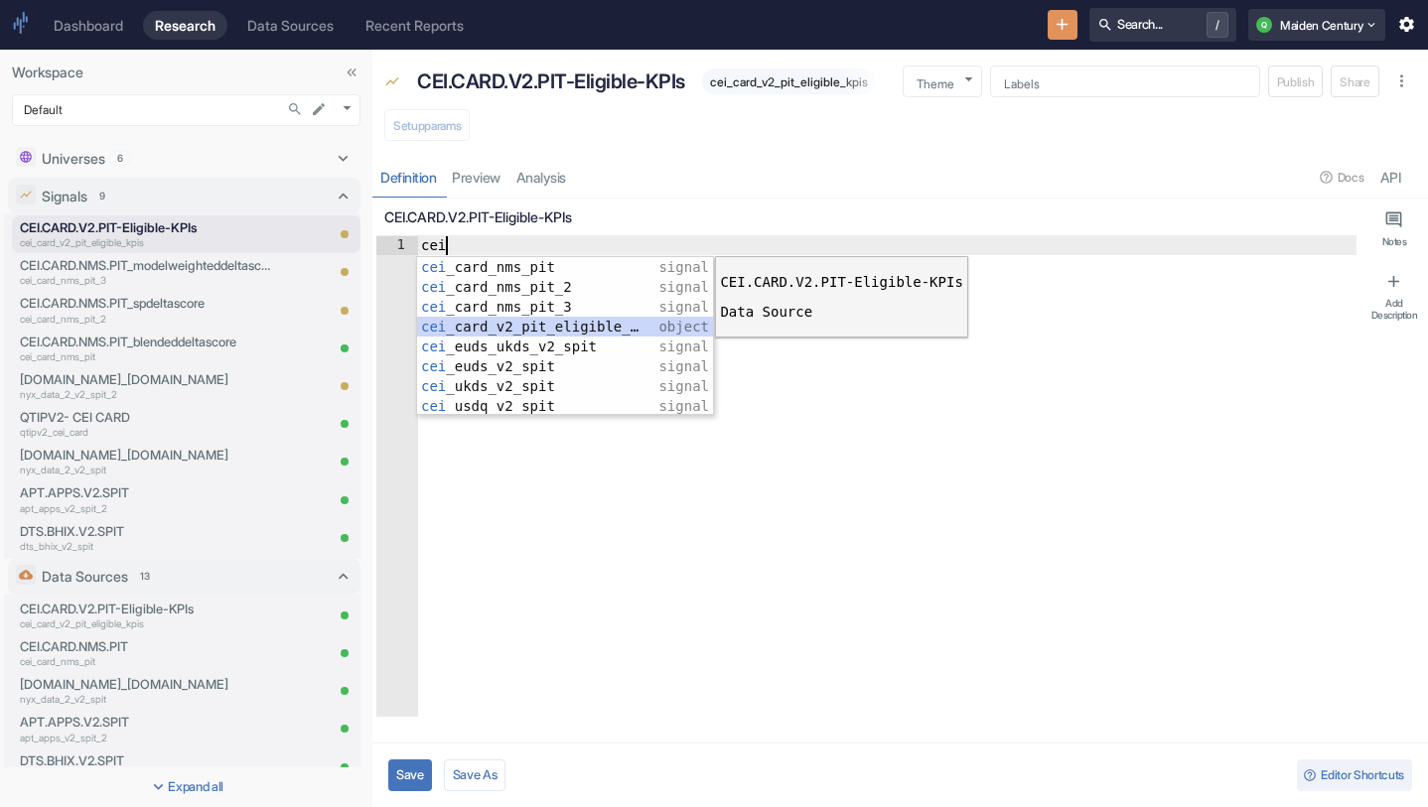
type textarea "cei_card_v2_pit_eligible_kpis"
type textarea "x"
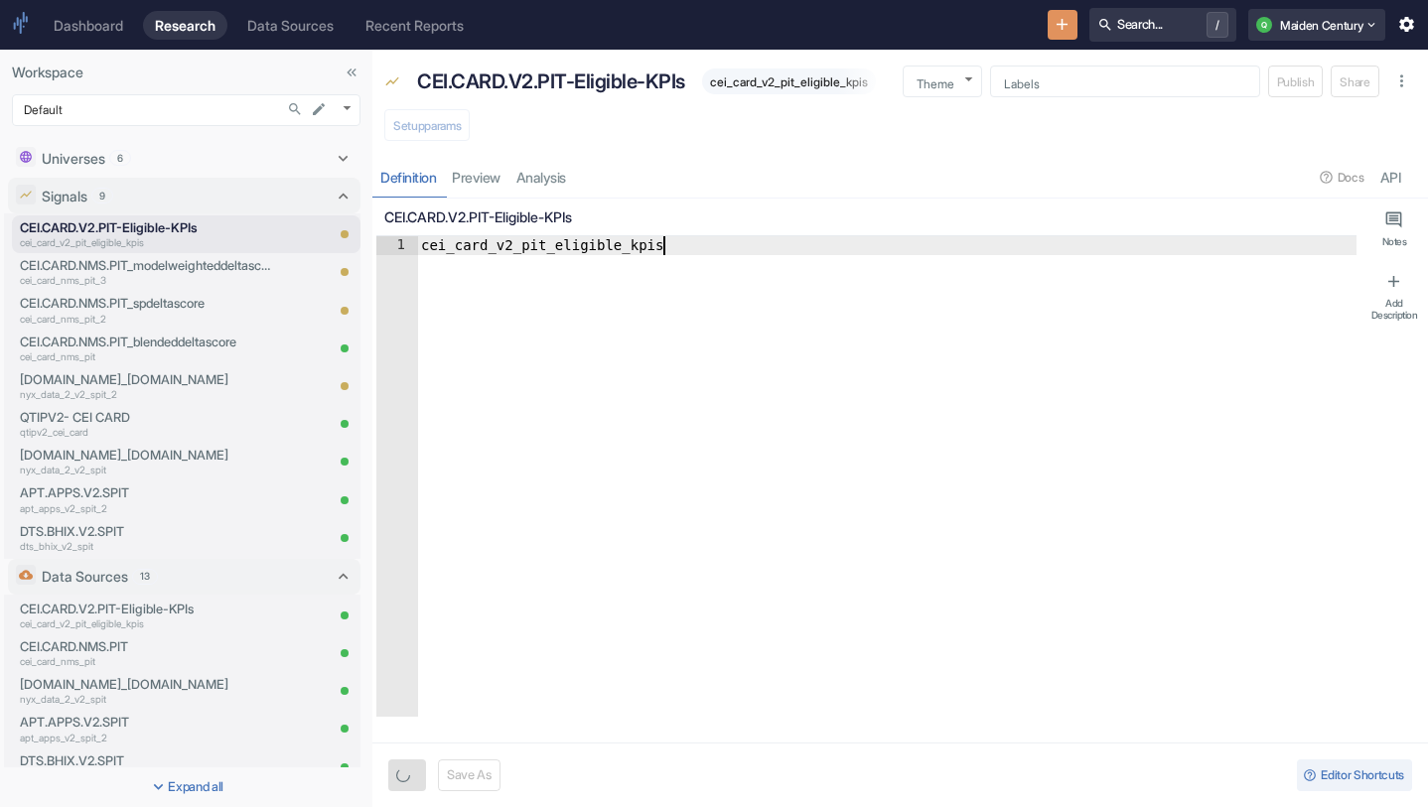
type textarea "cei_card_v2_pit_eligible_kpis."
type textarea "x"
type textarea "cei_card_v2_pit_eligible_kpis.q"
type textarea "x"
type textarea "cei_card_v2_pit_eligible_kpis.qt"
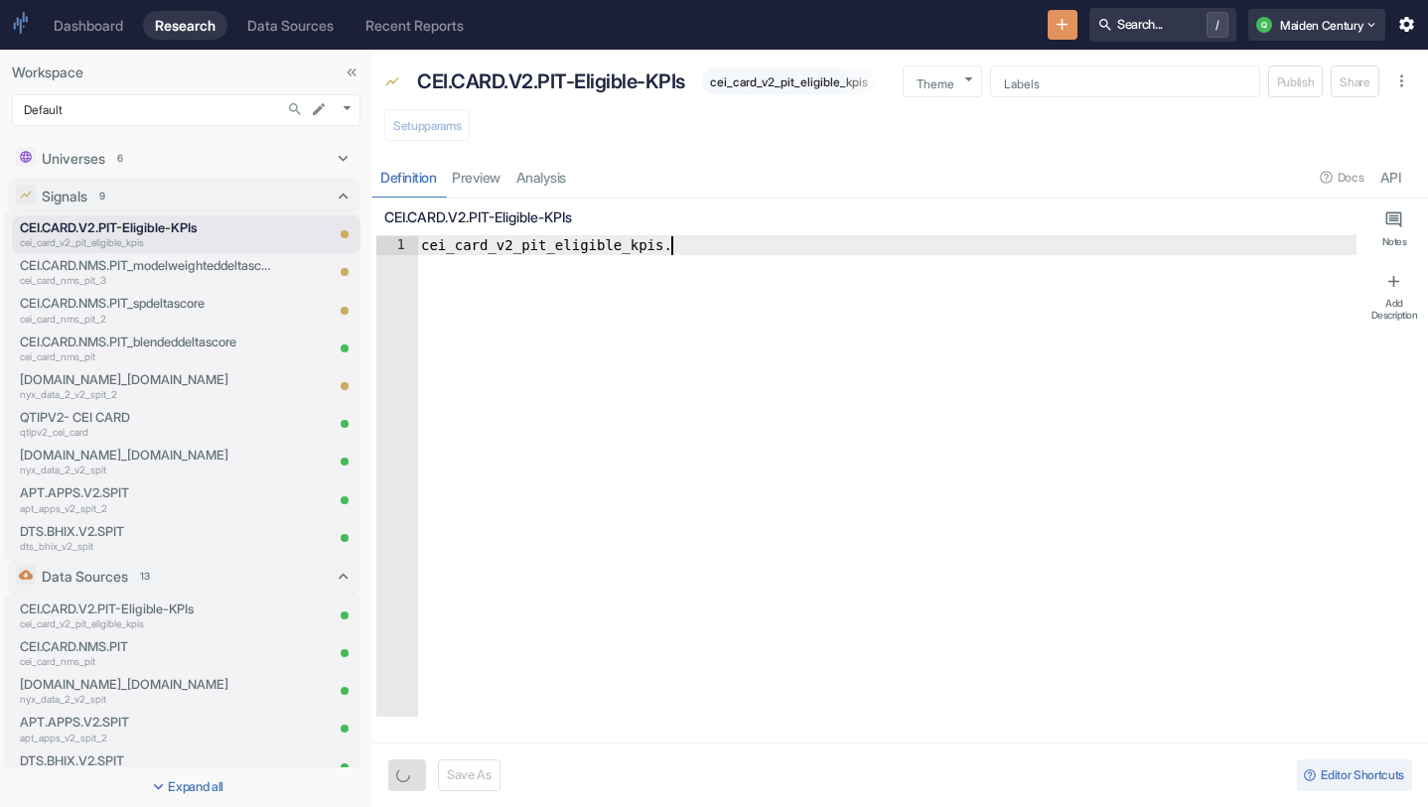
type textarea "x"
type textarea "cei_card_v2_pit_eligible_kpis.qti"
type textarea "x"
type textarea "cei_card_v2_pit_eligible_kpis.qtip"
type textarea "x"
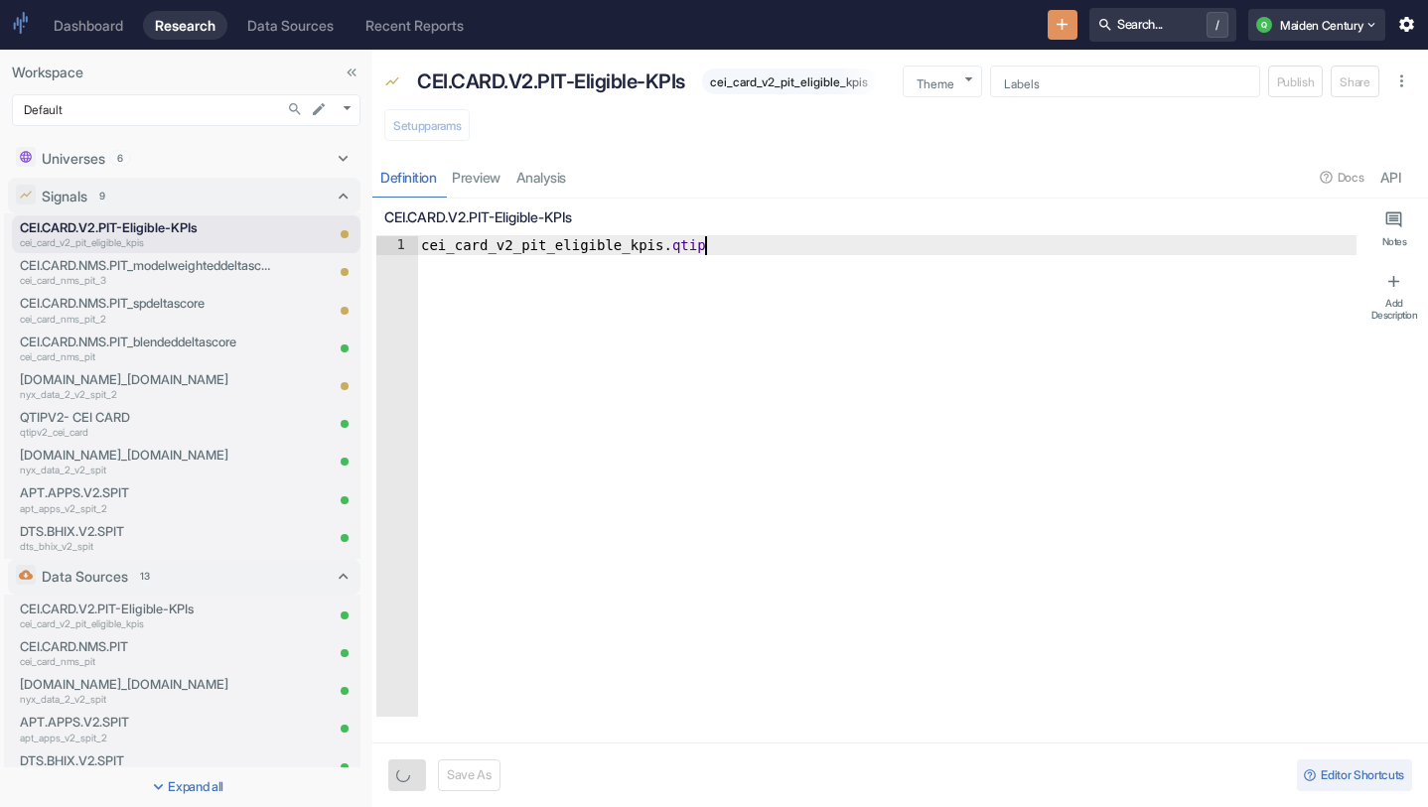
type textarea "cei_card_v2_pit_eligible_kpis.qtip_"
type textarea "x"
type textarea "cei_card_v2_pit_eligible_kpis.qtip_s"
type textarea "x"
type textarea "cei_card_v2_pit_eligible_kpis.qtip_sc"
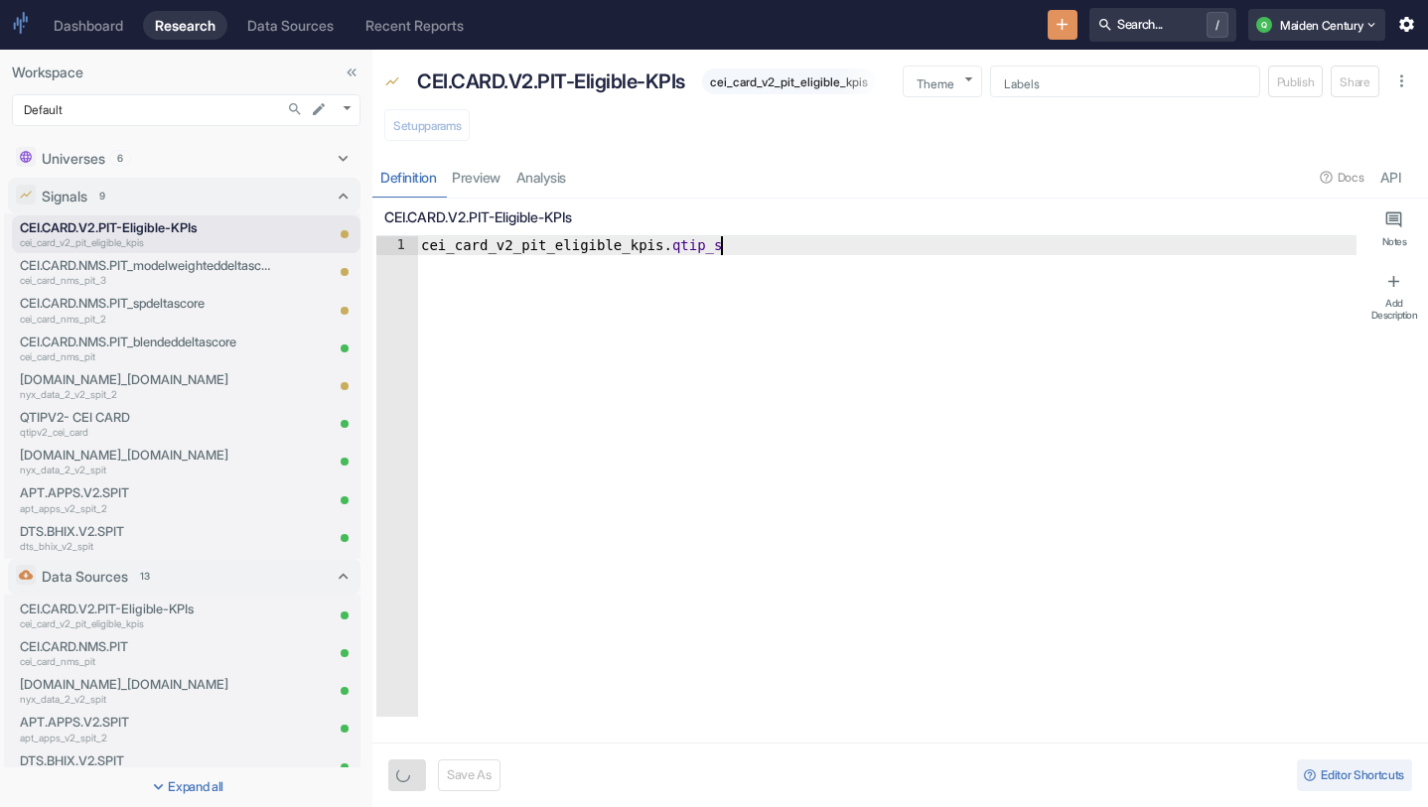
type textarea "x"
type textarea "cei_card_v2_pit_eligible_kpis.qtip_sco"
type textarea "x"
type textarea "cei_card_v2_pit_eligible_kpis.qtip_scor"
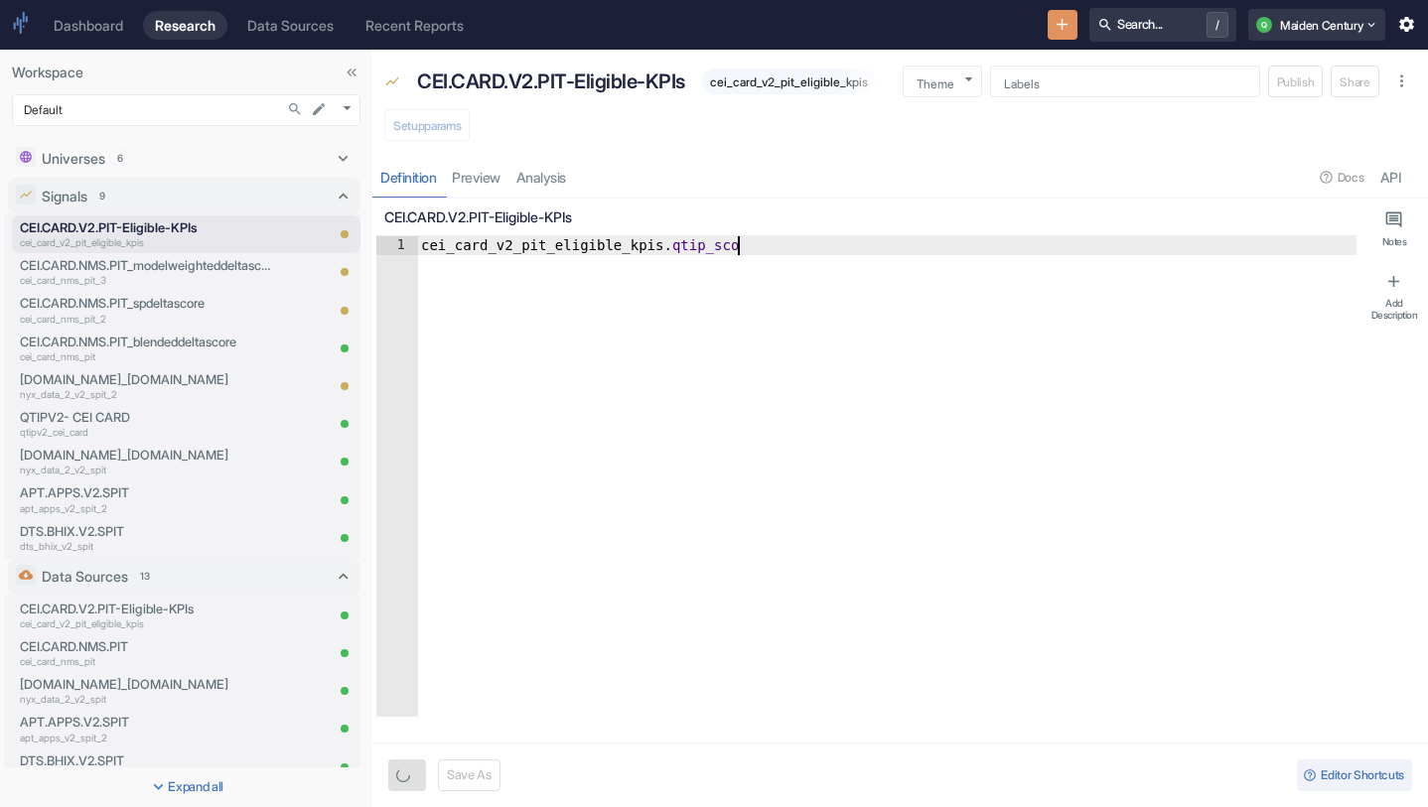
type textarea "x"
type textarea "cei_card_v2_pit_eligible_kpis.qtip_score"
type textarea "x"
type textarea "cei_card_v2_pit_eligible_kpis.qtip_score"
click at [404, 764] on button "Save" at bounding box center [410, 775] width 44 height 32
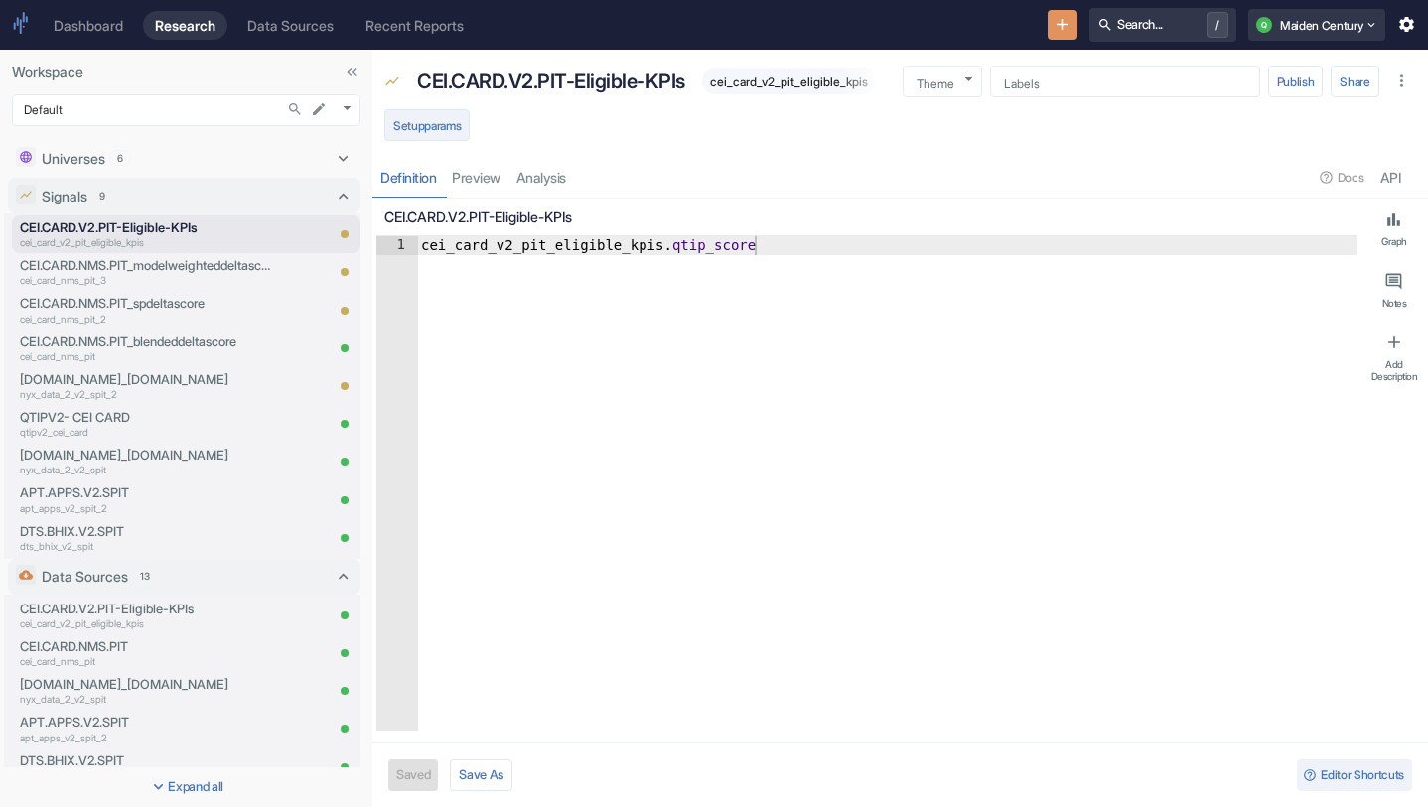
click at [443, 127] on button "Setup params" at bounding box center [426, 125] width 85 height 32
type textarea "x"
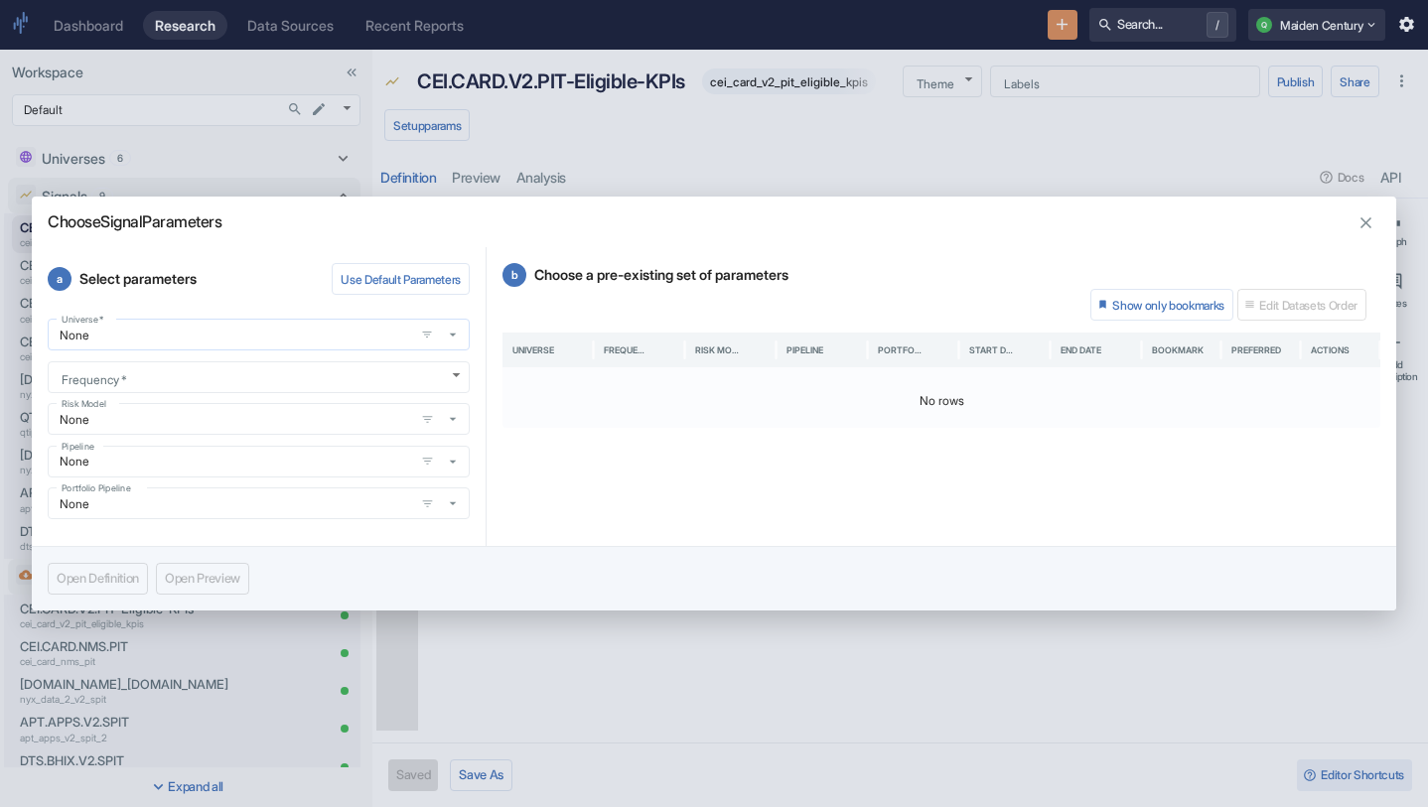
click at [363, 337] on input "None" at bounding box center [231, 335] width 354 height 17
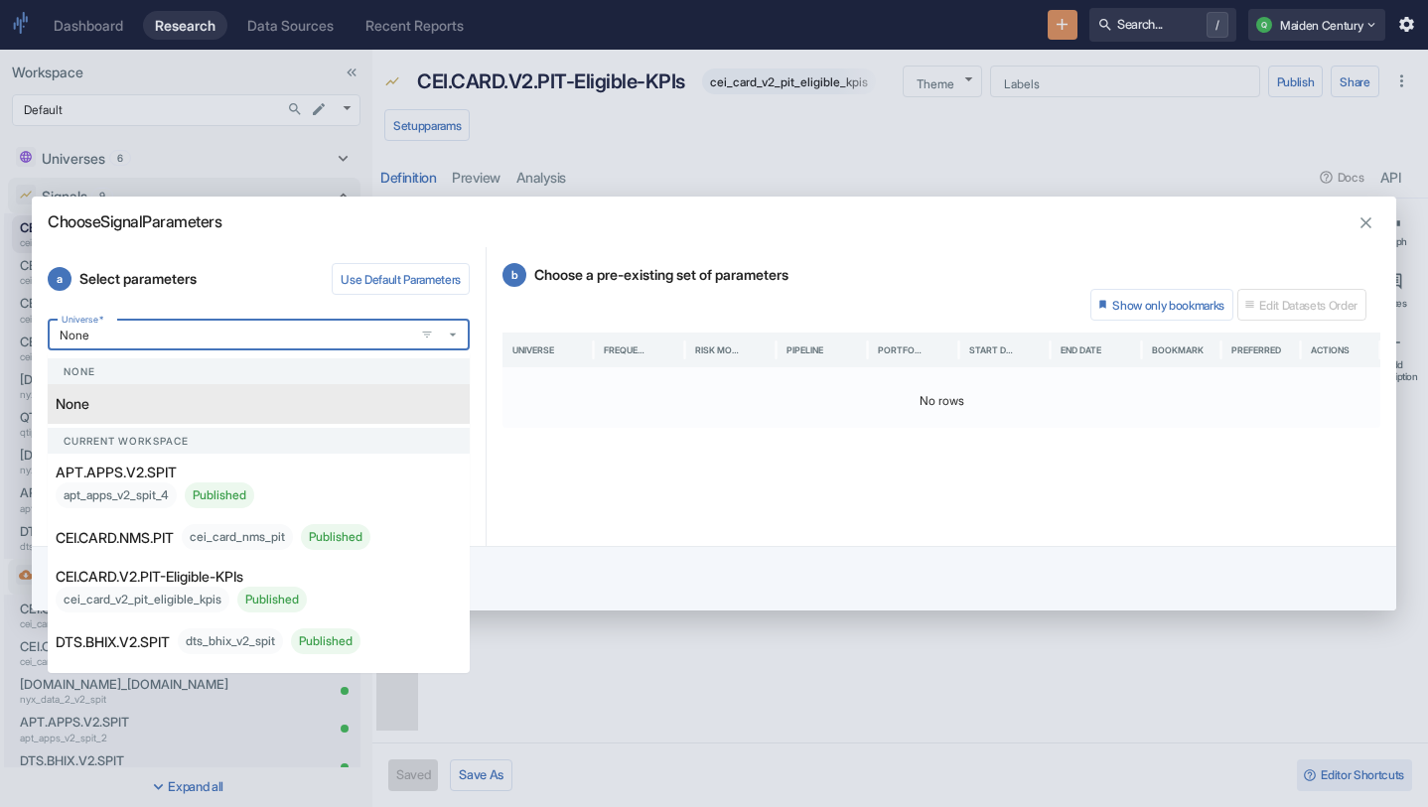
paste input "CEI.CARD.V2.PIT-Eligible-KPIs"
type input "CEI.CARD.V2.PIT-Eligible-KPIs"
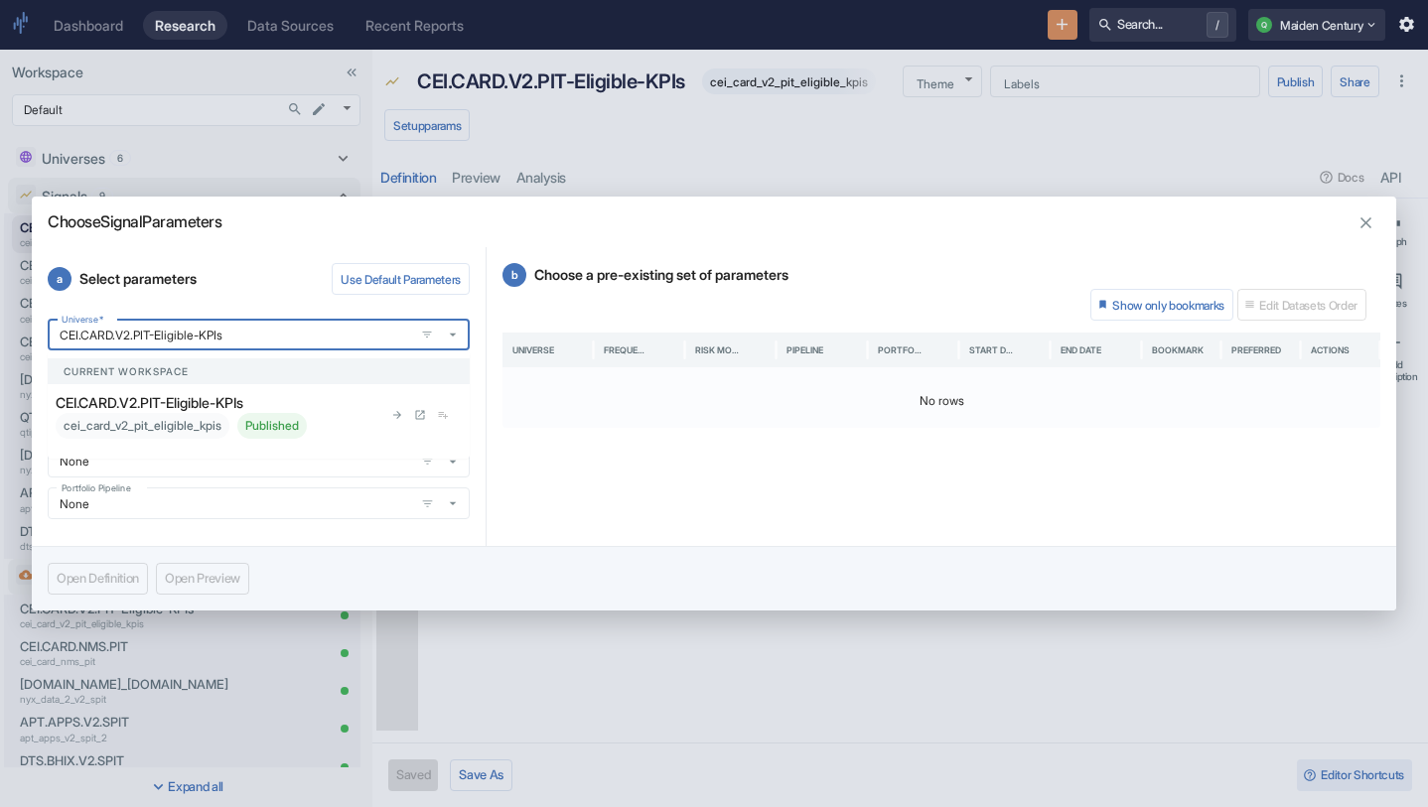
click at [228, 415] on div "cei_card_v2_pit_eligible_kpis Published" at bounding box center [181, 426] width 251 height 26
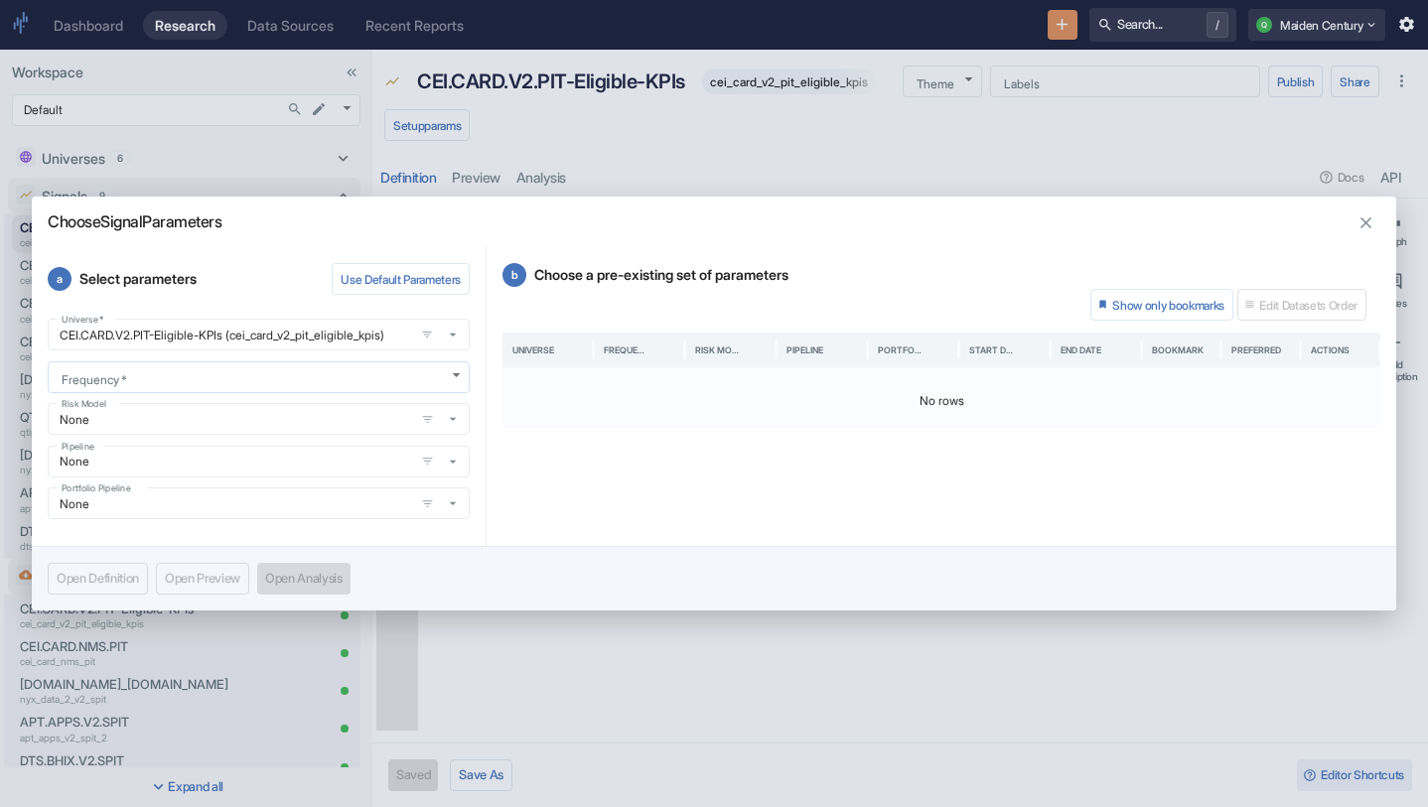
click at [204, 383] on body "Dashboard Research Data Sources Recent Reports Search... / Q Maiden Century Wor…" at bounding box center [714, 403] width 1428 height 807
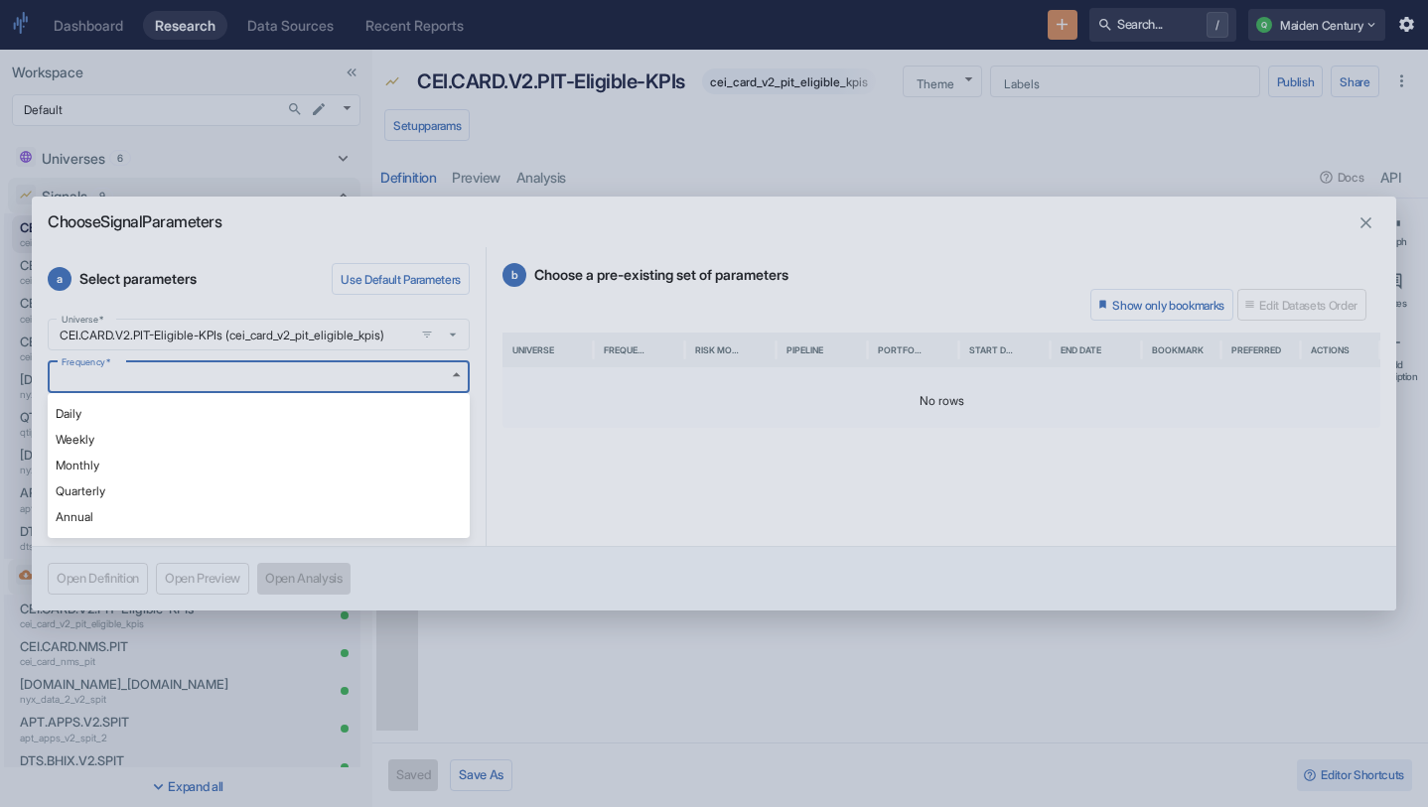
click at [172, 408] on li "Daily" at bounding box center [259, 414] width 422 height 26
type textarea "x"
type input "DAILY"
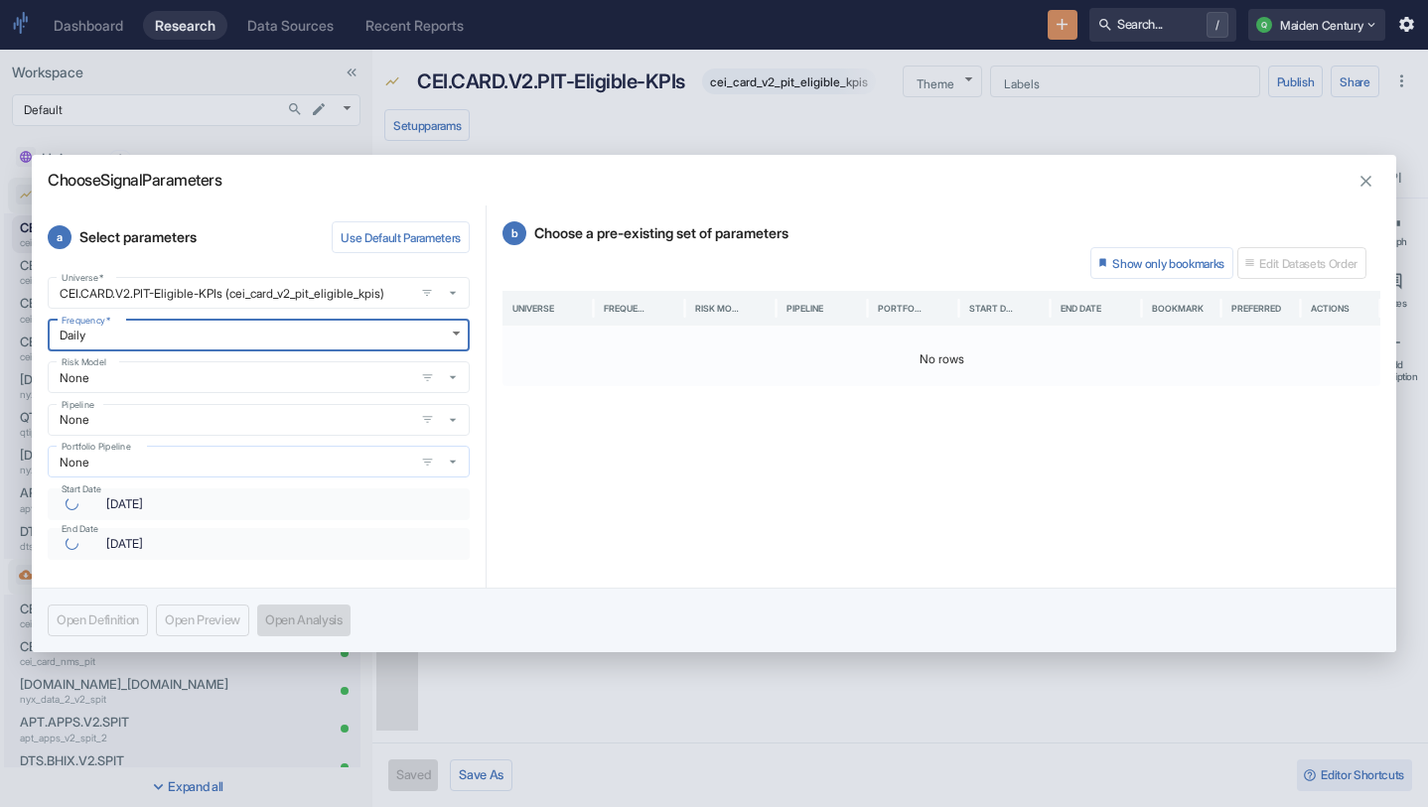
click at [243, 463] on div "Universe   * CEI.CARD.V2.PIT-Eligible-KPIs (cei_card_v2_pit_eligible_kpis) Univ…" at bounding box center [259, 418] width 422 height 283
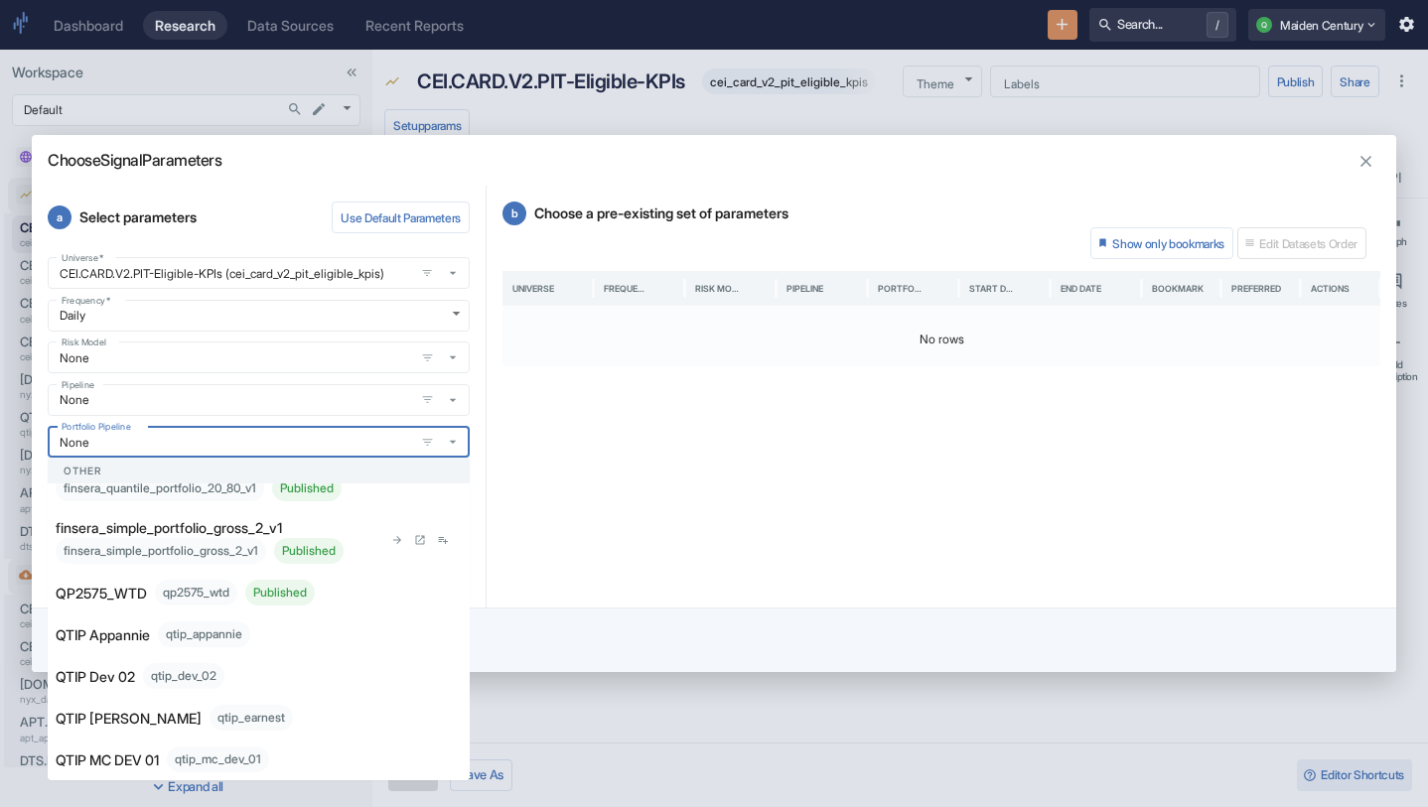
scroll to position [288, 0]
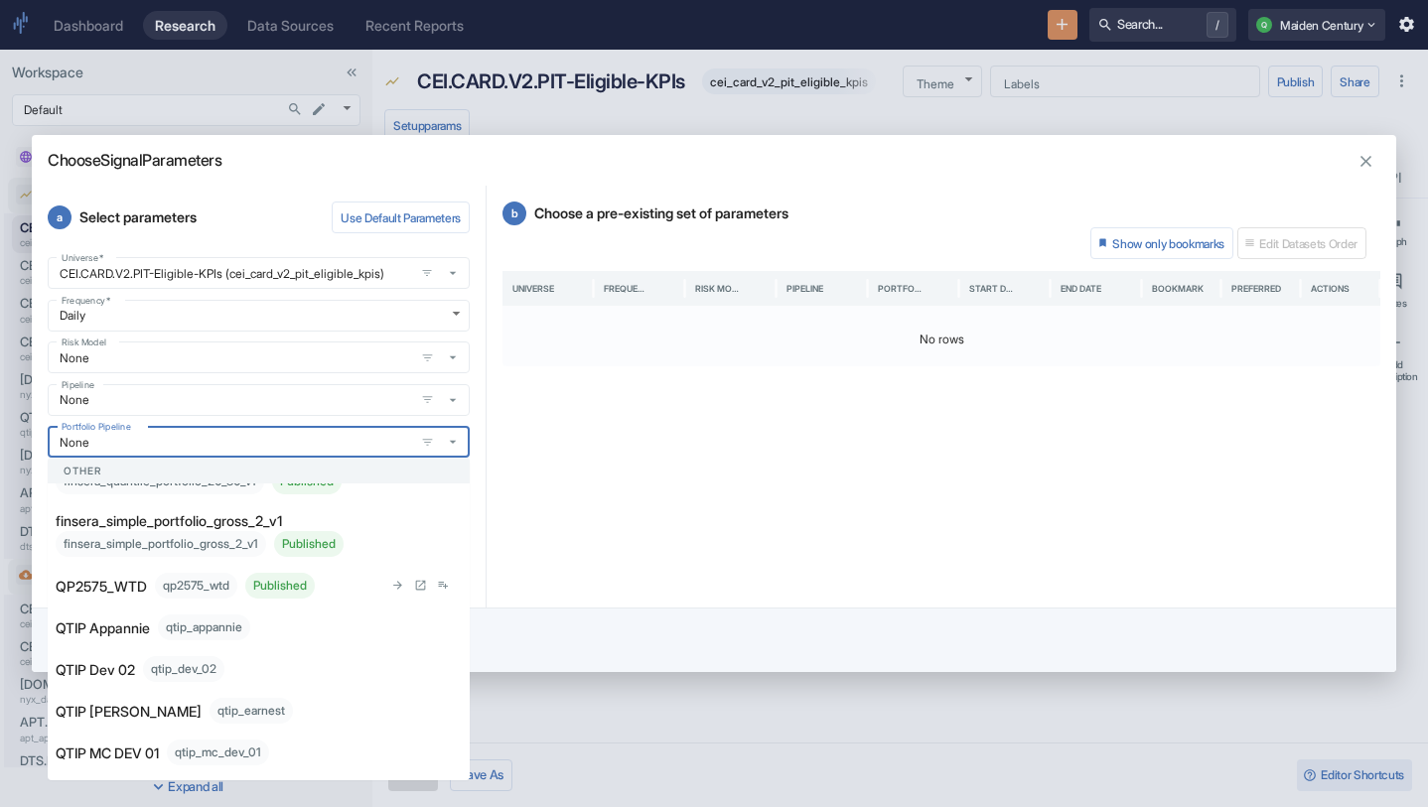
click at [131, 587] on p "QP2575_WTD" at bounding box center [101, 586] width 91 height 21
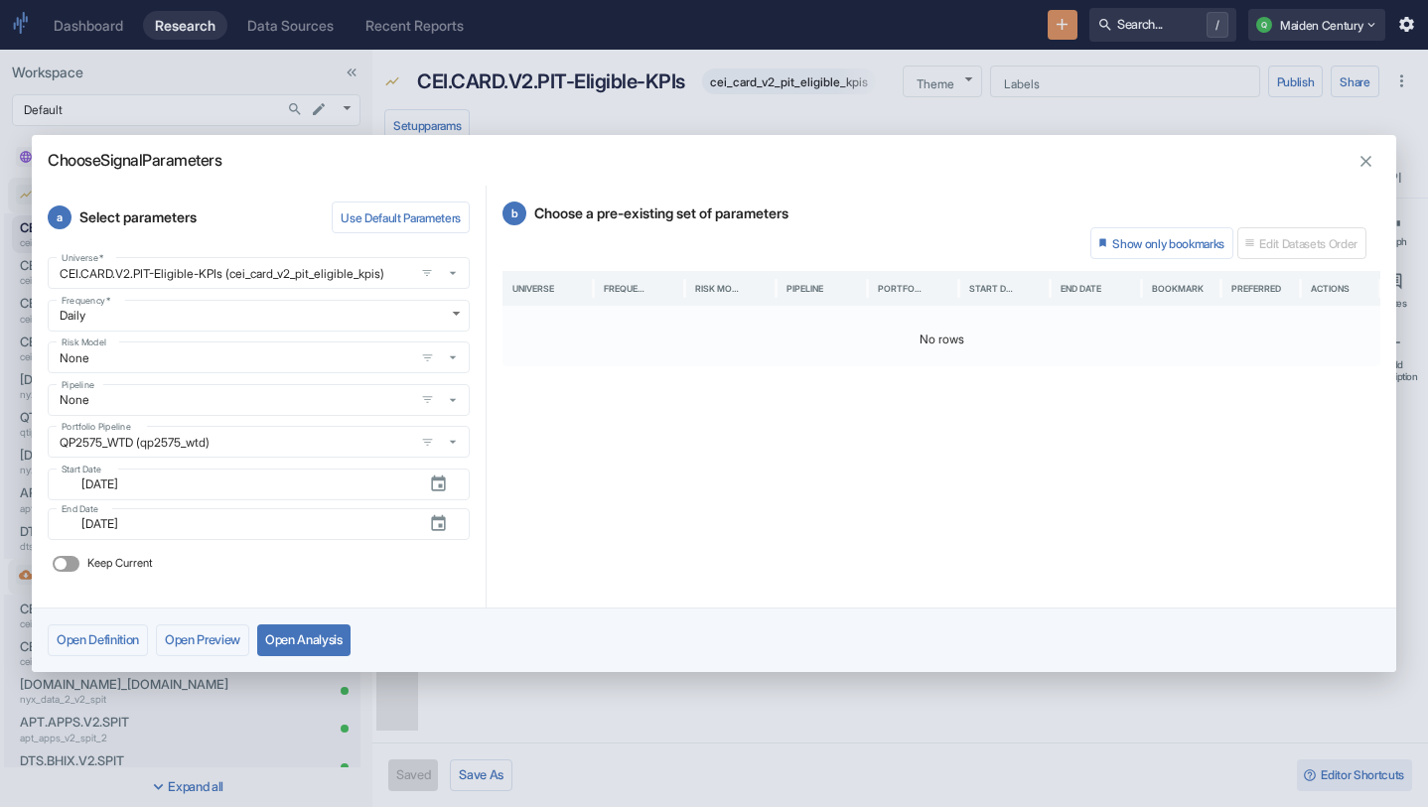
click at [328, 638] on button "Open Analysis" at bounding box center [303, 640] width 93 height 32
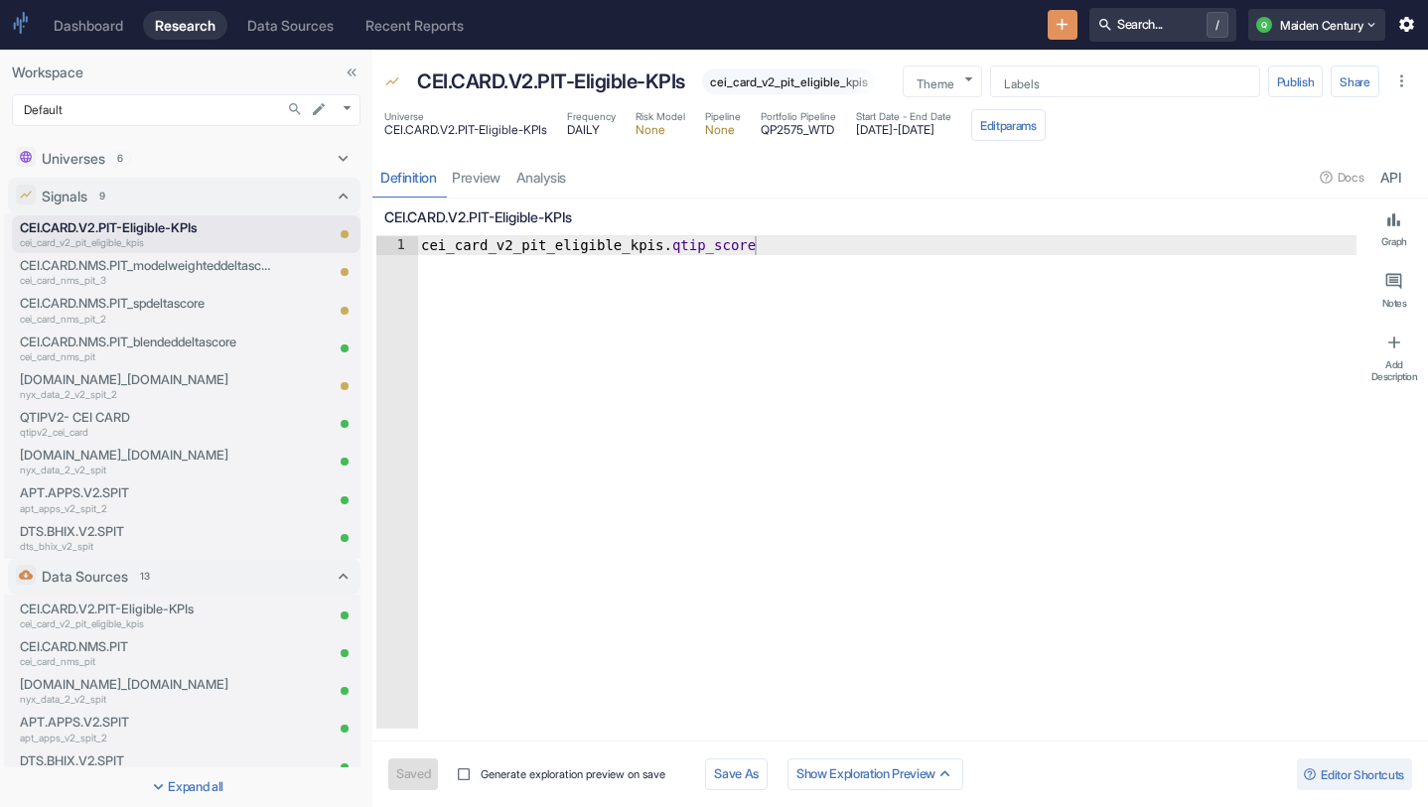
type textarea "x"
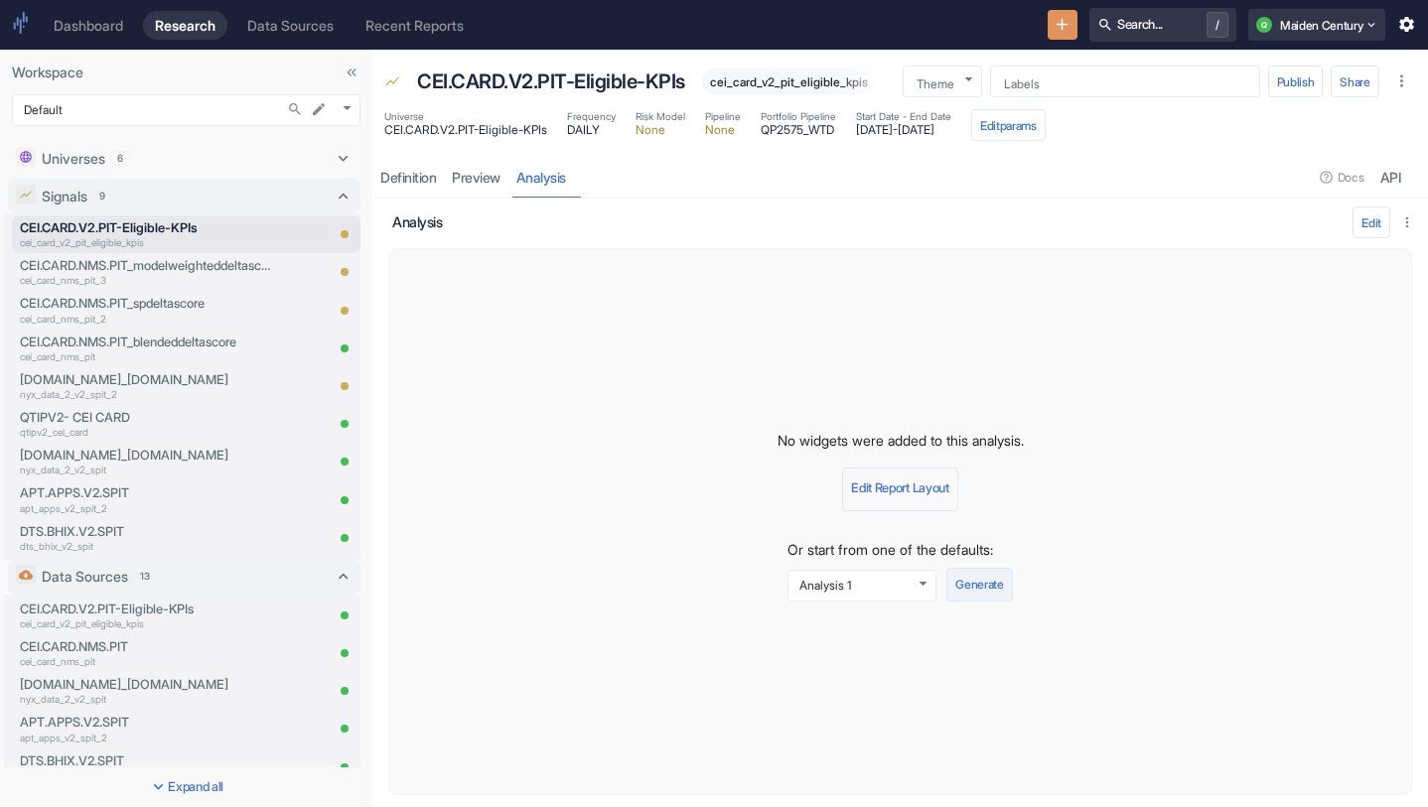
click at [986, 577] on button "Generate" at bounding box center [979, 585] width 66 height 34
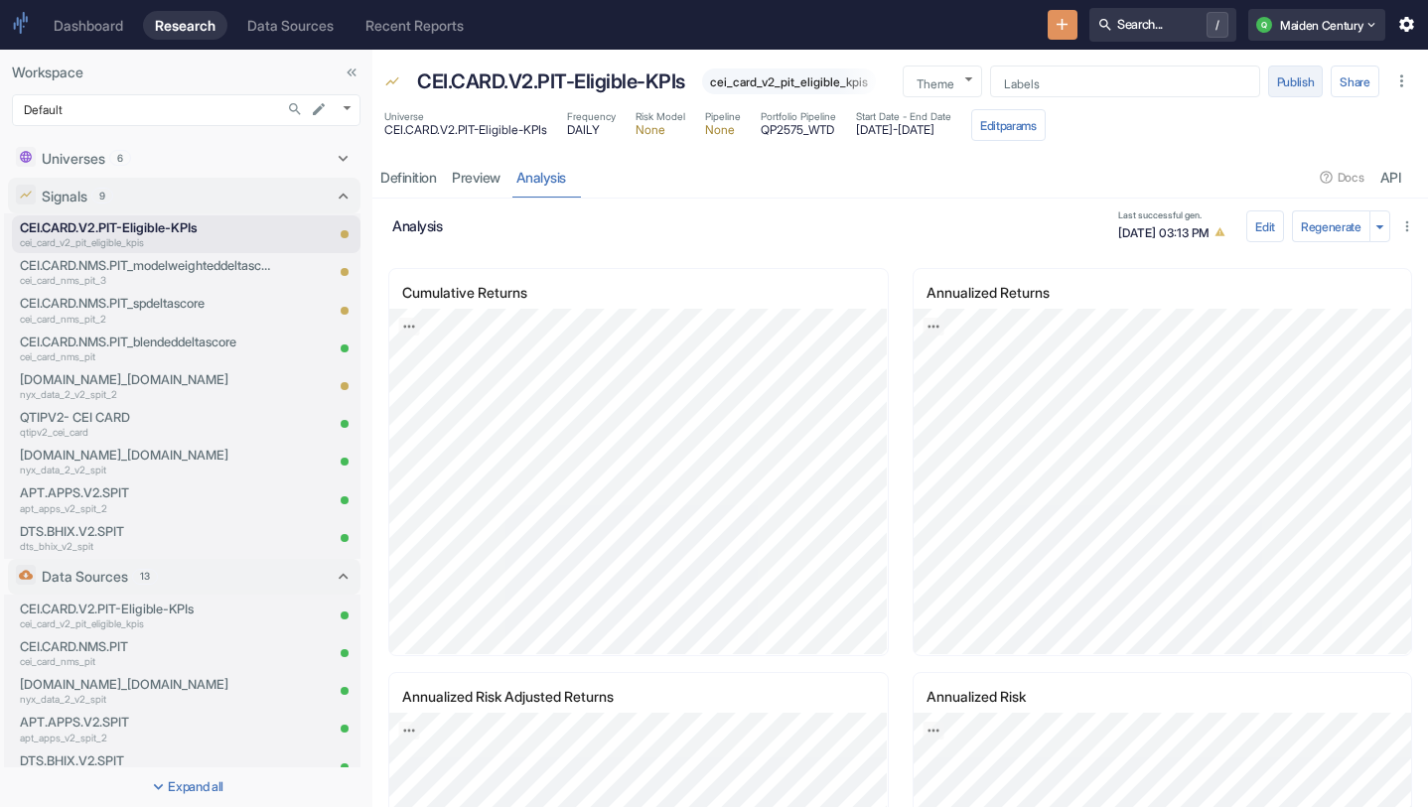
click at [1272, 86] on button "Publish" at bounding box center [1296, 82] width 56 height 32
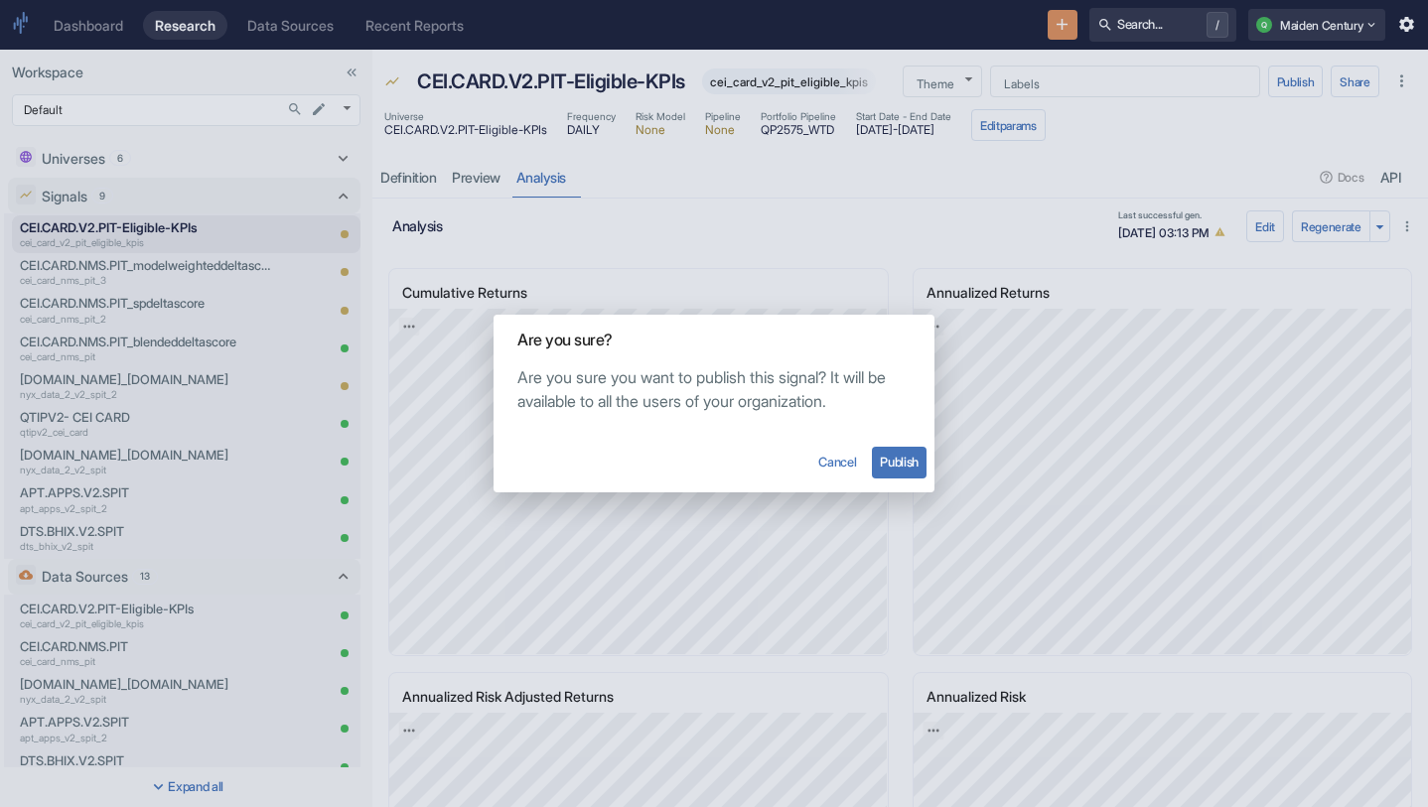
click at [895, 462] on button "Publish" at bounding box center [899, 463] width 55 height 32
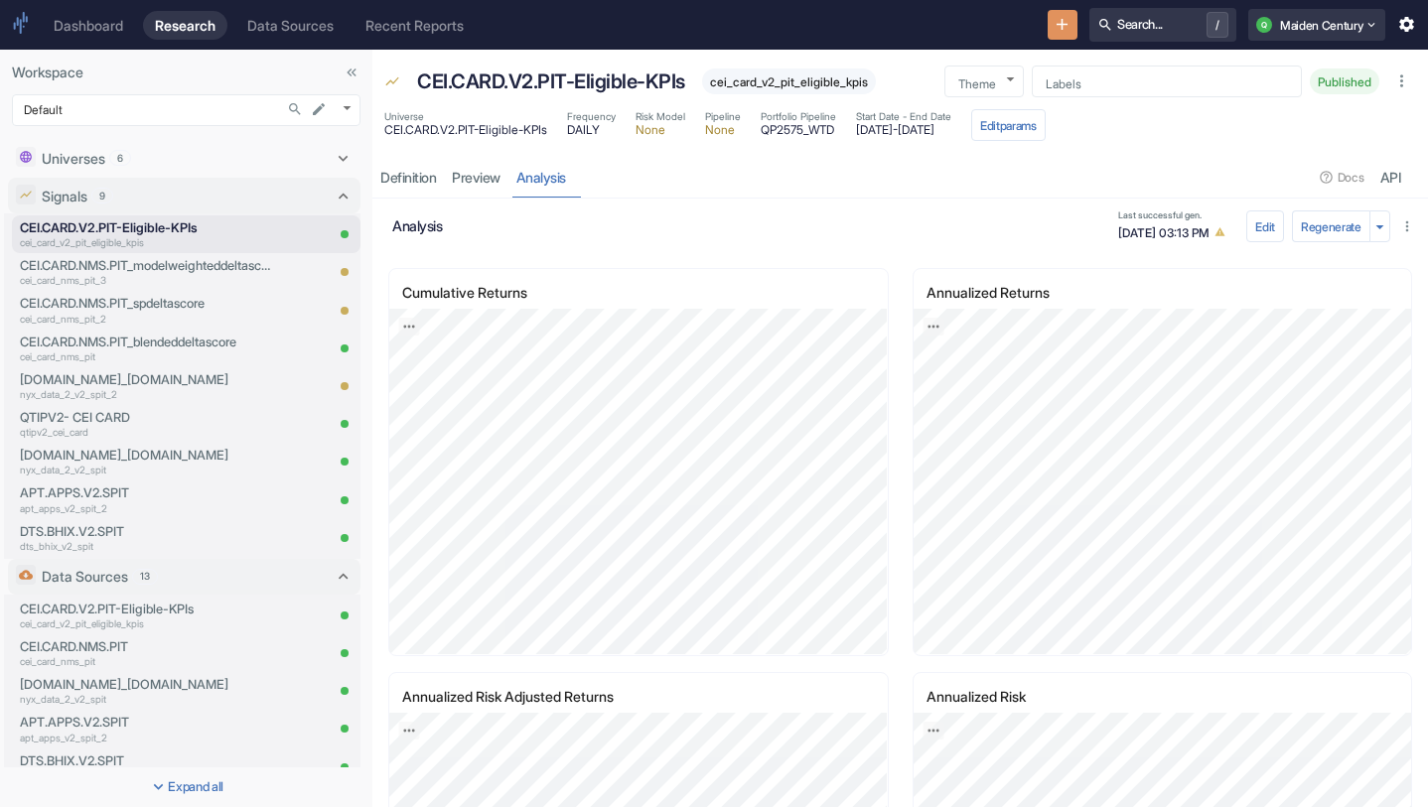
click at [815, 79] on span "cei_card_v2_pit_eligible_kpis" at bounding box center [789, 81] width 174 height 15
copy span "cei_card_v2_pit_eligible_kpis"
click at [509, 76] on p "CEI.CARD.V2.PIT-Eligible-KPIs" at bounding box center [551, 82] width 268 height 30
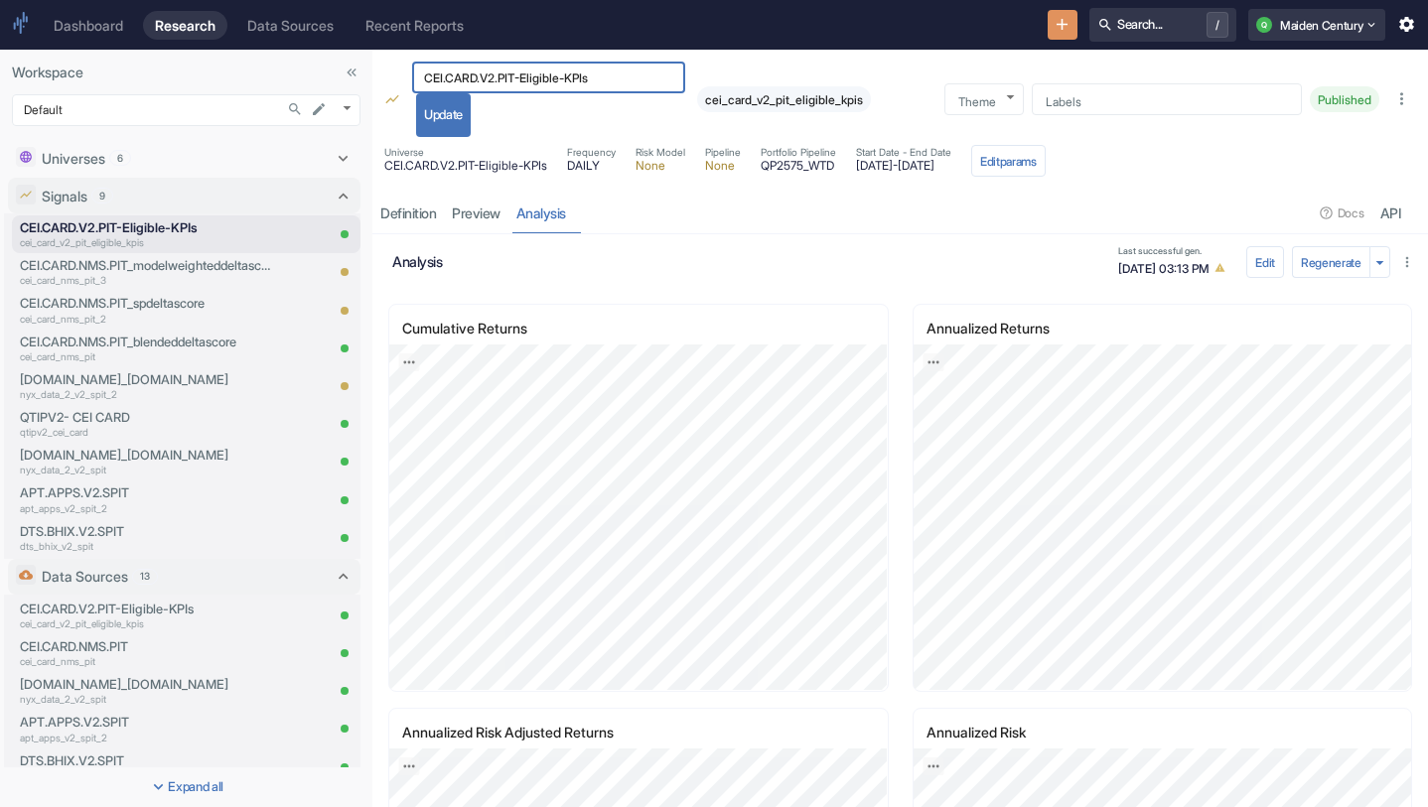
click at [889, 64] on div "CEI.CARD.V2.PIT-Eligible-KPIs ​ Update cei_card_v2_pit_eligible_kpis" at bounding box center [668, 99] width 520 height 75
